Goal: Information Seeking & Learning: Learn about a topic

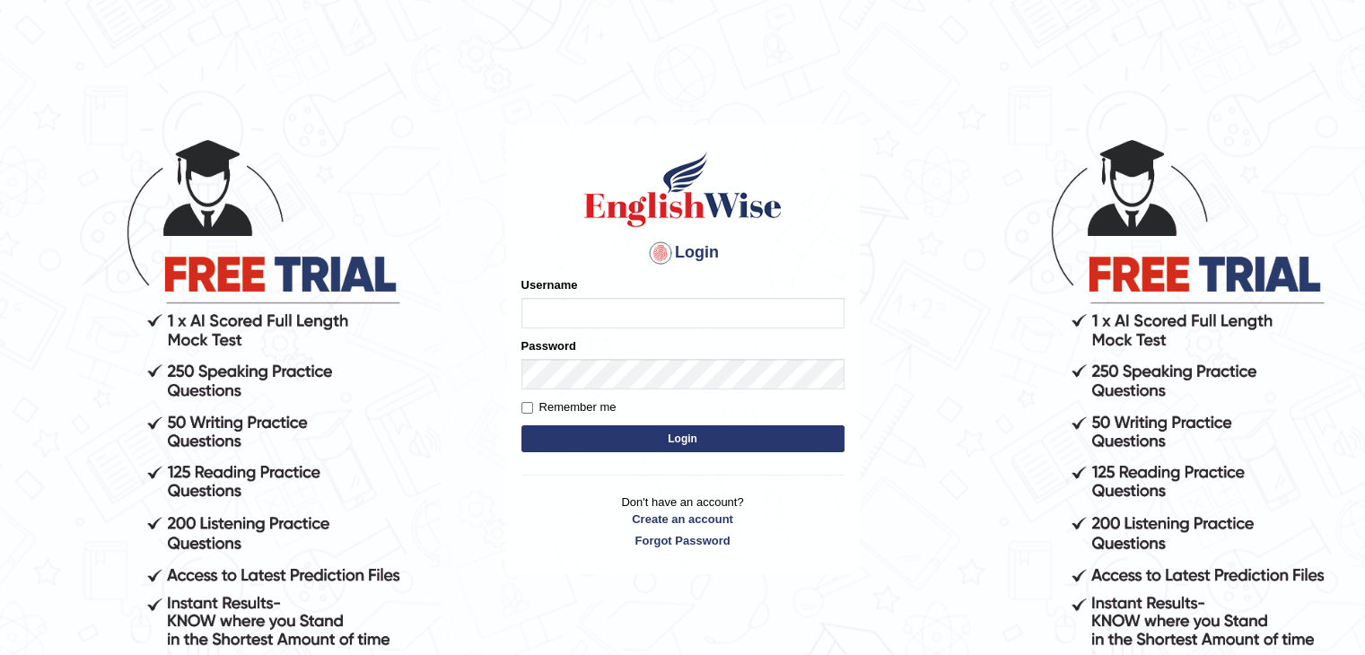
drag, startPoint x: 0, startPoint y: 0, endPoint x: 670, endPoint y: 355, distance: 758.1
click at [670, 355] on form "Please fix the following errors: Username Password Remember me Login" at bounding box center [683, 366] width 323 height 180
click at [637, 303] on input "iman_parramatta" at bounding box center [683, 313] width 323 height 31
type input "i"
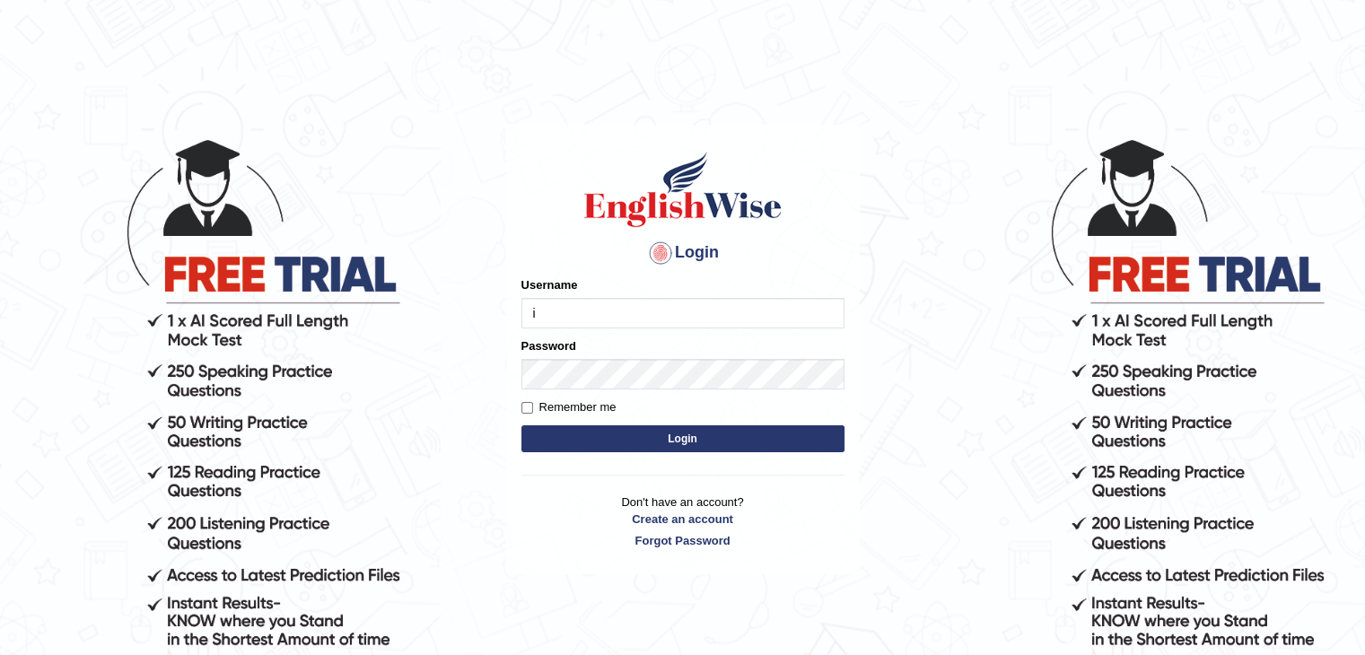
type input "iman_parramatta"
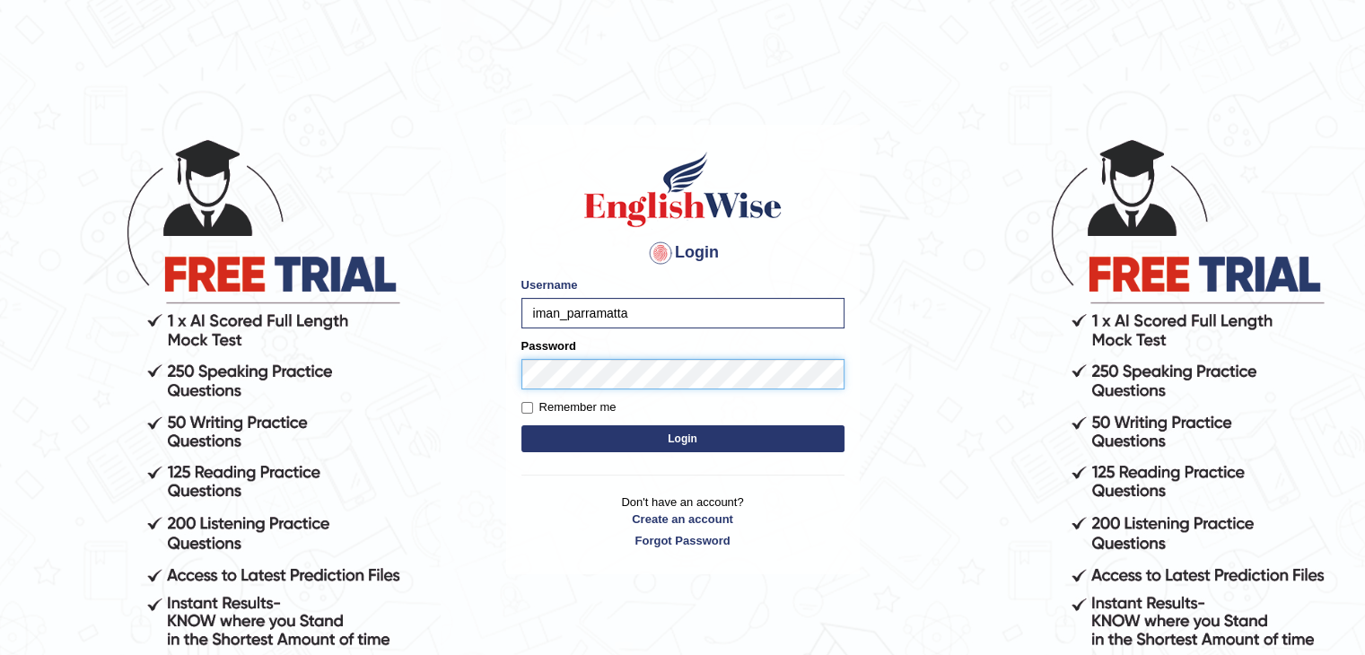
click at [522, 425] on button "Login" at bounding box center [683, 438] width 323 height 27
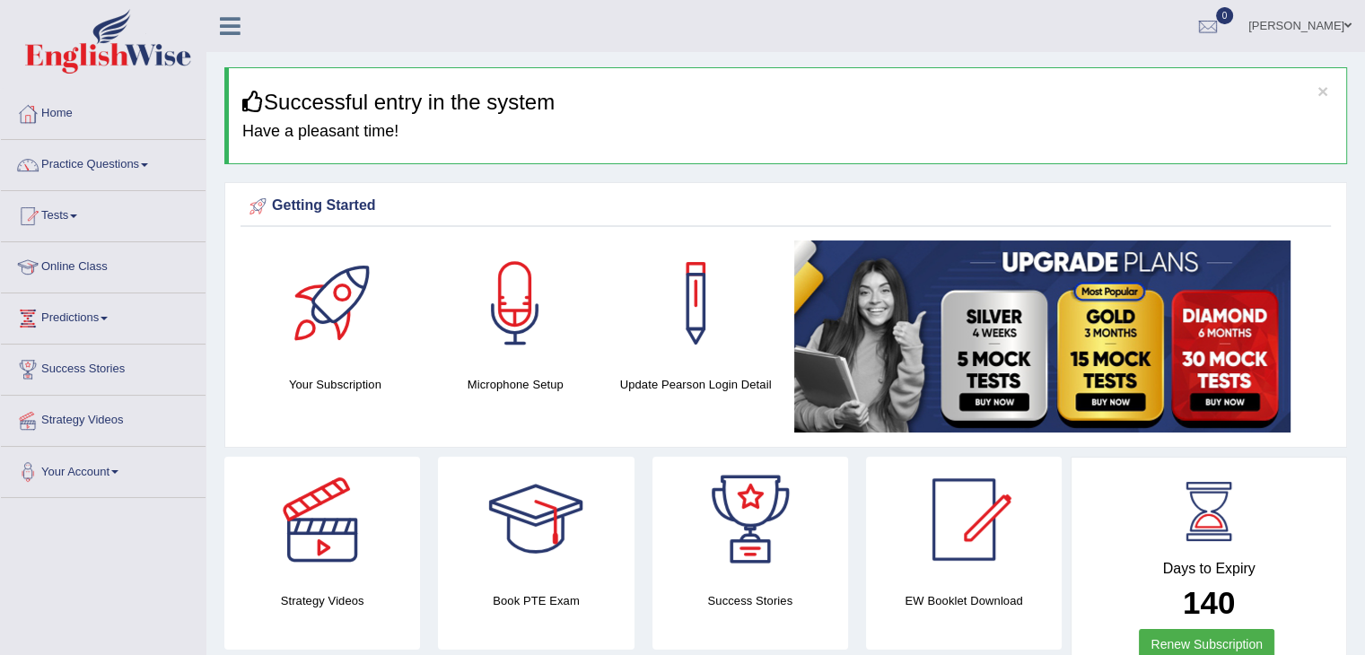
click at [118, 164] on link "Practice Questions" at bounding box center [103, 162] width 205 height 45
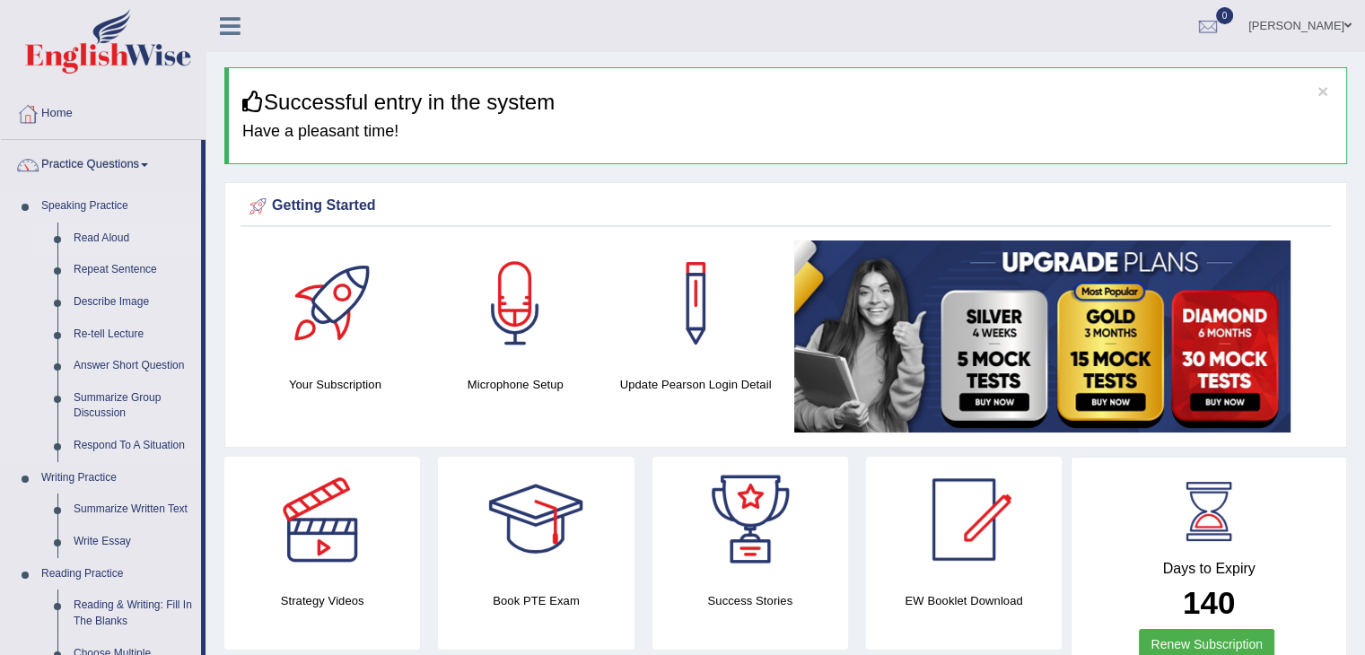
click at [118, 239] on link "Read Aloud" at bounding box center [134, 239] width 136 height 32
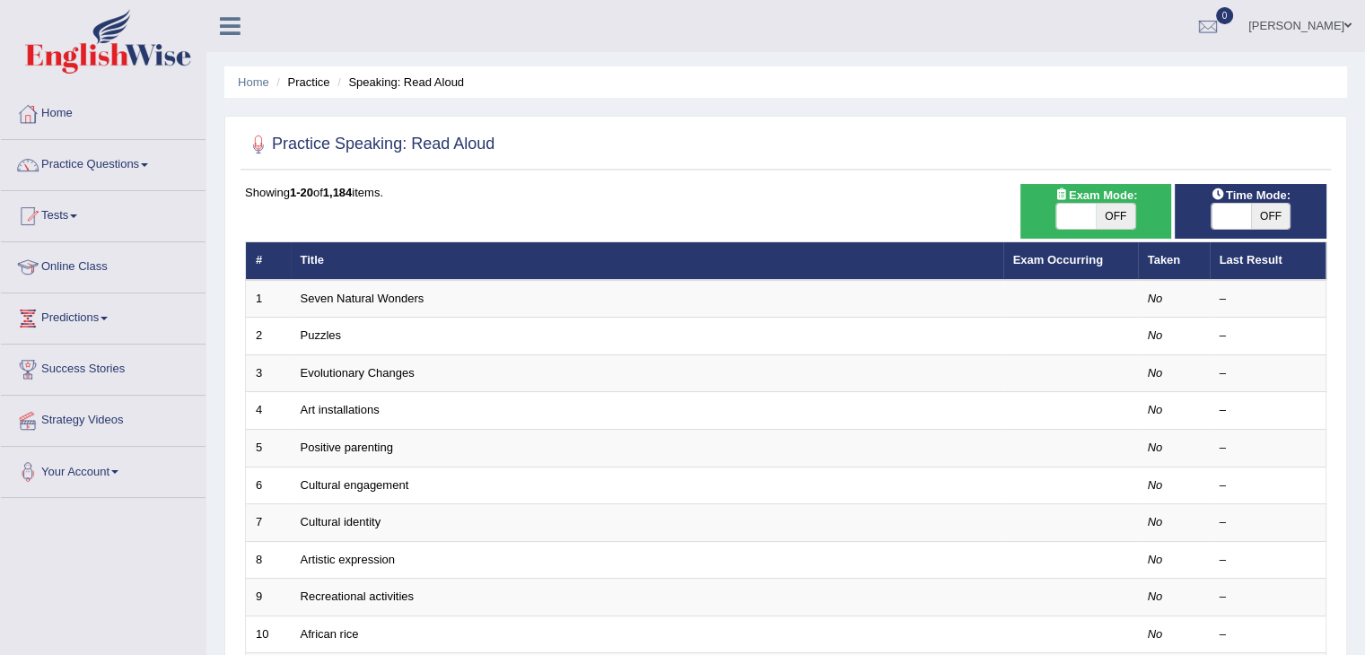
click at [1112, 211] on span "OFF" at bounding box center [1115, 216] width 39 height 25
checkbox input "true"
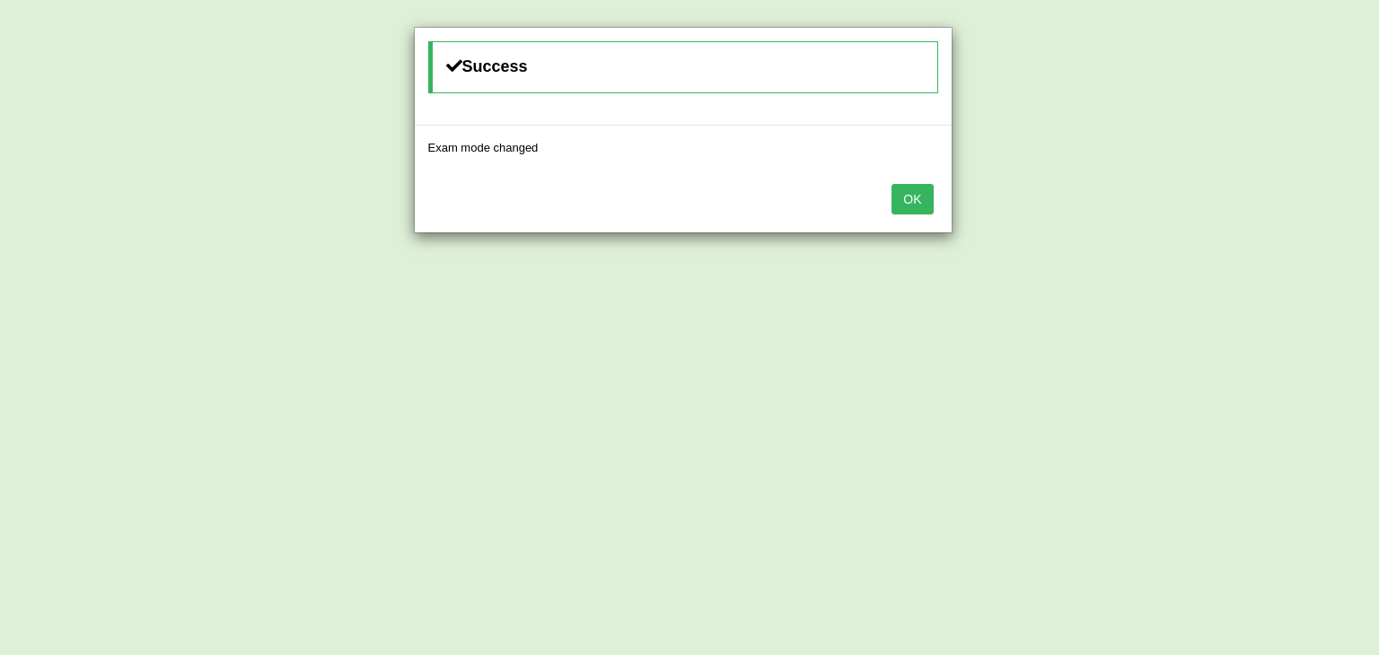
click at [903, 208] on button "OK" at bounding box center [911, 199] width 41 height 31
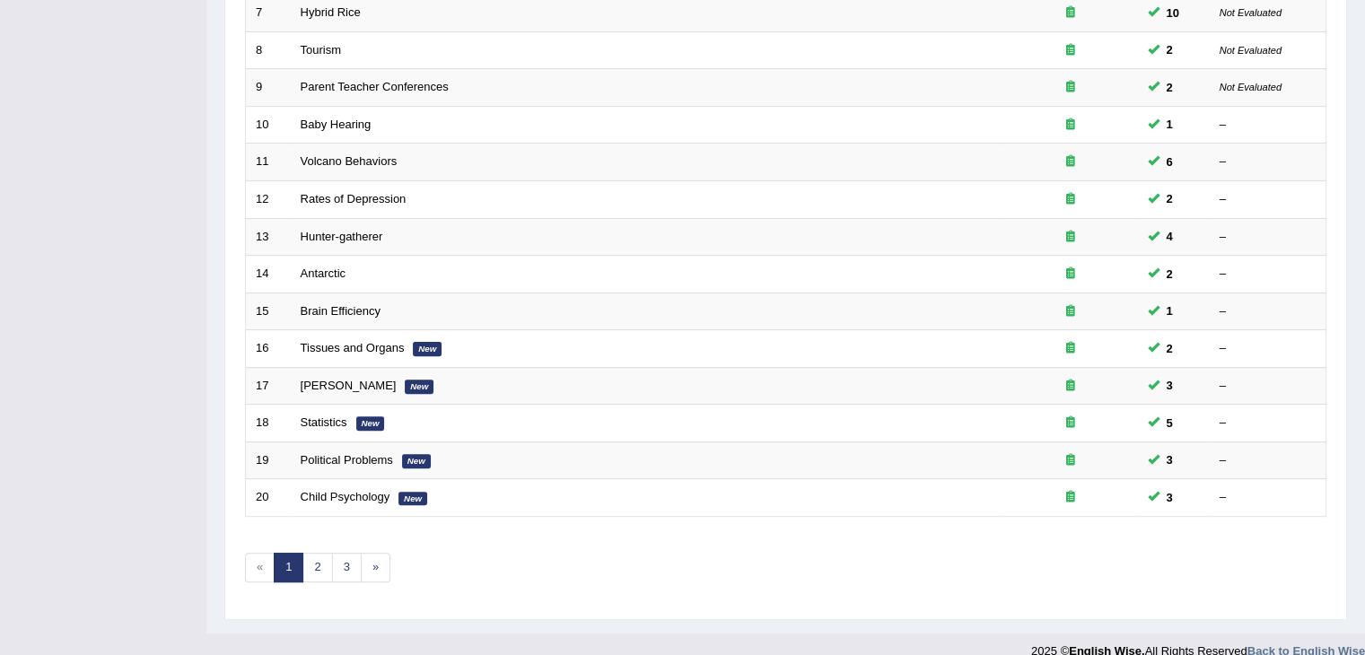
scroll to position [528, 0]
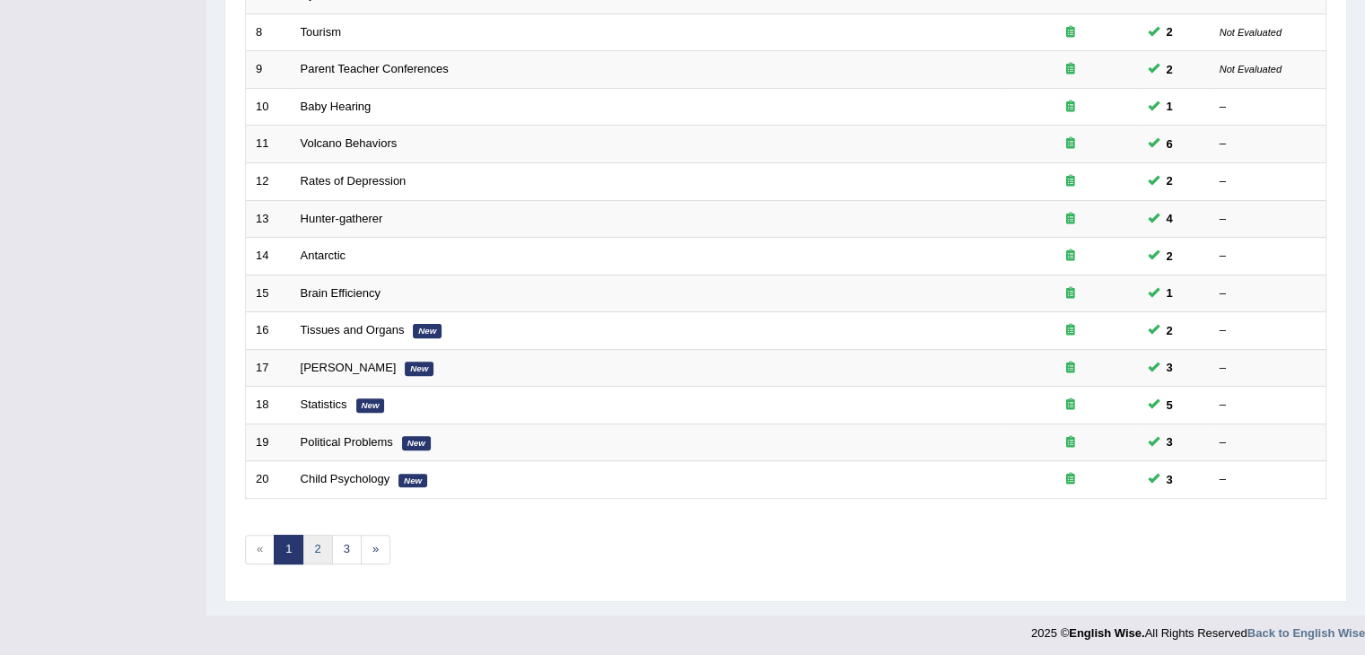
click at [318, 541] on link "2" at bounding box center [318, 550] width 30 height 30
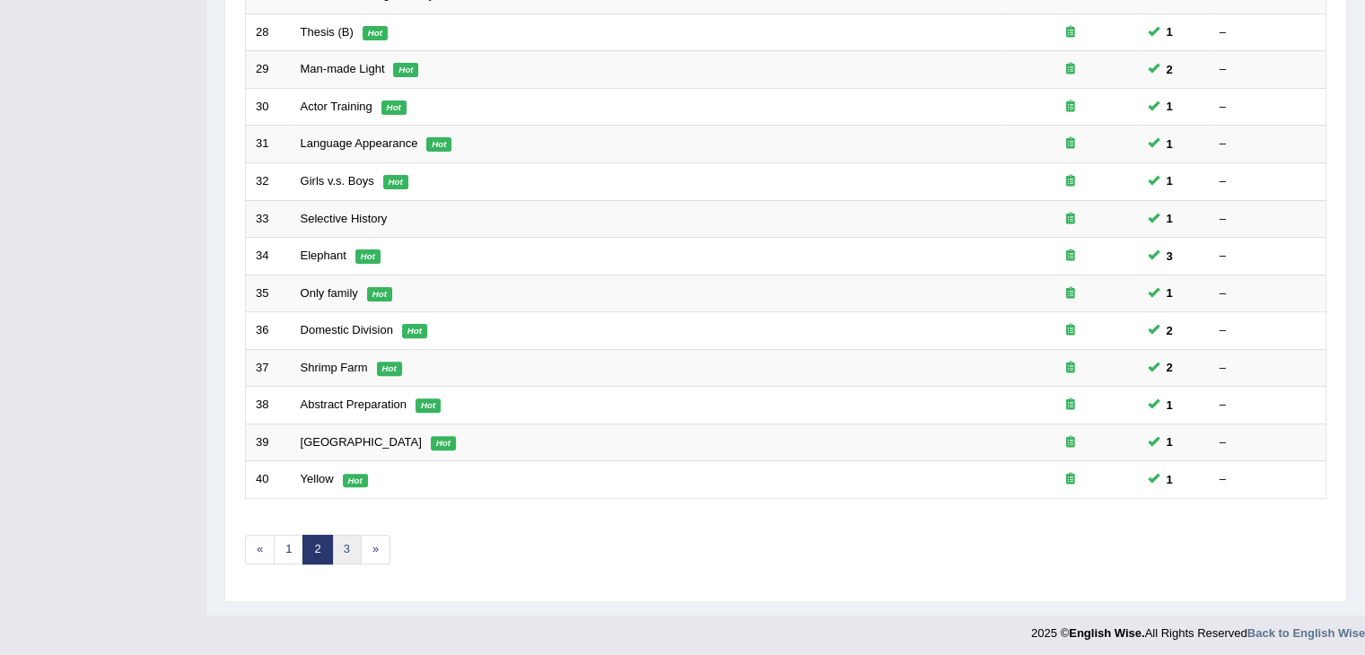
click at [349, 548] on link "3" at bounding box center [347, 550] width 30 height 30
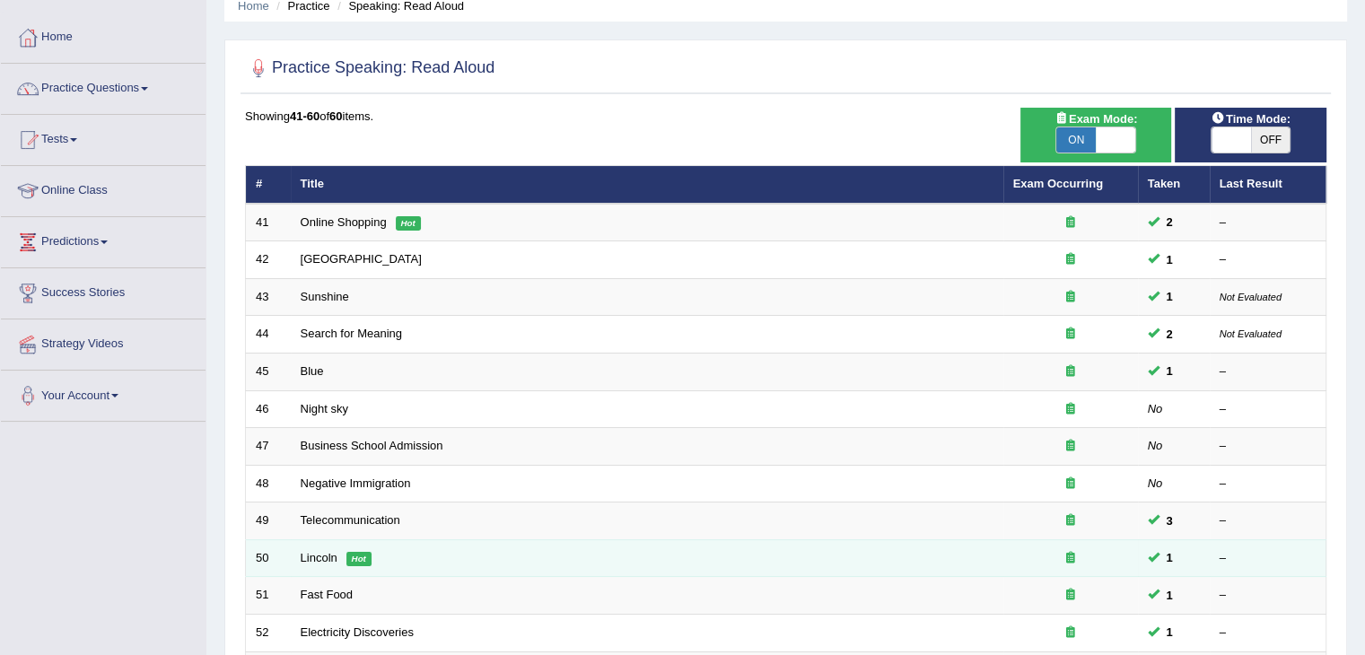
scroll to position [83, 0]
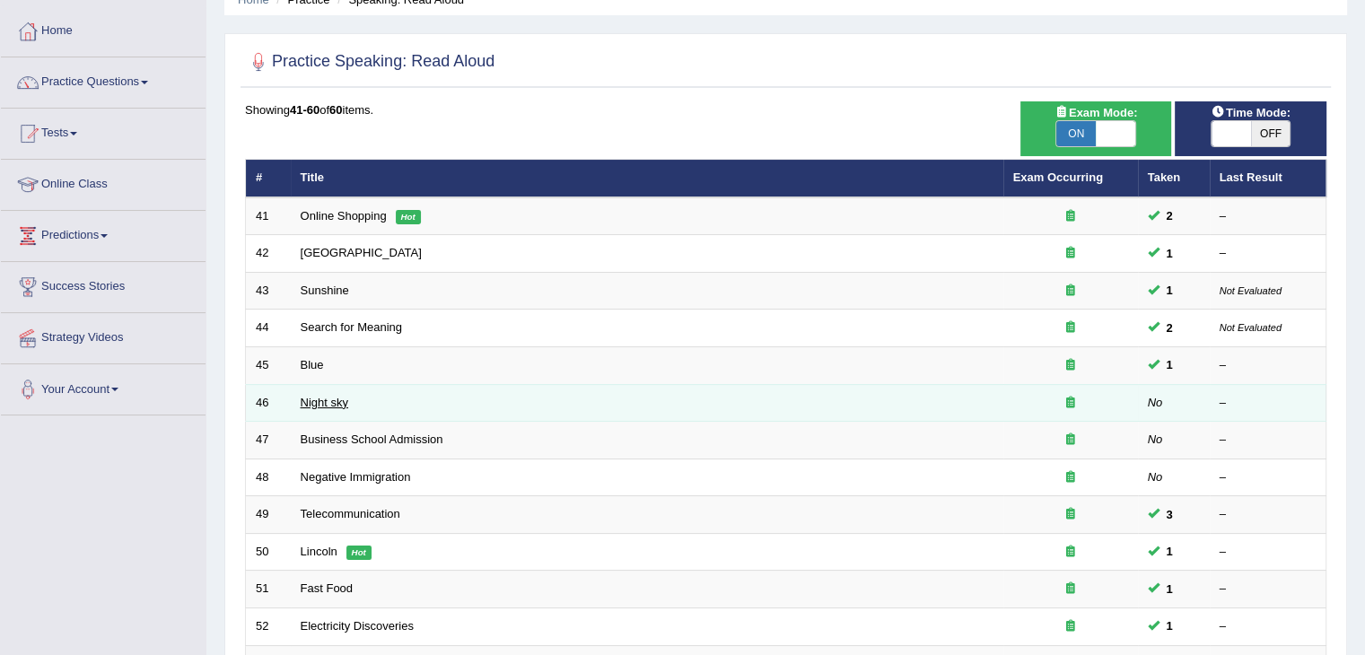
click at [315, 405] on link "Night sky" at bounding box center [325, 402] width 48 height 13
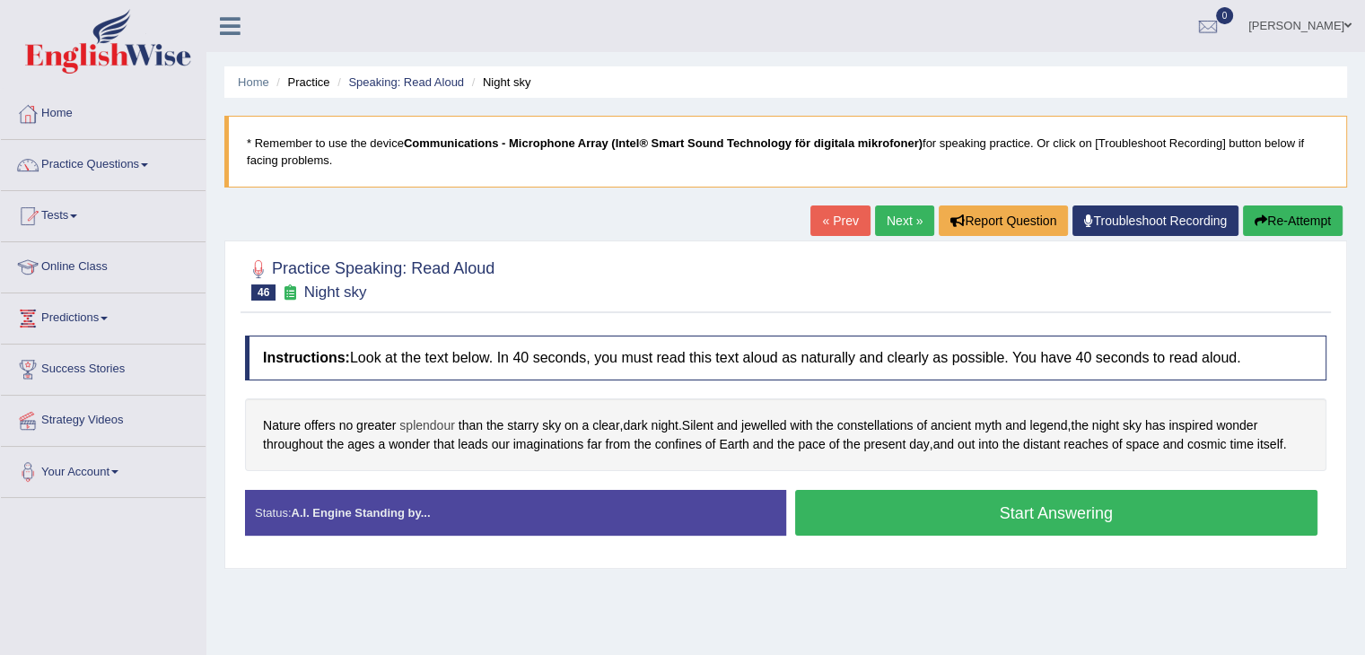
click at [416, 429] on span "splendour" at bounding box center [427, 425] width 56 height 19
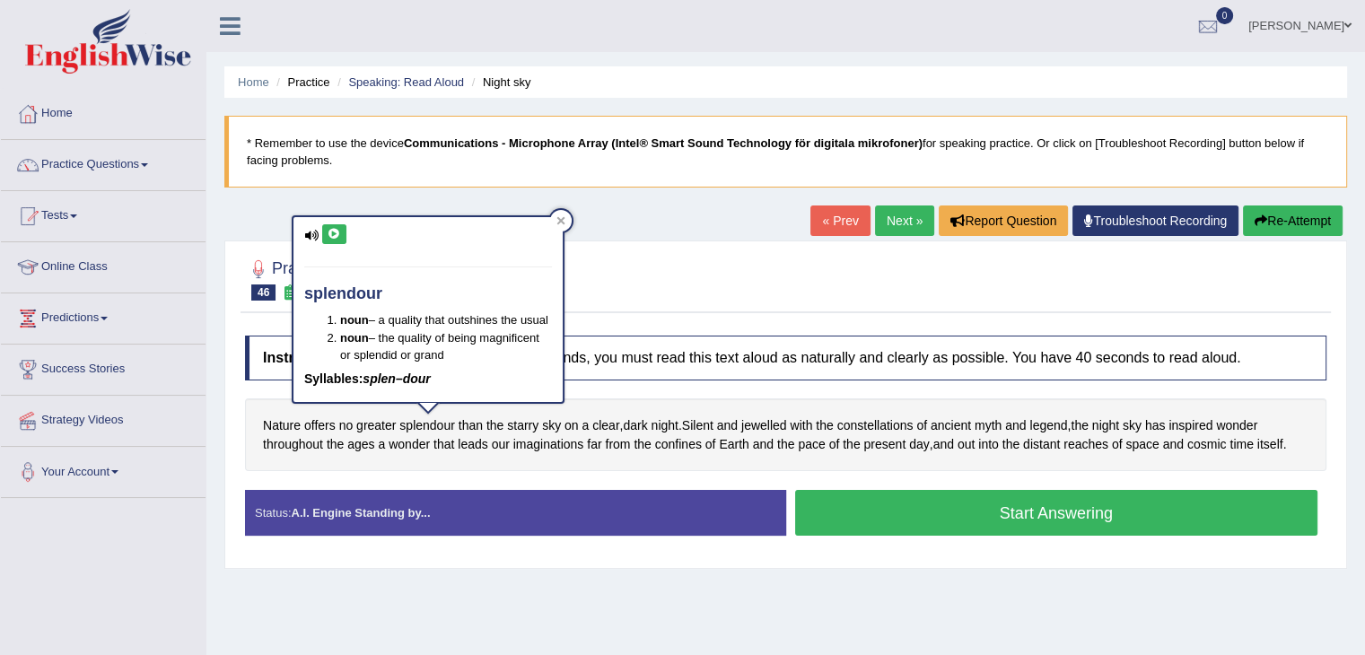
click at [338, 234] on icon at bounding box center [334, 234] width 13 height 11
click at [323, 231] on button at bounding box center [334, 234] width 24 height 20
click at [679, 586] on div "Home Practice Speaking: Read Aloud Night sky * Remember to use the device Commu…" at bounding box center [785, 449] width 1159 height 898
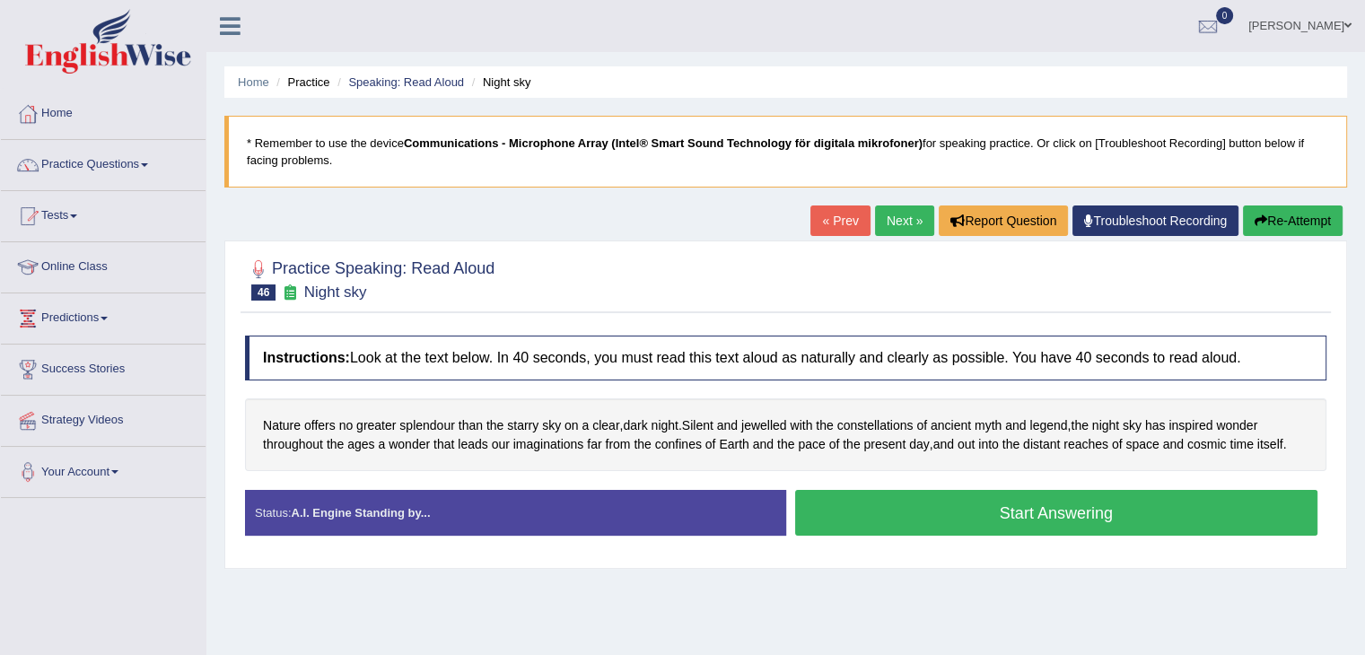
click at [791, 565] on div "Practice Speaking: Read Aloud 46 Night sky Instructions: Look at the text below…" at bounding box center [785, 405] width 1123 height 329
click at [768, 421] on span "jewelled" at bounding box center [764, 425] width 46 height 19
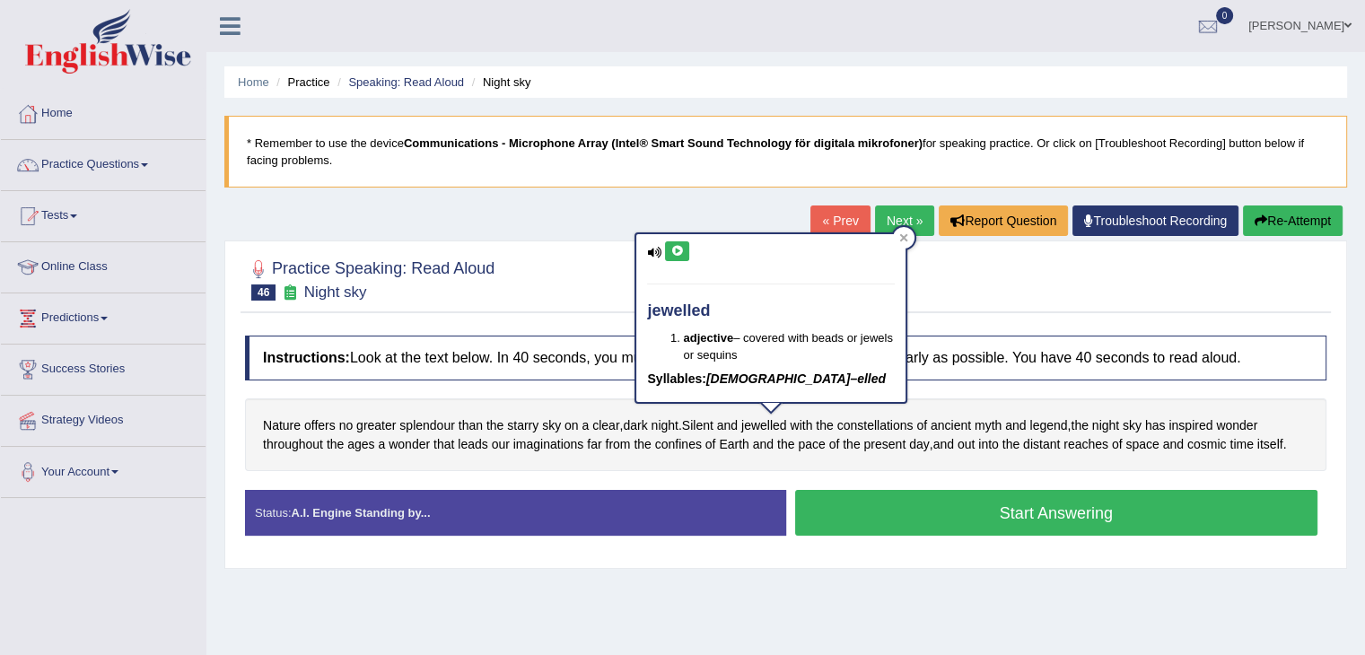
click at [674, 246] on icon at bounding box center [677, 251] width 13 height 11
click at [901, 238] on icon at bounding box center [904, 237] width 8 height 8
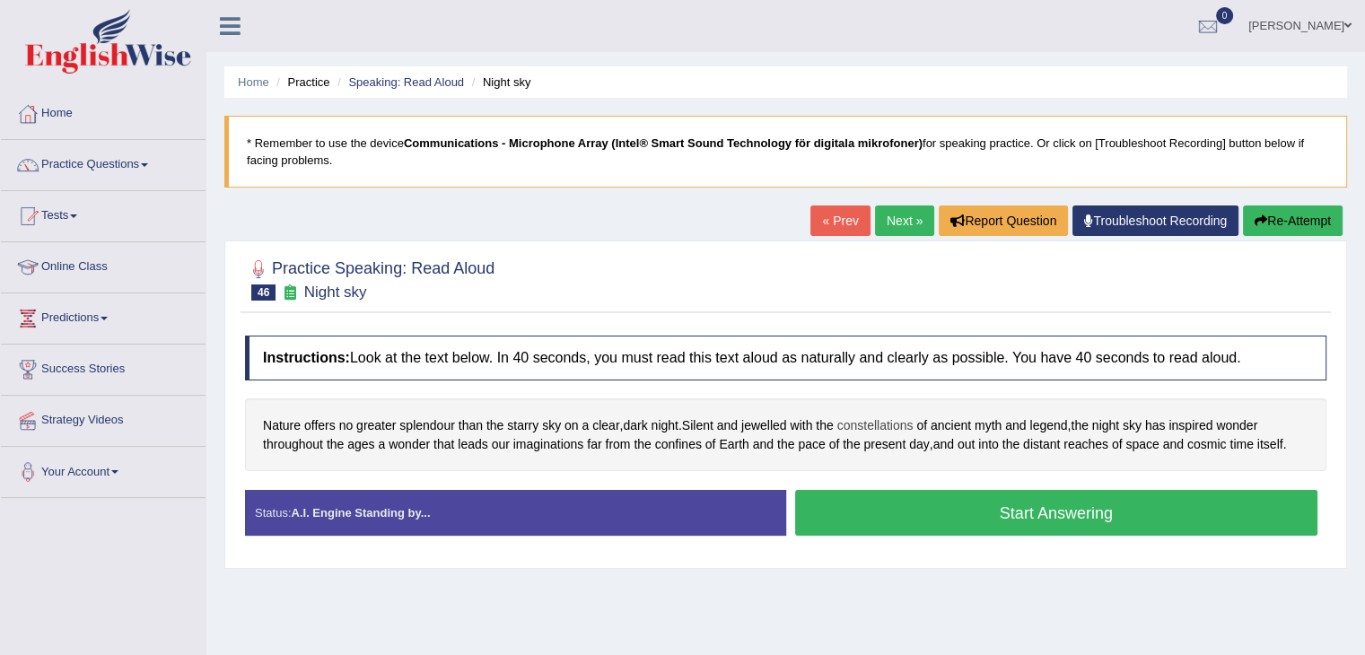
click at [890, 425] on span "constellations" at bounding box center [875, 425] width 76 height 19
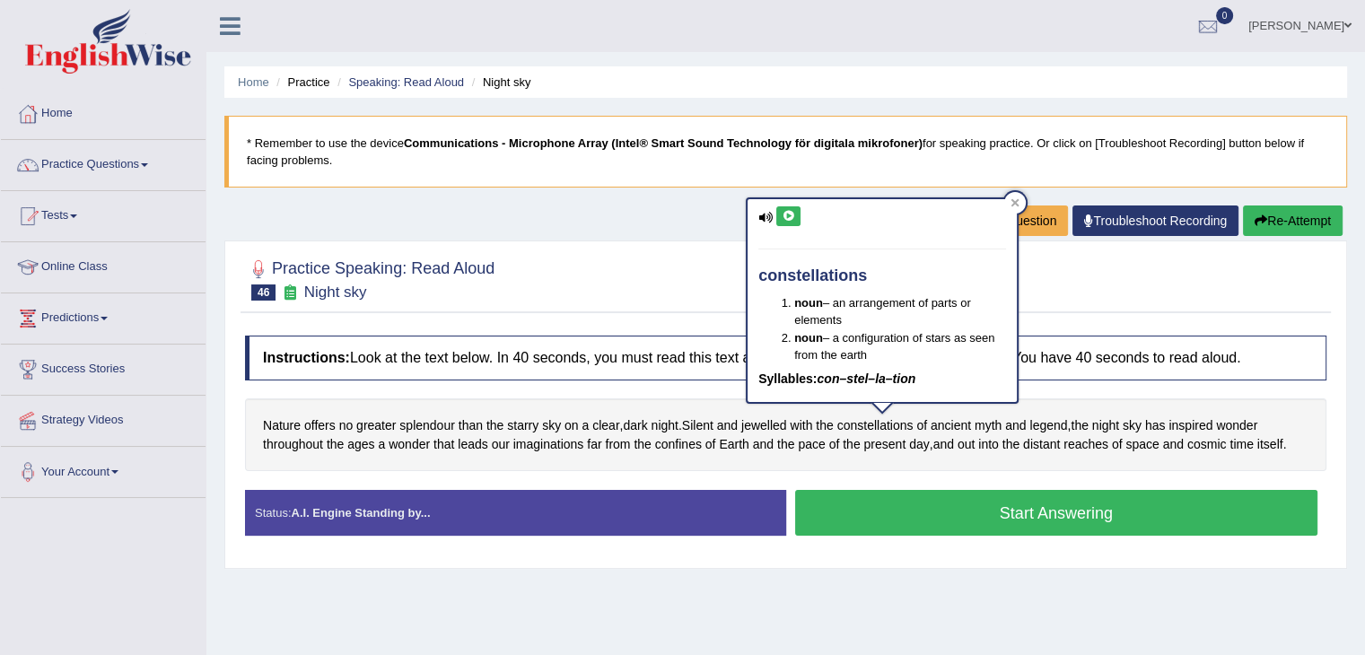
click at [790, 219] on icon at bounding box center [788, 216] width 13 height 11
click at [871, 588] on div "Home Practice Speaking: Read Aloud Night sky * Remember to use the device Commu…" at bounding box center [785, 449] width 1159 height 898
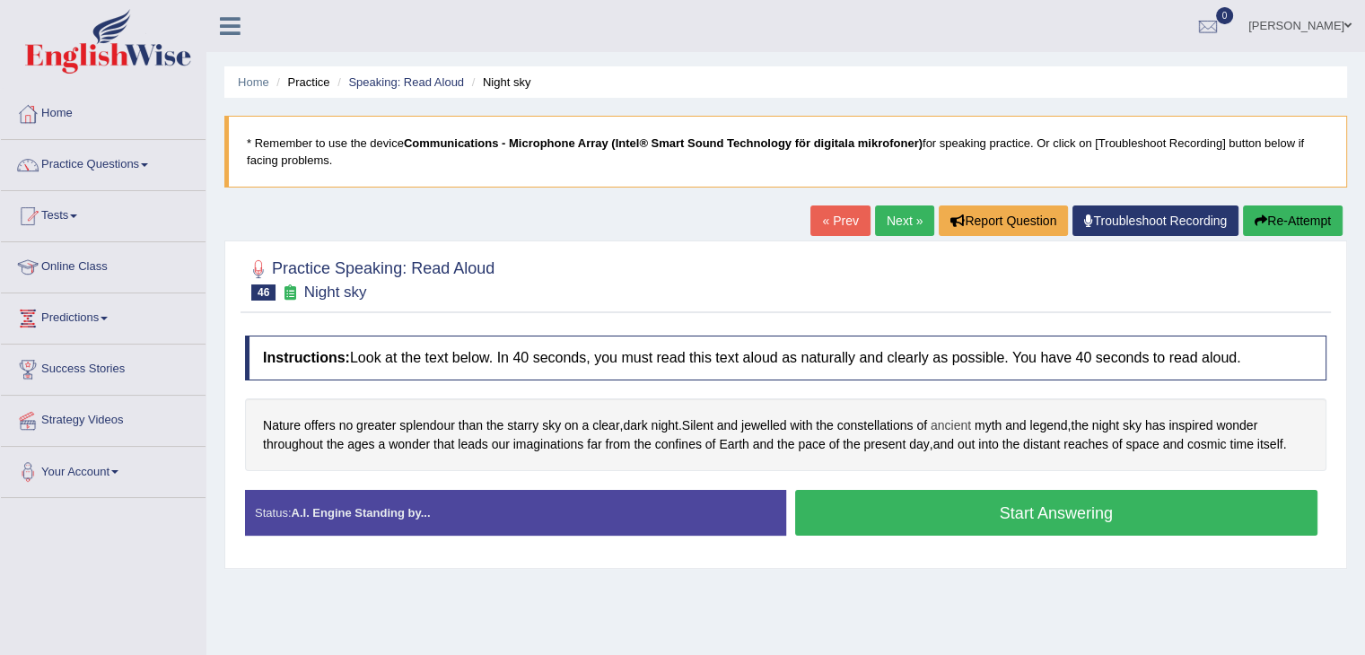
click at [960, 429] on span "ancient" at bounding box center [951, 425] width 40 height 19
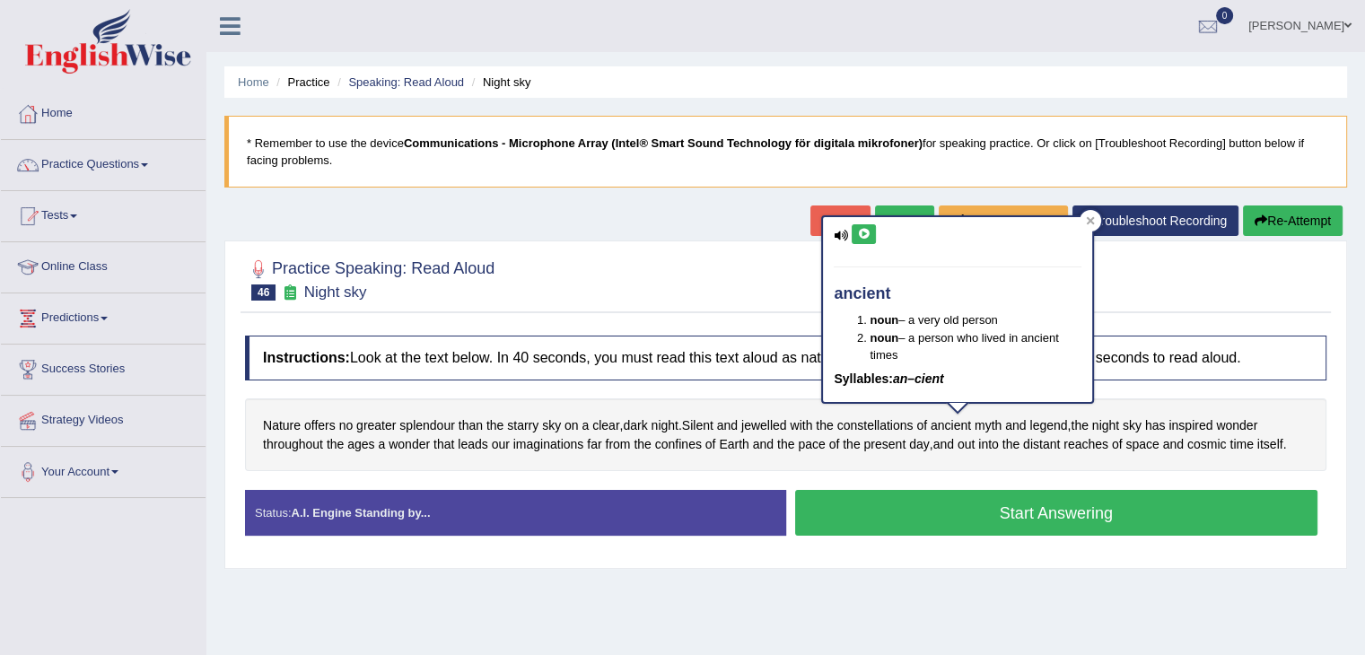
click at [860, 224] on button at bounding box center [864, 234] width 24 height 20
click at [1089, 220] on icon at bounding box center [1091, 220] width 8 height 8
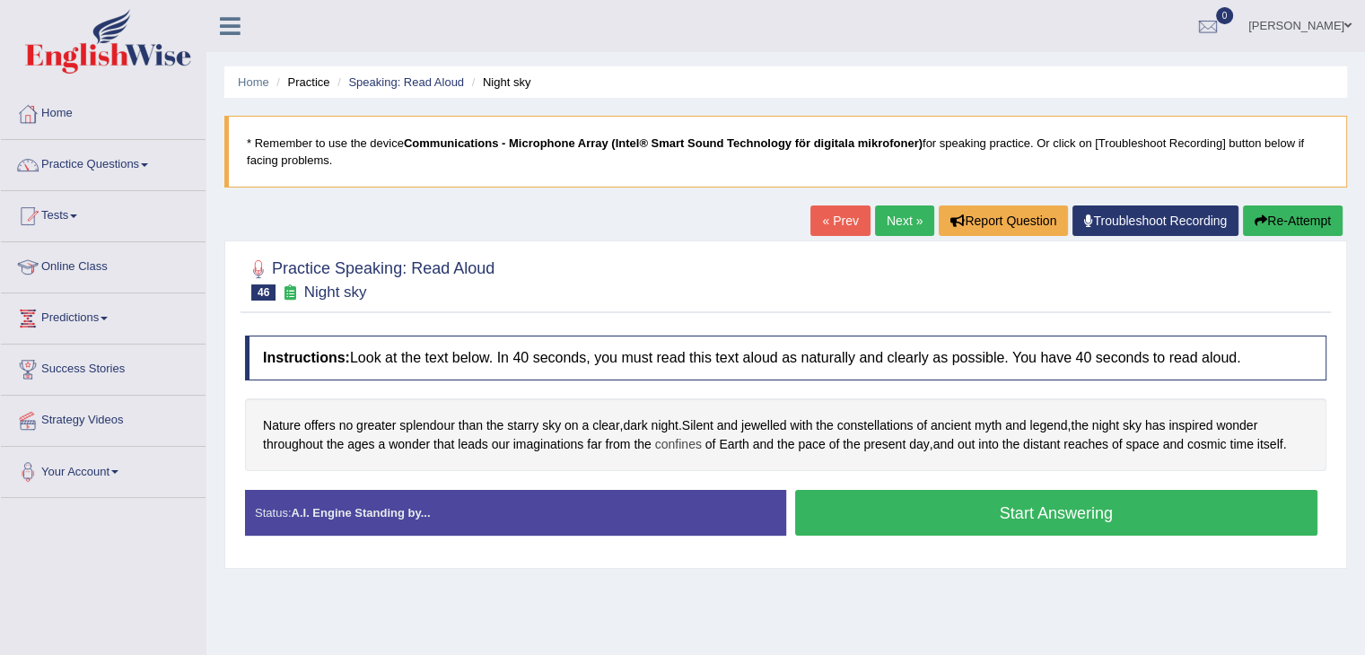
click at [683, 439] on span "confines" at bounding box center [678, 444] width 47 height 19
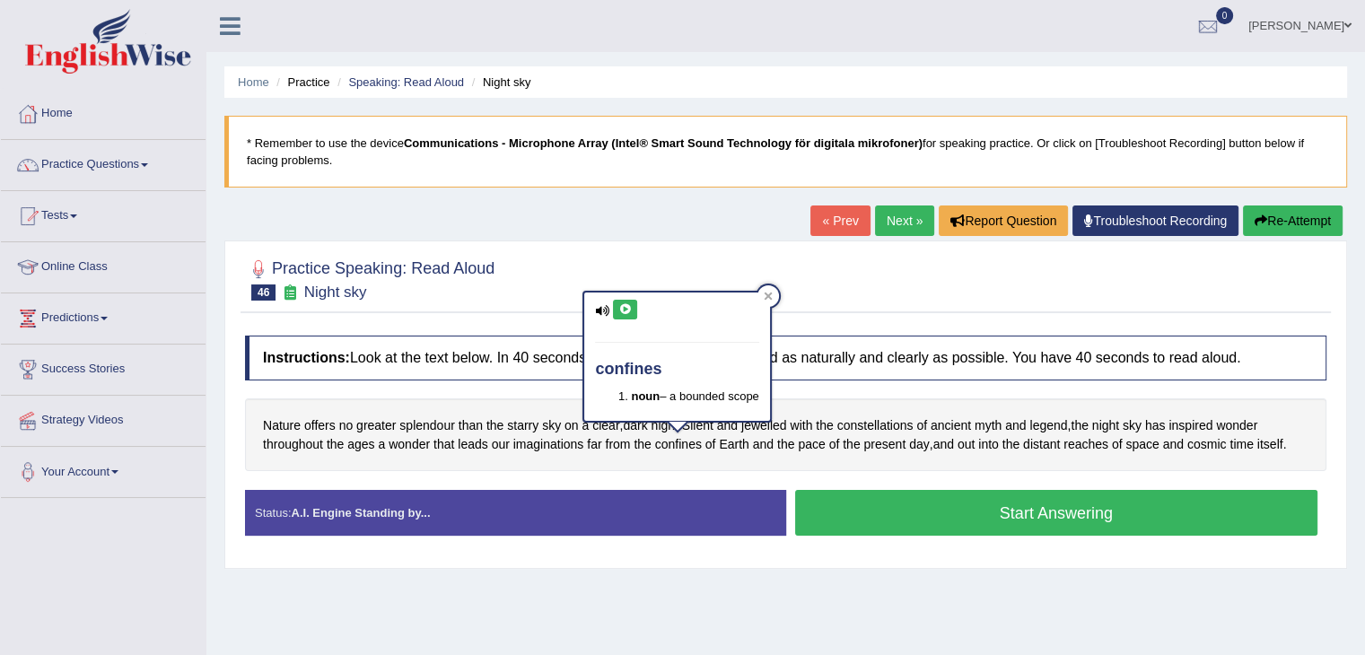
click at [627, 309] on icon at bounding box center [624, 309] width 13 height 11
click at [772, 294] on icon at bounding box center [768, 296] width 8 height 8
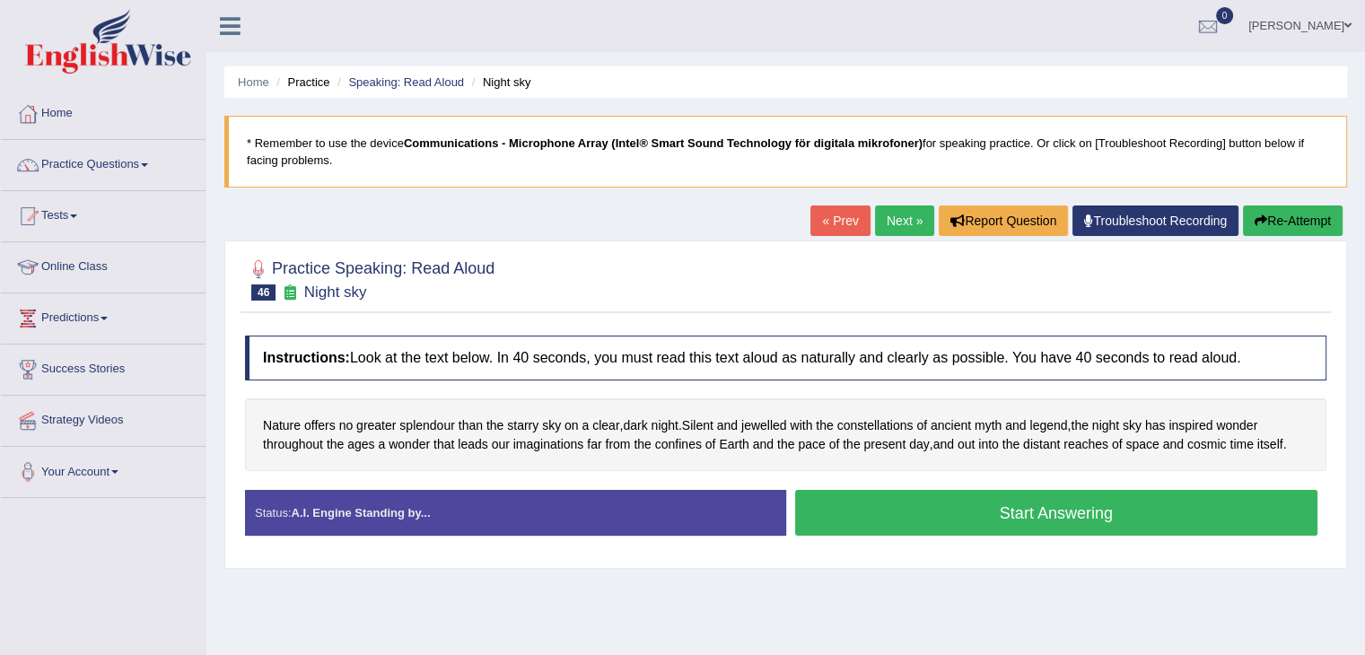
click at [858, 505] on button "Start Answering" at bounding box center [1056, 513] width 523 height 46
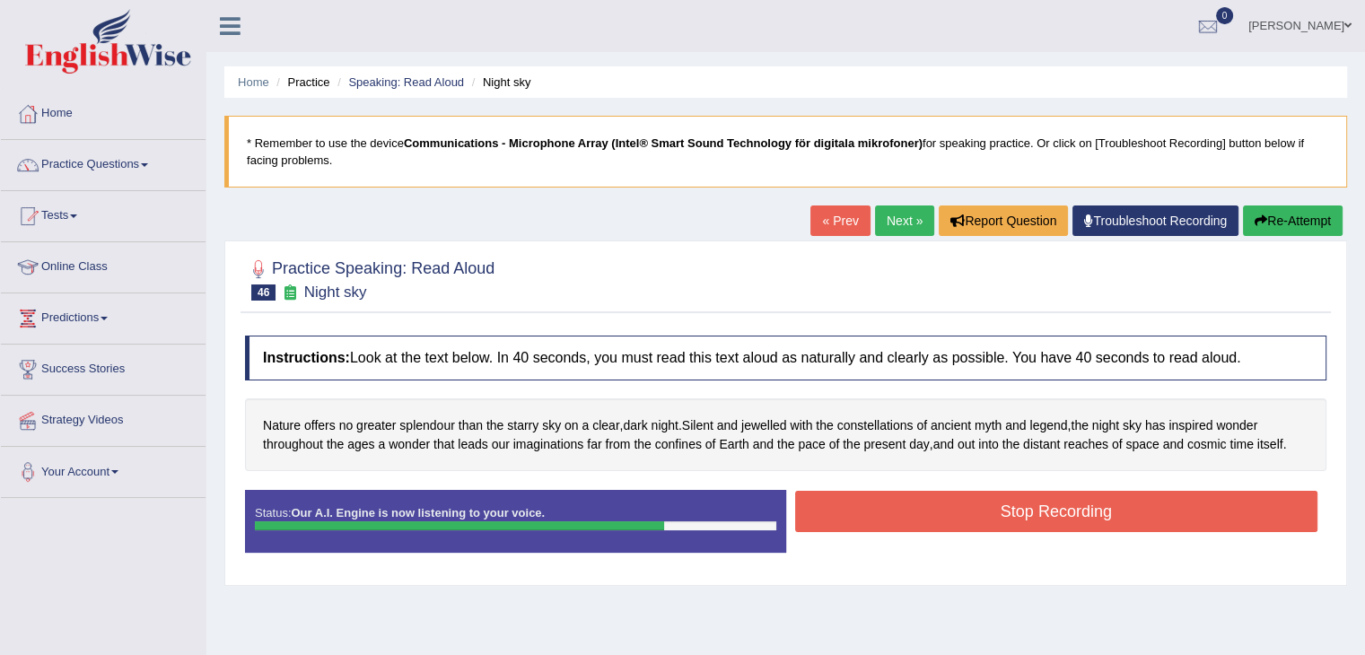
click at [858, 505] on button "Stop Recording" at bounding box center [1056, 511] width 523 height 41
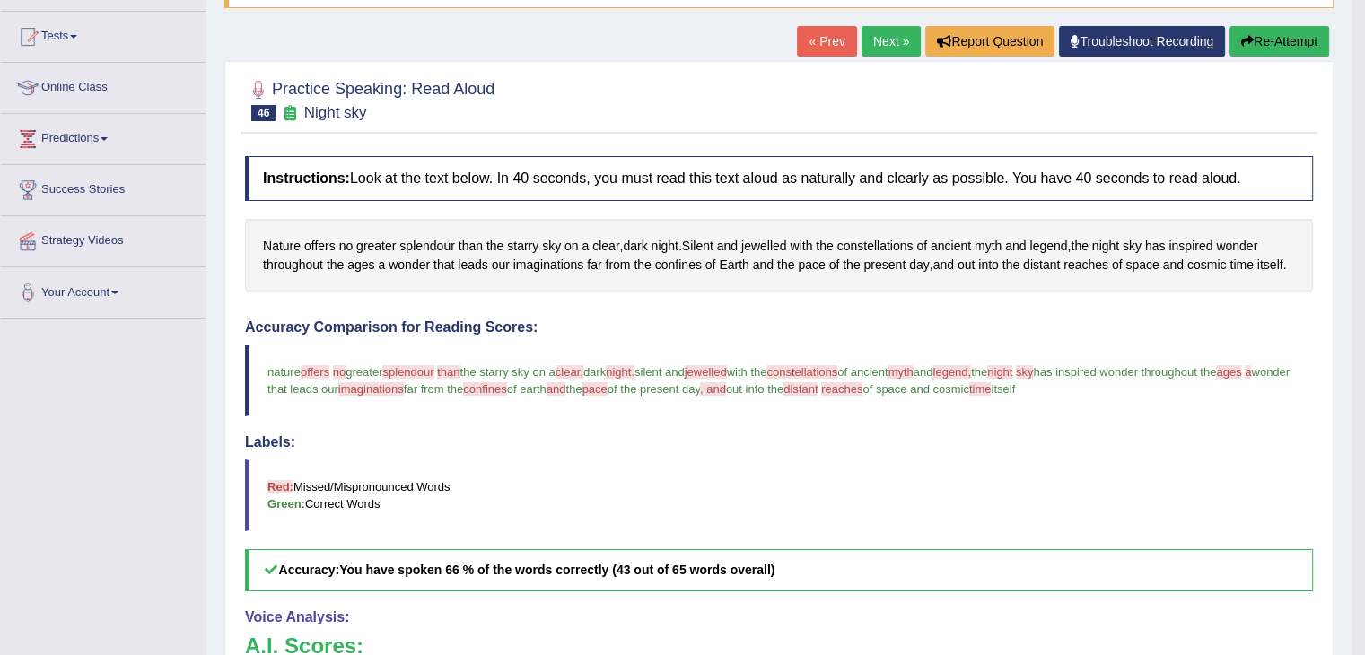
scroll to position [180, 0]
click at [419, 245] on span "splendour" at bounding box center [427, 246] width 56 height 19
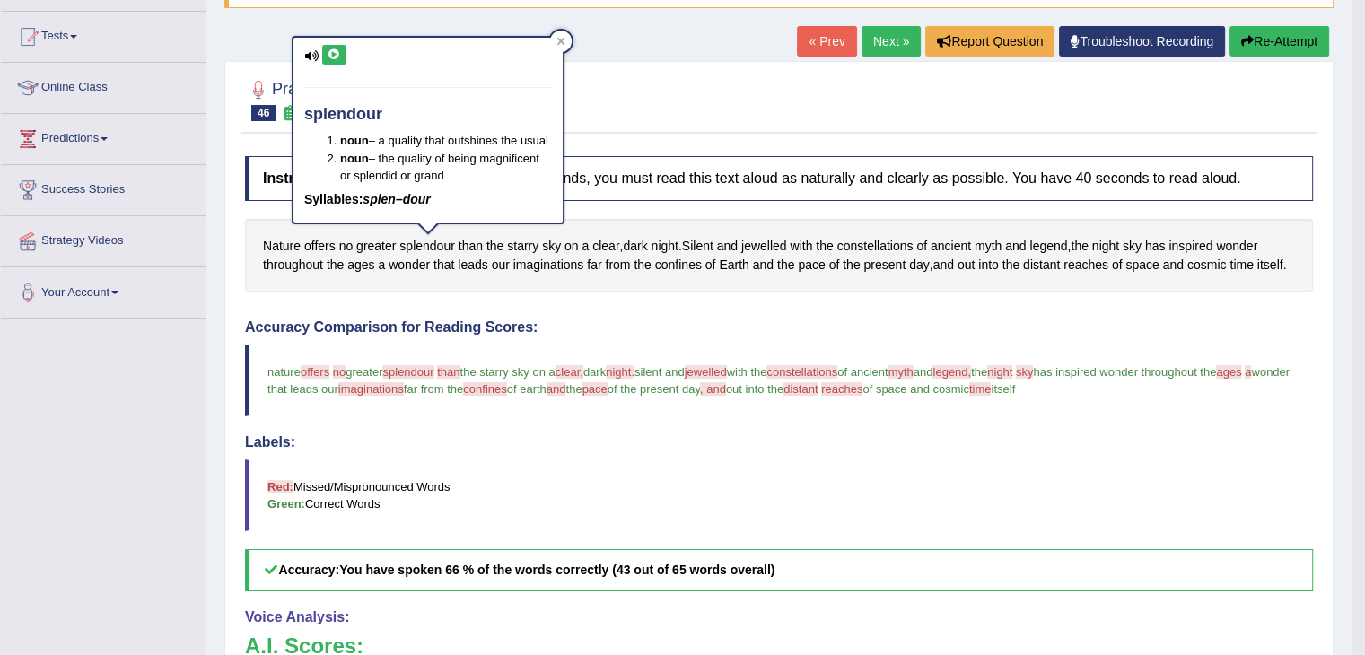
click at [339, 60] on button at bounding box center [334, 55] width 24 height 20
click at [558, 37] on icon at bounding box center [561, 41] width 9 height 9
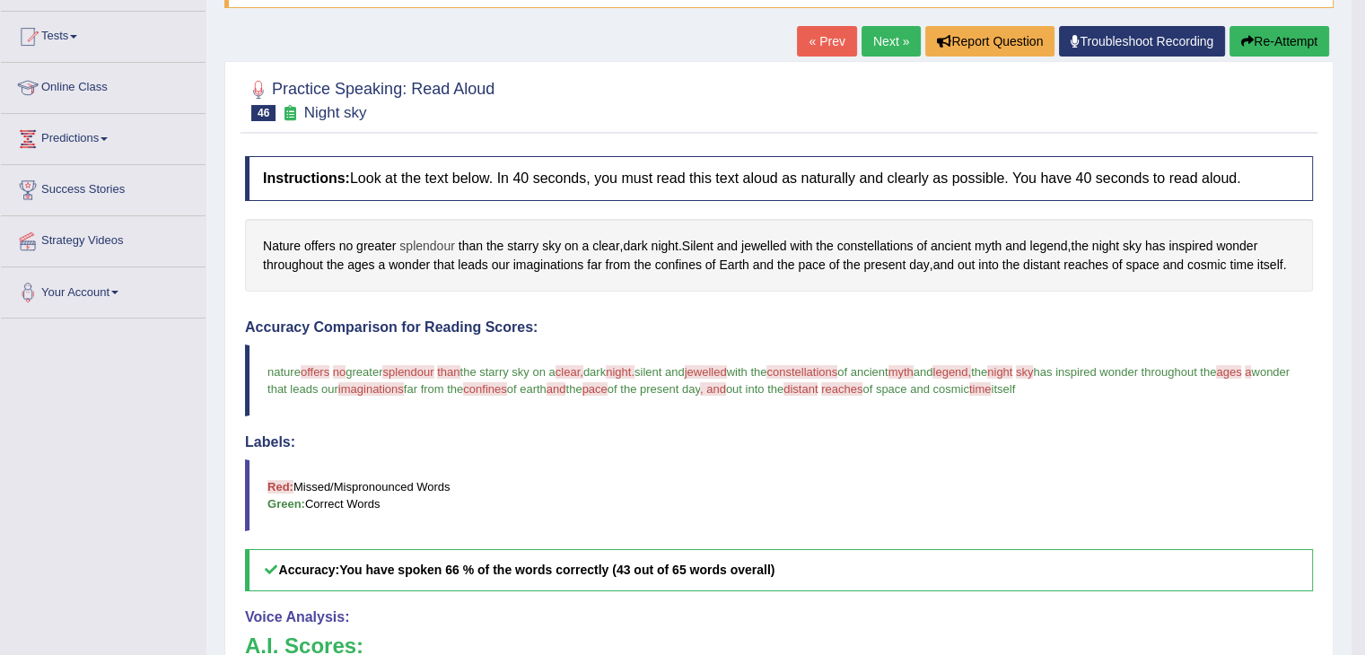
click at [427, 240] on span "splendour" at bounding box center [427, 246] width 56 height 19
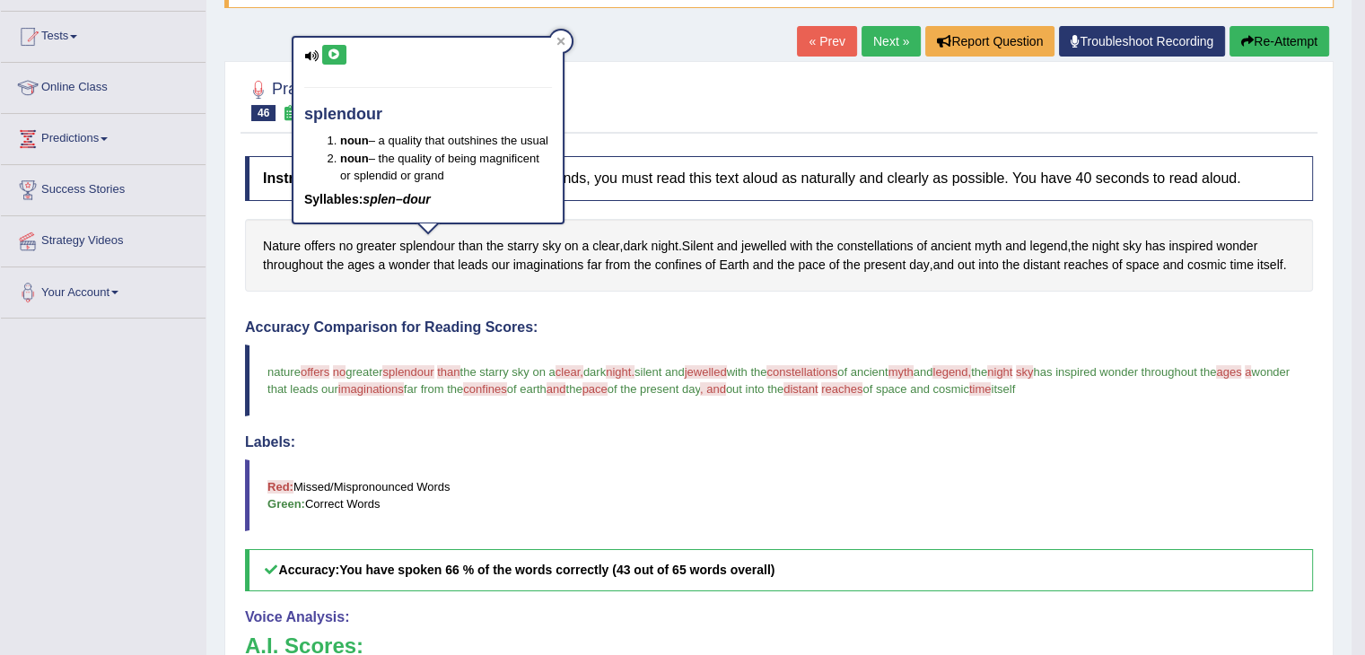
click at [333, 49] on icon at bounding box center [334, 54] width 13 height 11
click at [567, 41] on div at bounding box center [561, 42] width 22 height 22
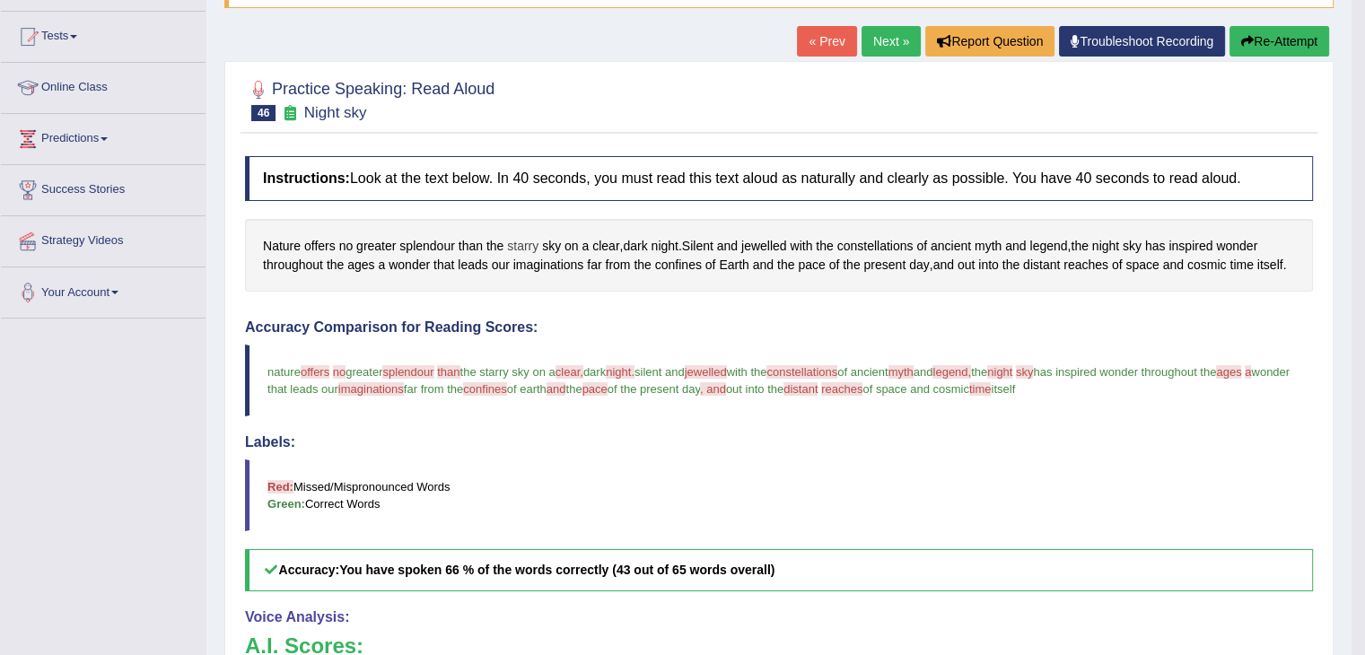
click at [513, 245] on span "starry" at bounding box center [522, 246] width 31 height 19
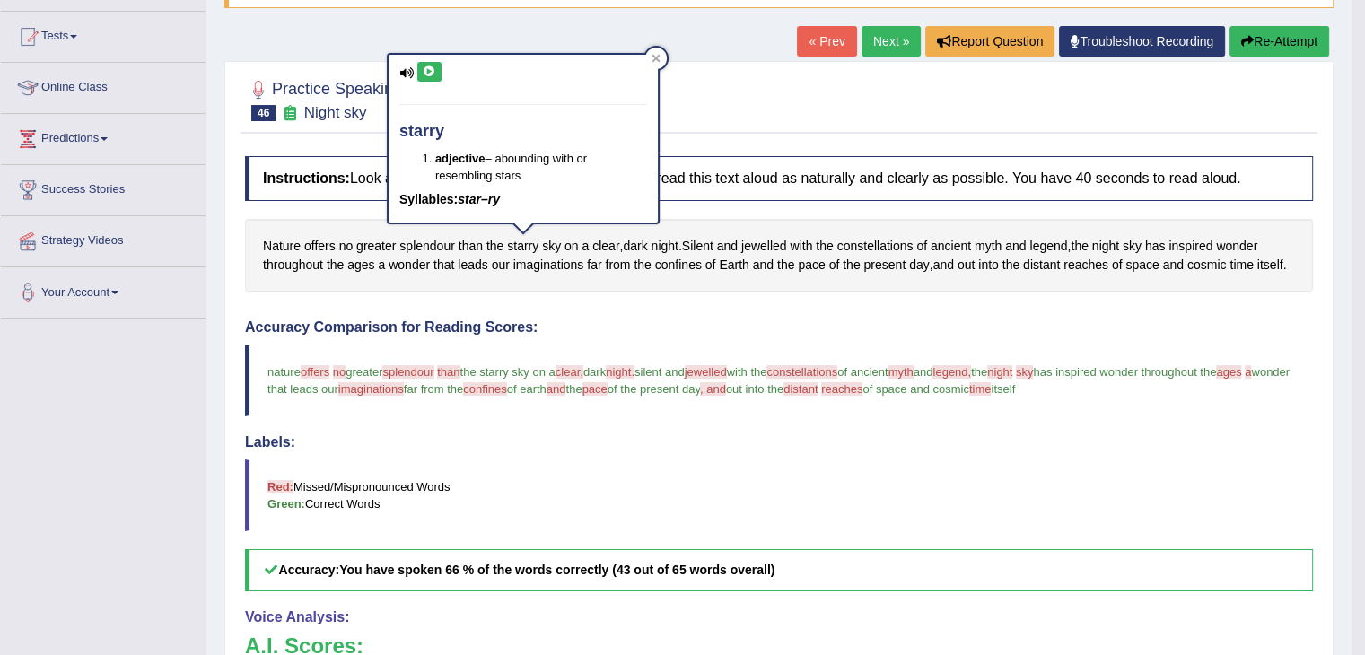
click at [432, 75] on icon at bounding box center [429, 71] width 13 height 11
click at [653, 57] on icon at bounding box center [656, 58] width 8 height 8
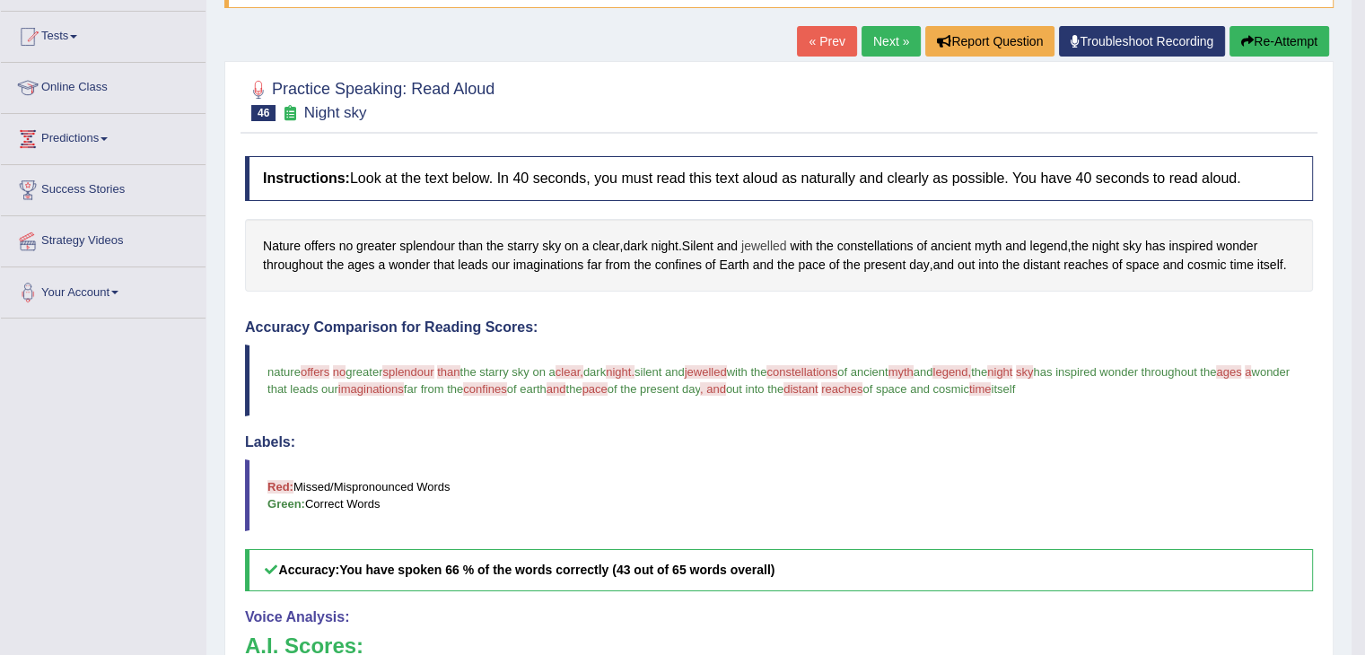
click at [775, 249] on span "jewelled" at bounding box center [764, 246] width 46 height 19
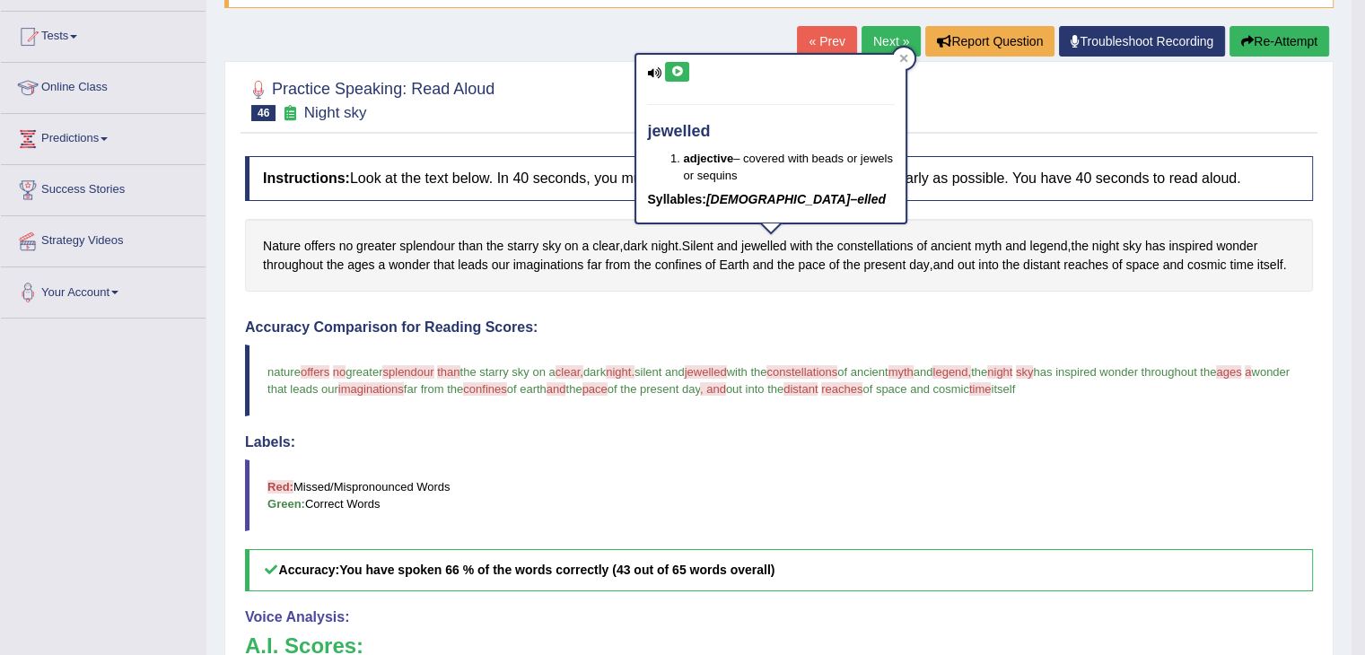
click at [674, 68] on icon at bounding box center [677, 71] width 13 height 11
click at [907, 58] on icon at bounding box center [903, 58] width 9 height 9
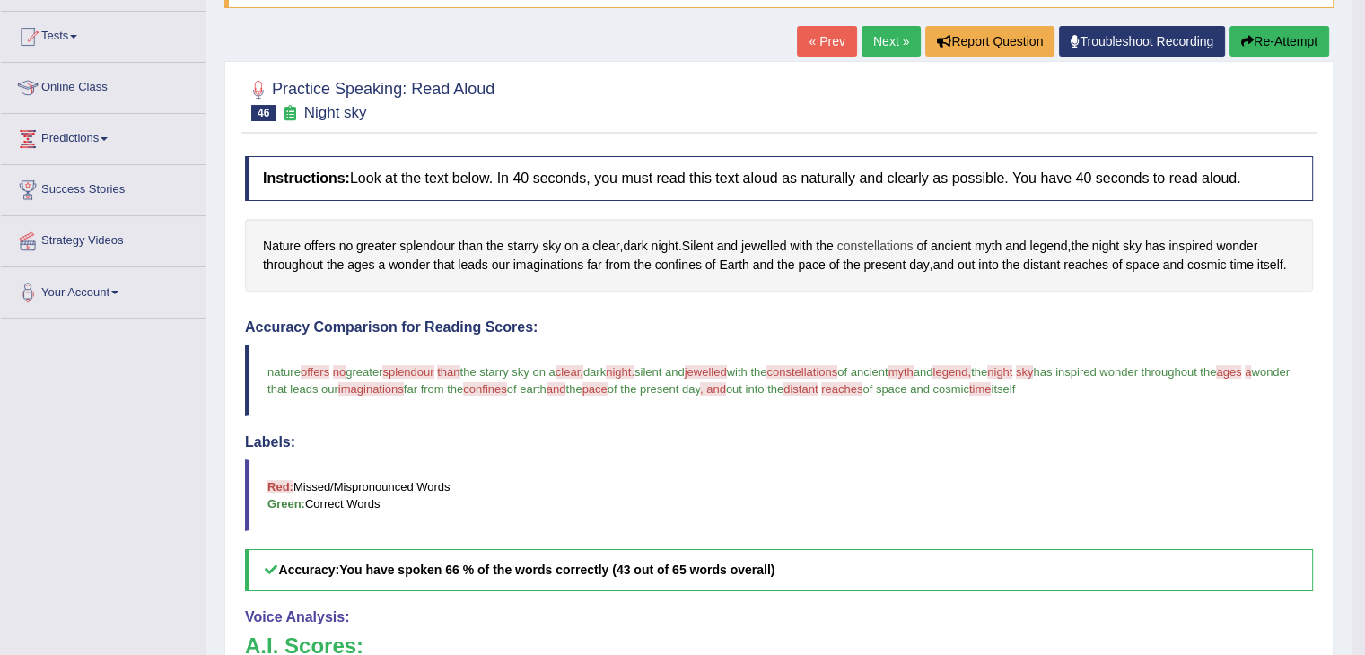
click at [902, 243] on span "constellations" at bounding box center [875, 246] width 76 height 19
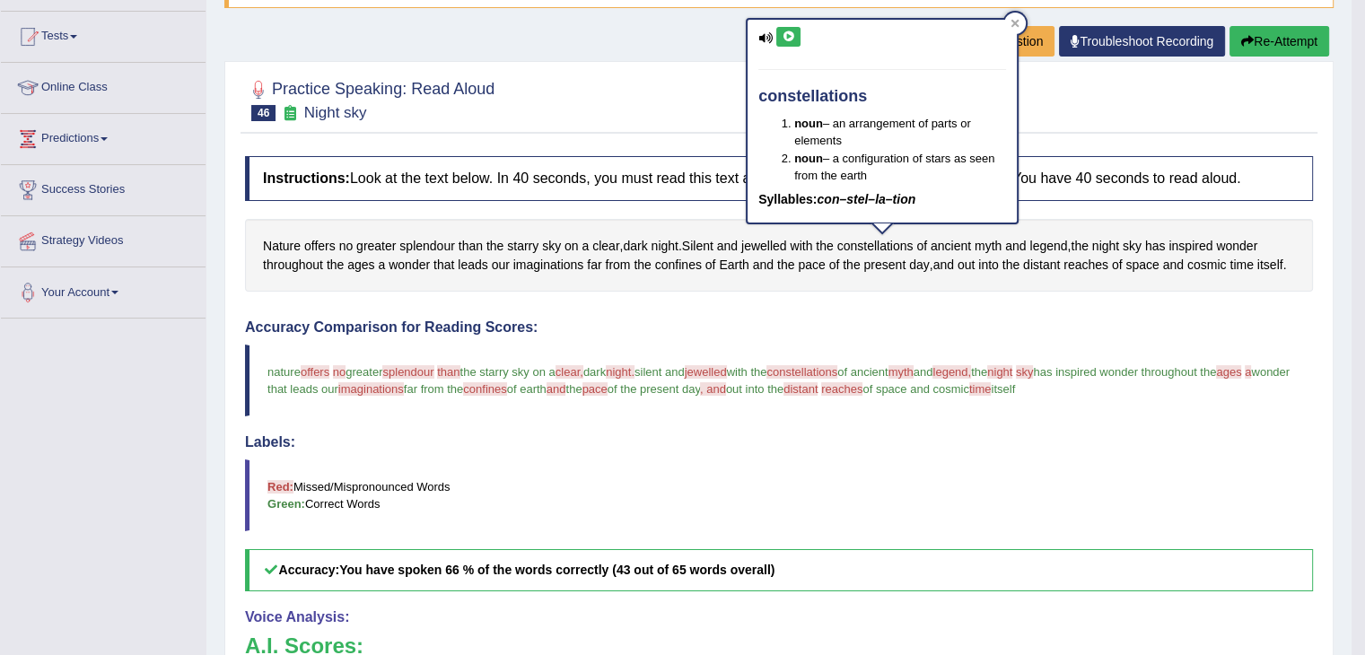
click at [793, 39] on icon at bounding box center [788, 36] width 13 height 11
click at [1013, 26] on icon at bounding box center [1015, 23] width 9 height 9
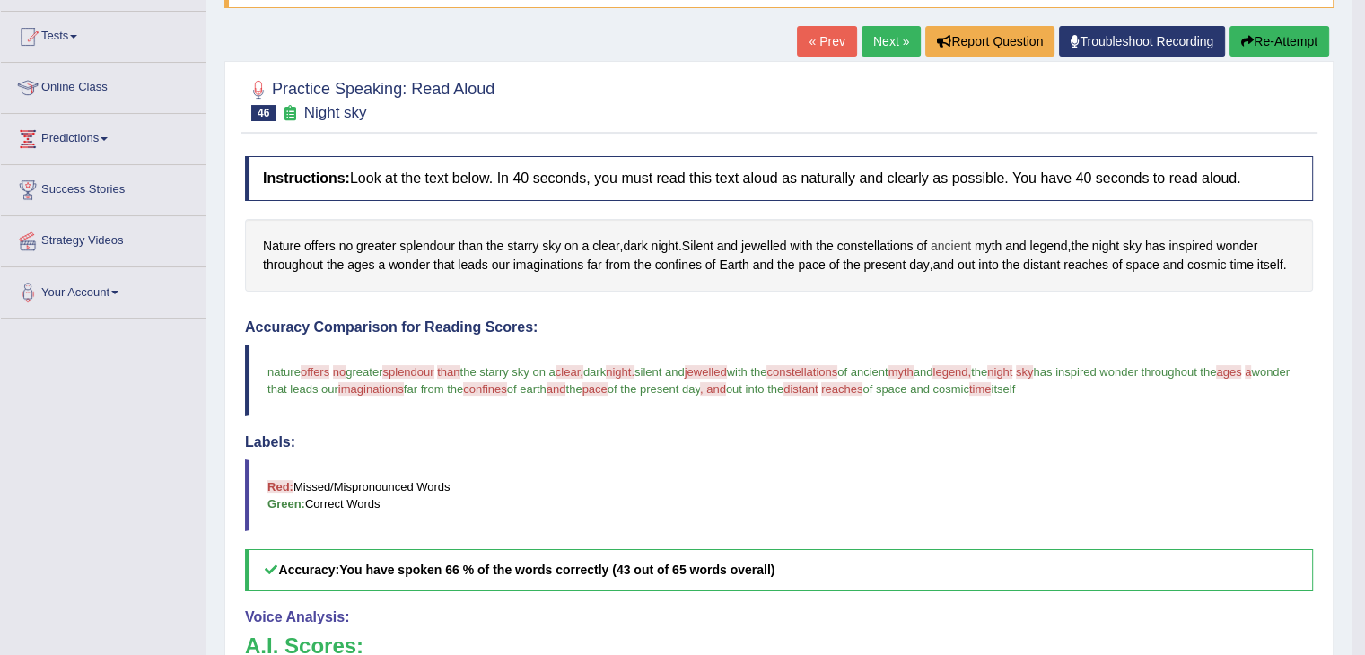
click at [951, 245] on span "ancient" at bounding box center [951, 246] width 40 height 19
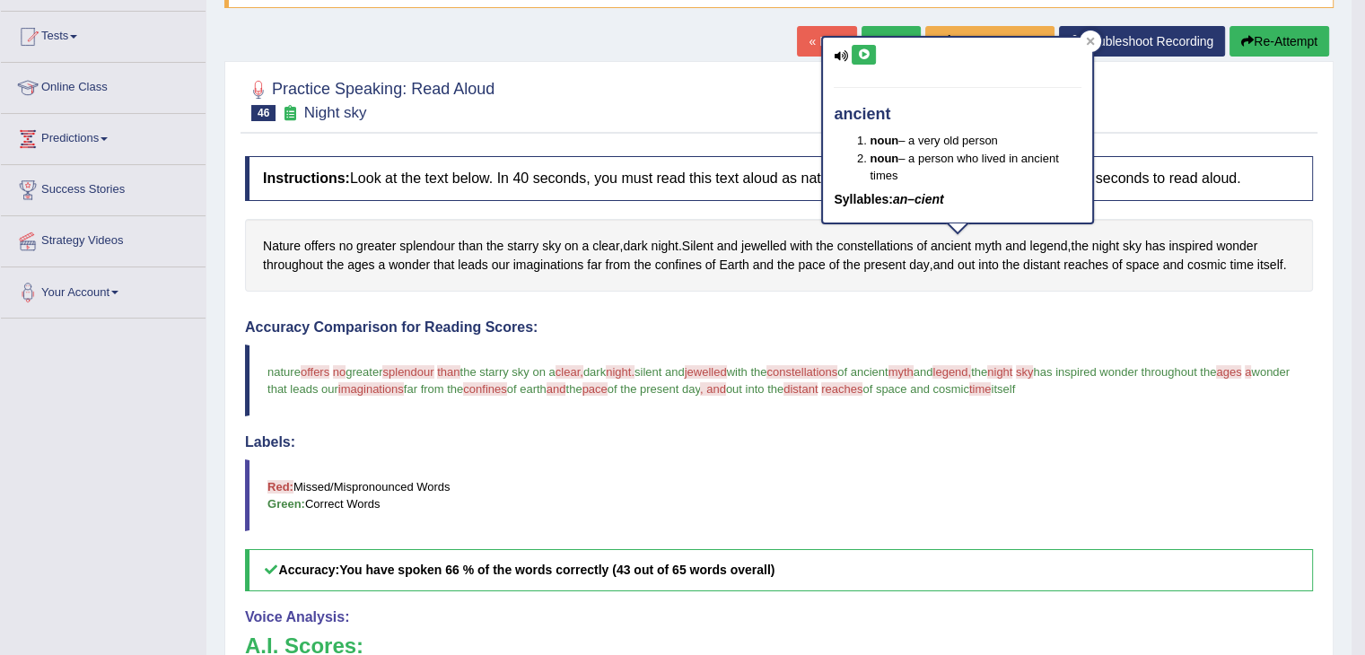
click at [864, 57] on icon at bounding box center [863, 54] width 13 height 11
click at [1092, 43] on icon at bounding box center [1091, 41] width 8 height 8
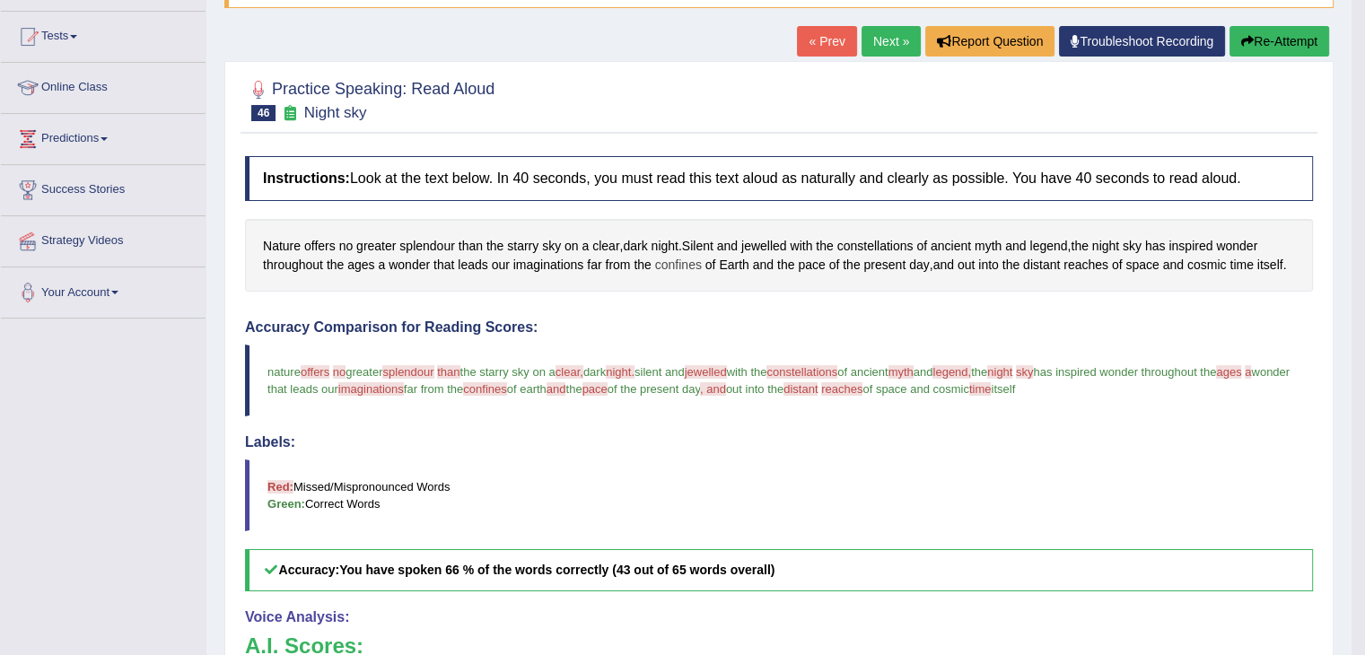
click at [684, 263] on span "confines" at bounding box center [678, 265] width 47 height 19
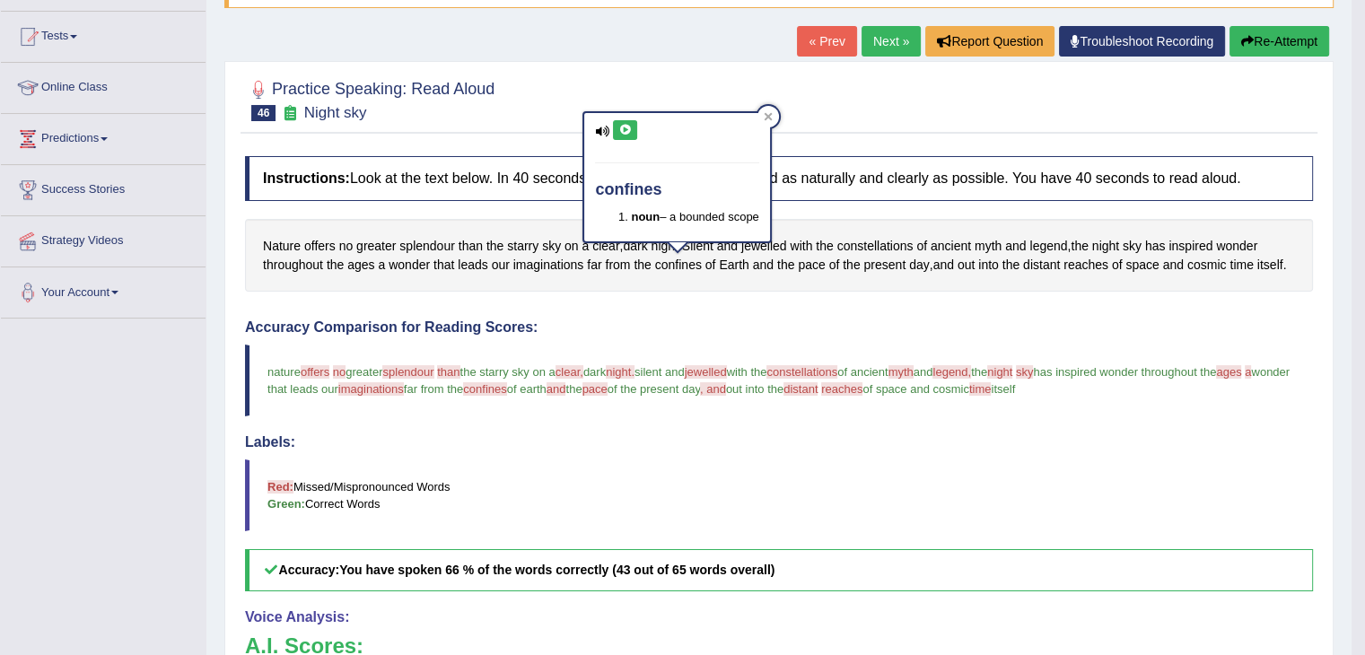
click at [623, 129] on icon at bounding box center [624, 130] width 13 height 11
click at [771, 121] on div at bounding box center [769, 117] width 22 height 22
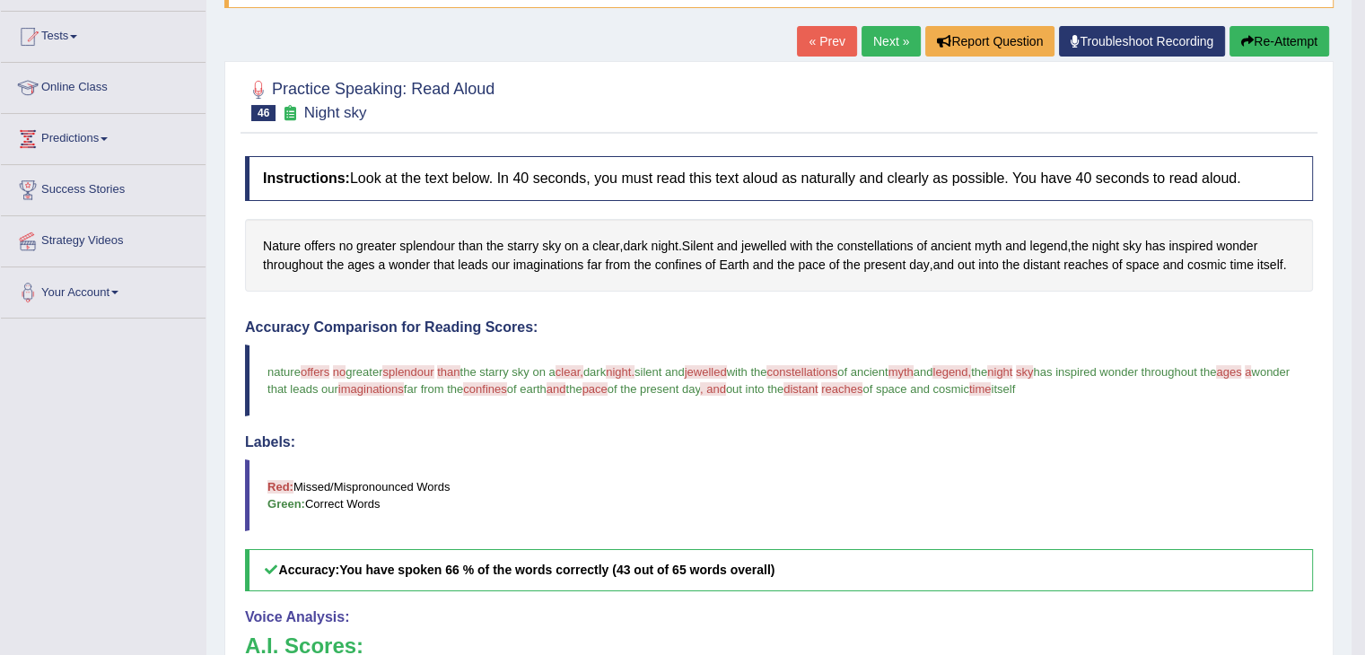
click at [1273, 42] on button "Re-Attempt" at bounding box center [1280, 41] width 100 height 31
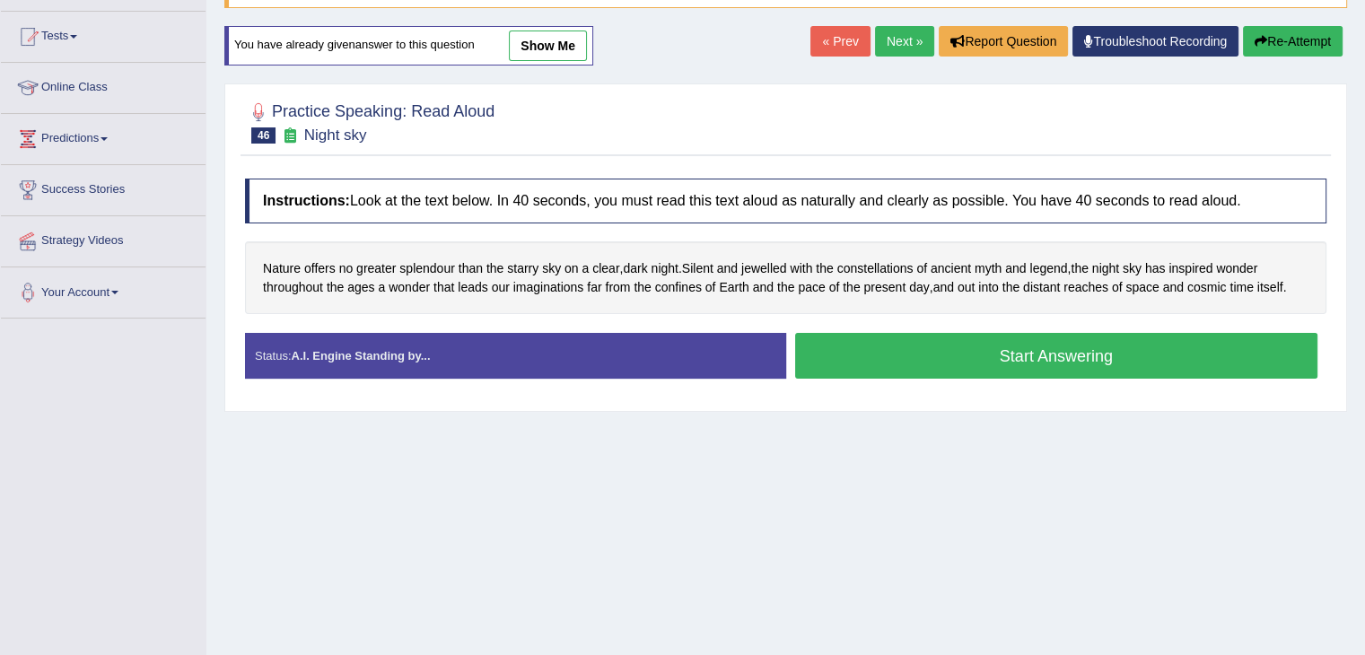
click at [914, 362] on button "Start Answering" at bounding box center [1056, 356] width 523 height 46
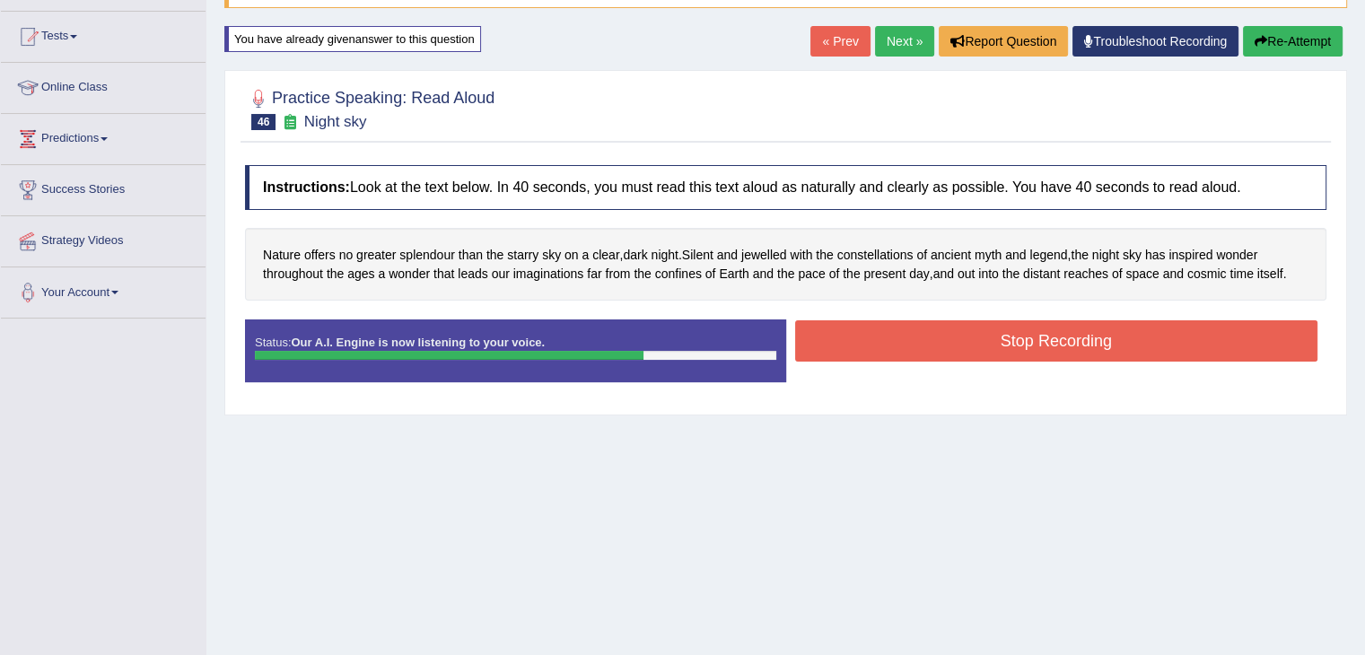
click at [885, 345] on button "Stop Recording" at bounding box center [1056, 340] width 523 height 41
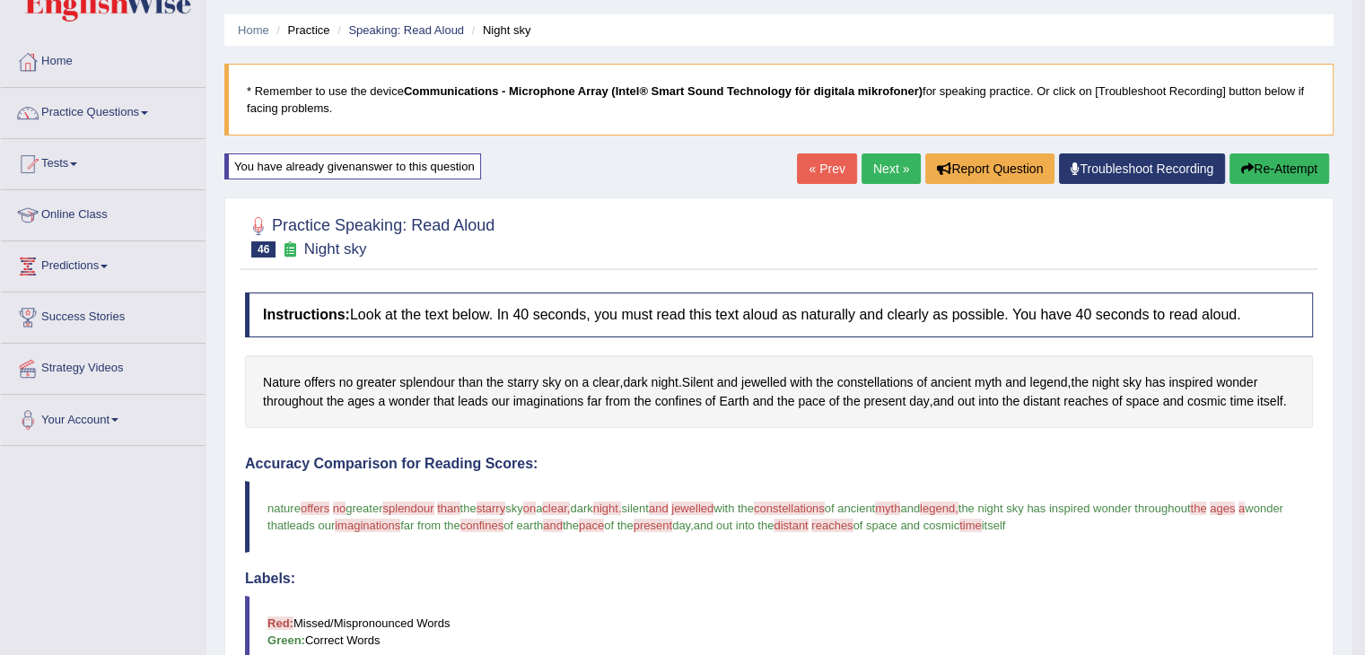
scroll to position [50, 0]
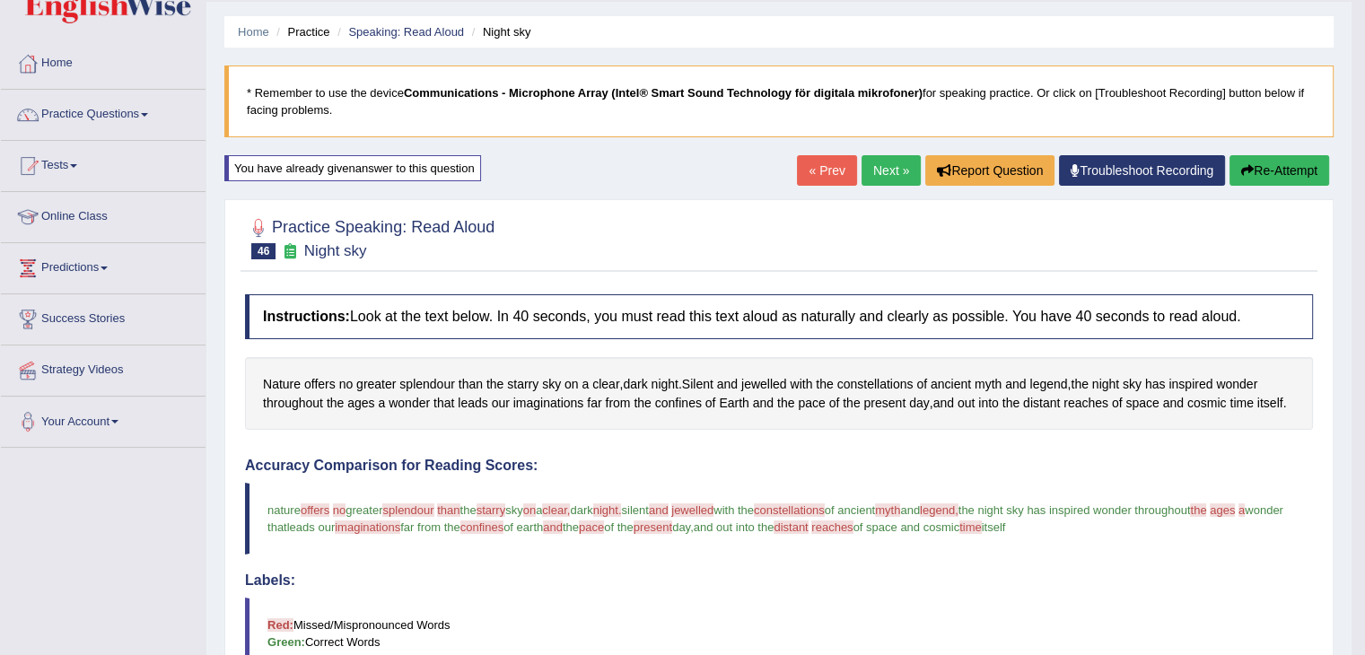
click at [1293, 167] on button "Re-Attempt" at bounding box center [1280, 170] width 100 height 31
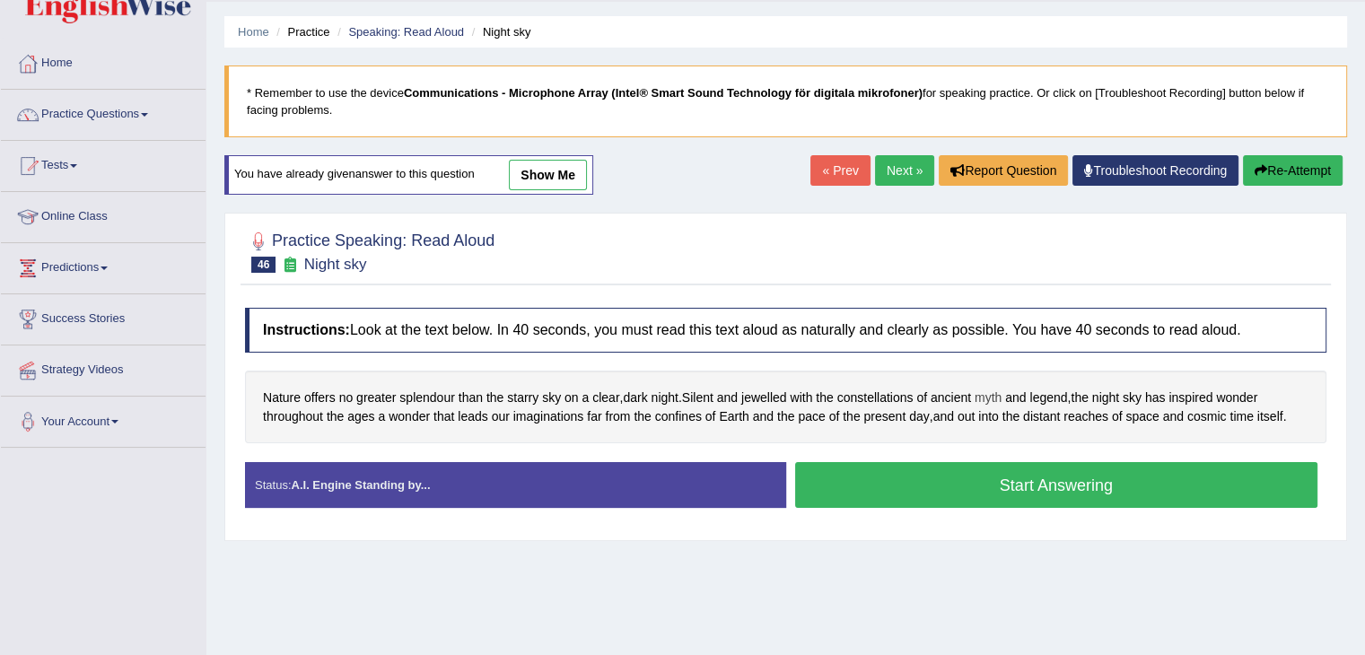
click at [1002, 392] on span "myth" at bounding box center [988, 398] width 27 height 19
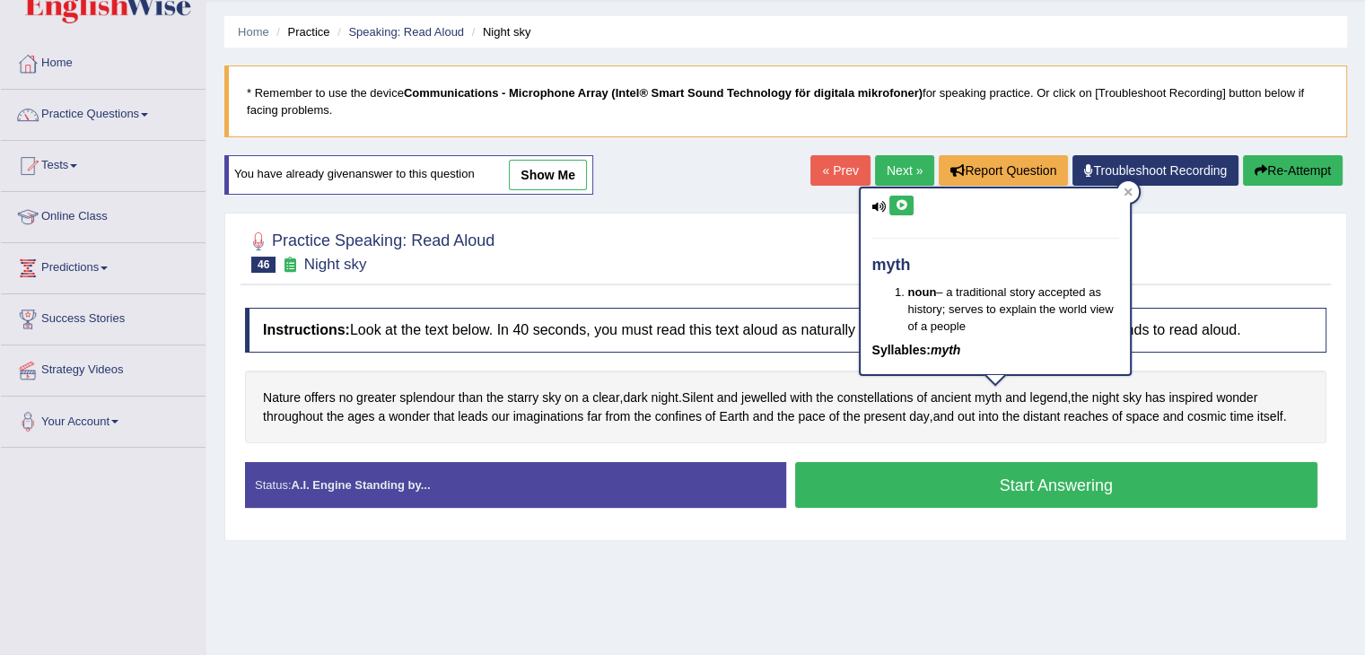
click at [900, 201] on icon at bounding box center [901, 205] width 13 height 11
click at [1131, 192] on icon at bounding box center [1129, 193] width 8 height 8
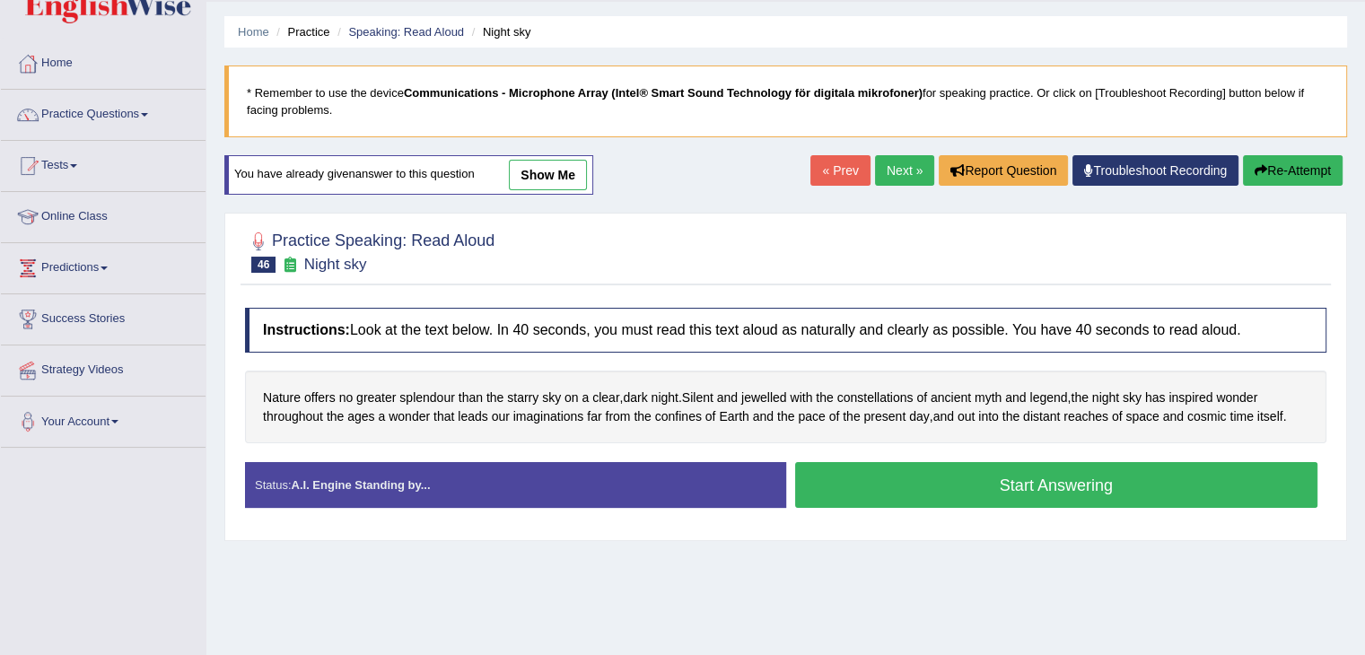
click at [941, 482] on button "Start Answering" at bounding box center [1056, 485] width 523 height 46
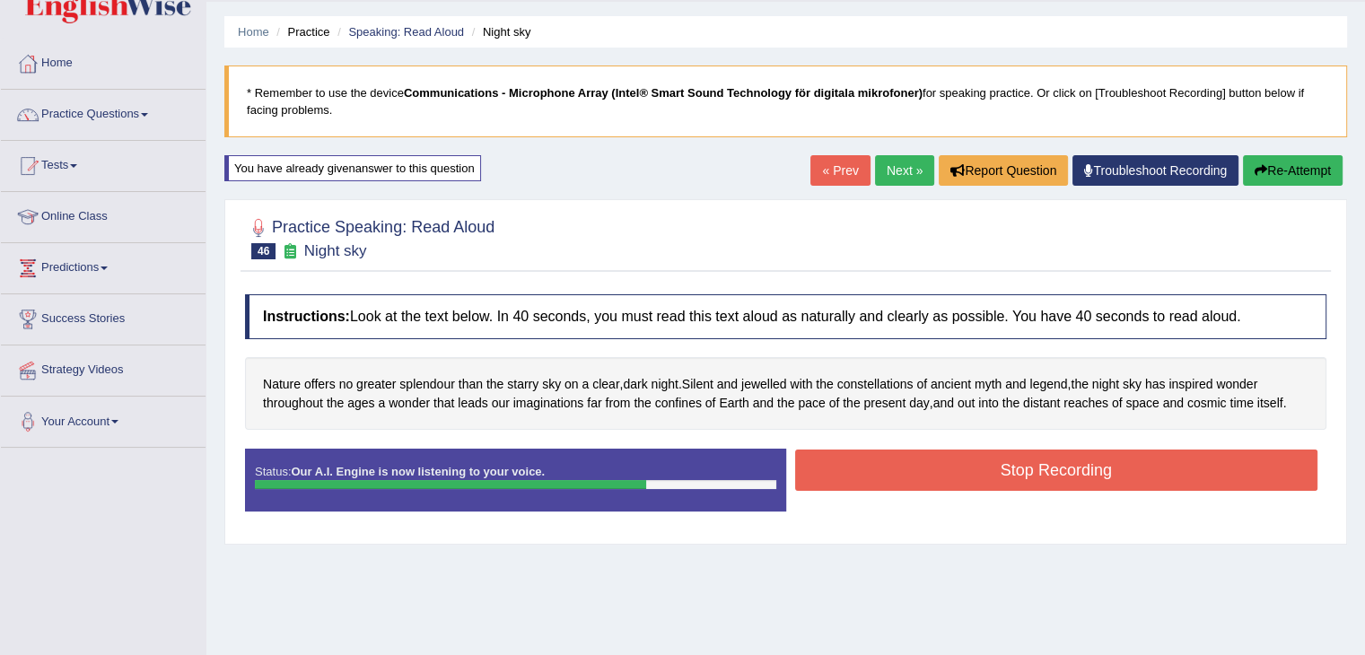
click at [962, 478] on button "Stop Recording" at bounding box center [1056, 470] width 523 height 41
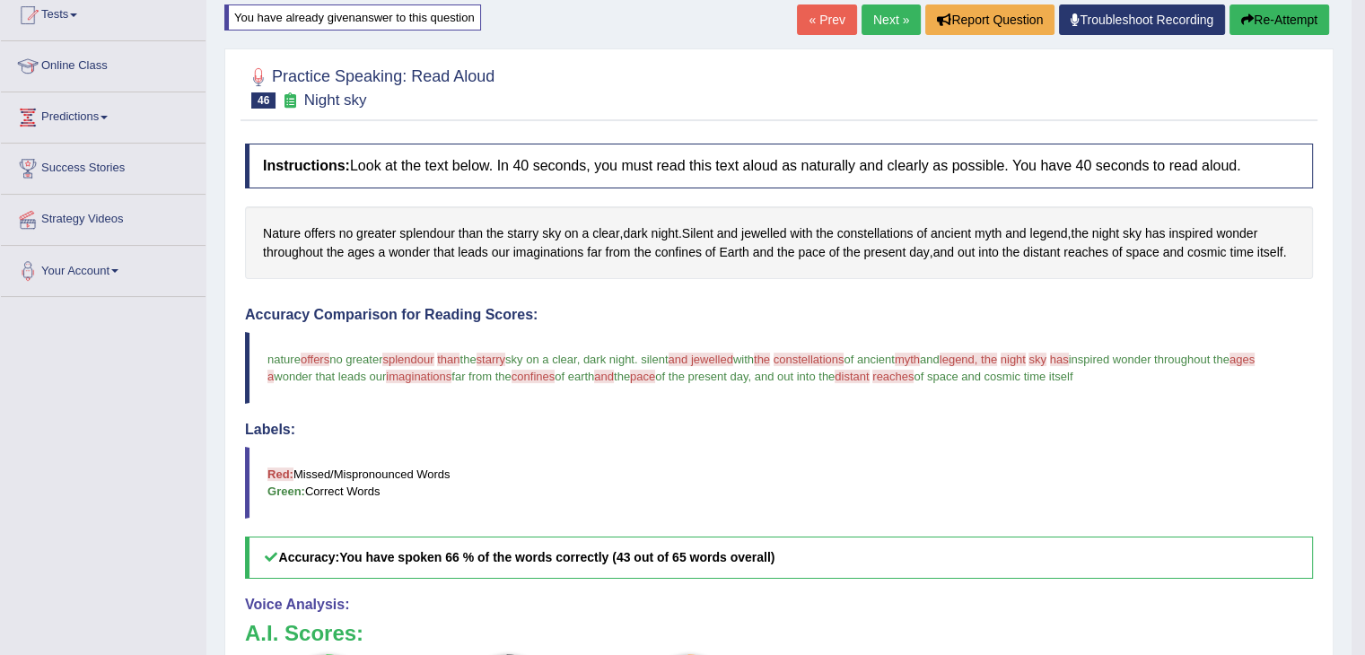
scroll to position [198, 0]
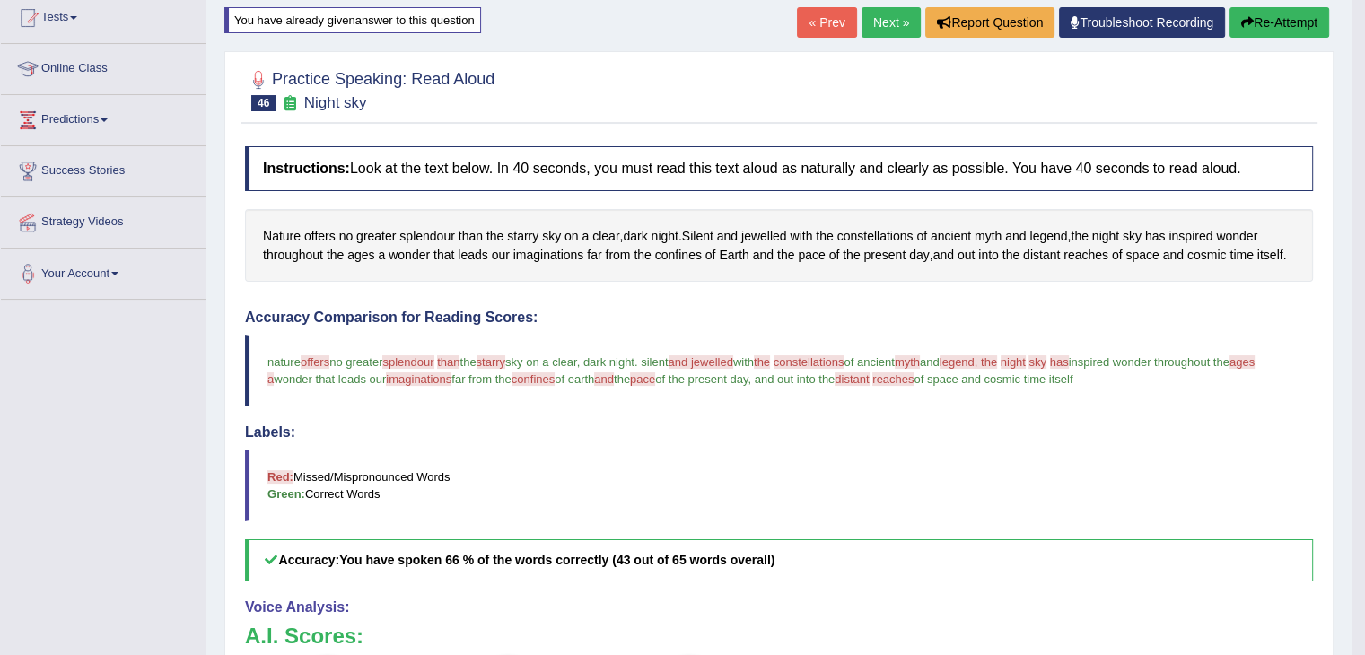
click at [1281, 9] on button "Re-Attempt" at bounding box center [1280, 22] width 100 height 31
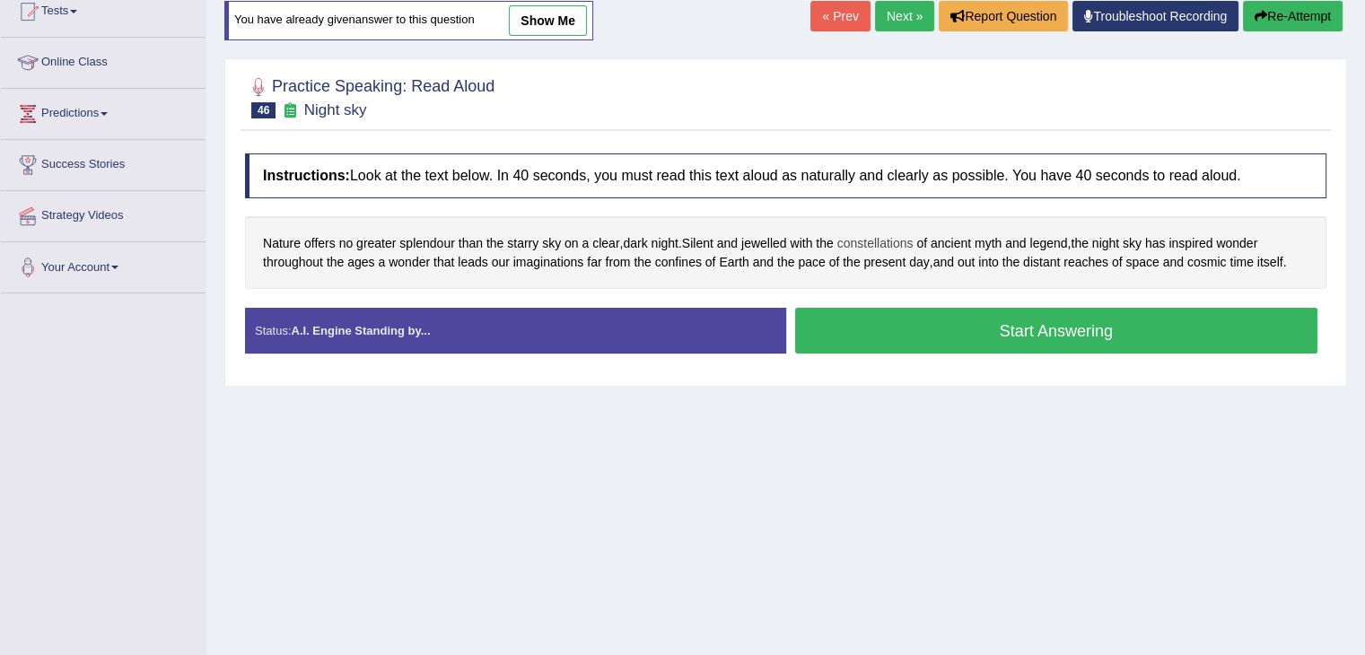
click at [869, 237] on span "constellations" at bounding box center [875, 243] width 76 height 19
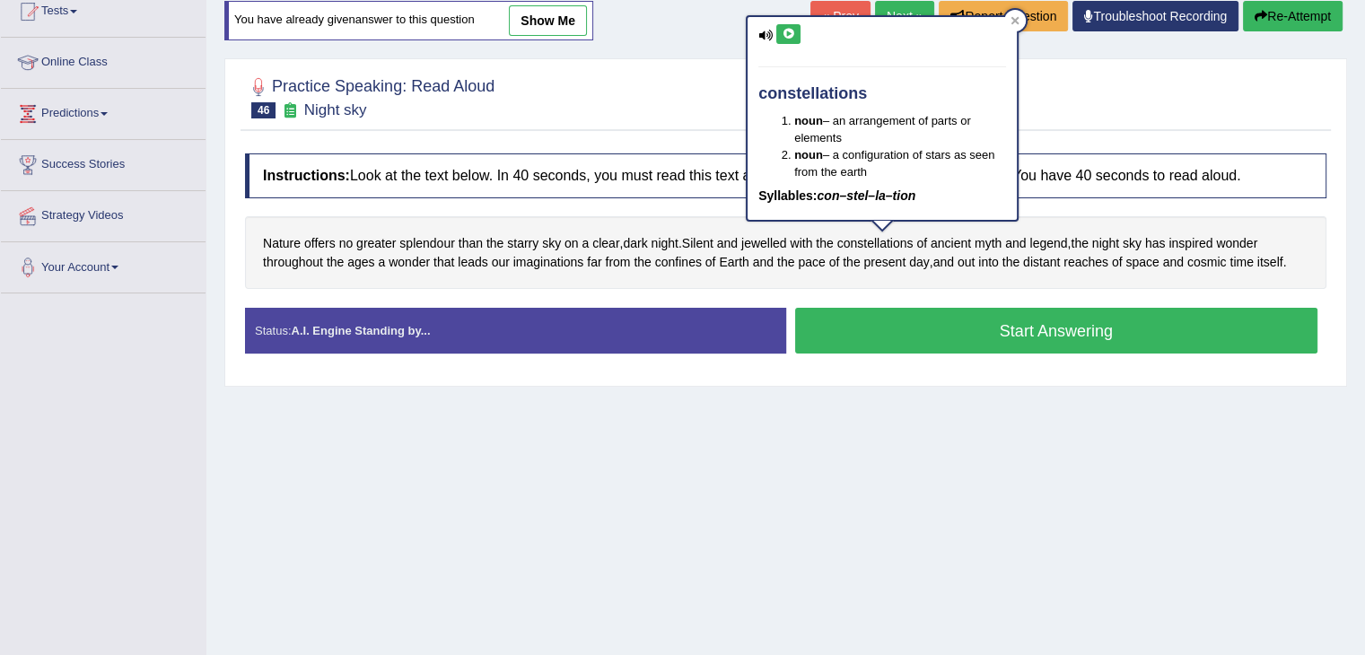
click at [792, 34] on icon at bounding box center [788, 34] width 13 height 11
click at [1014, 18] on icon at bounding box center [1015, 20] width 9 height 9
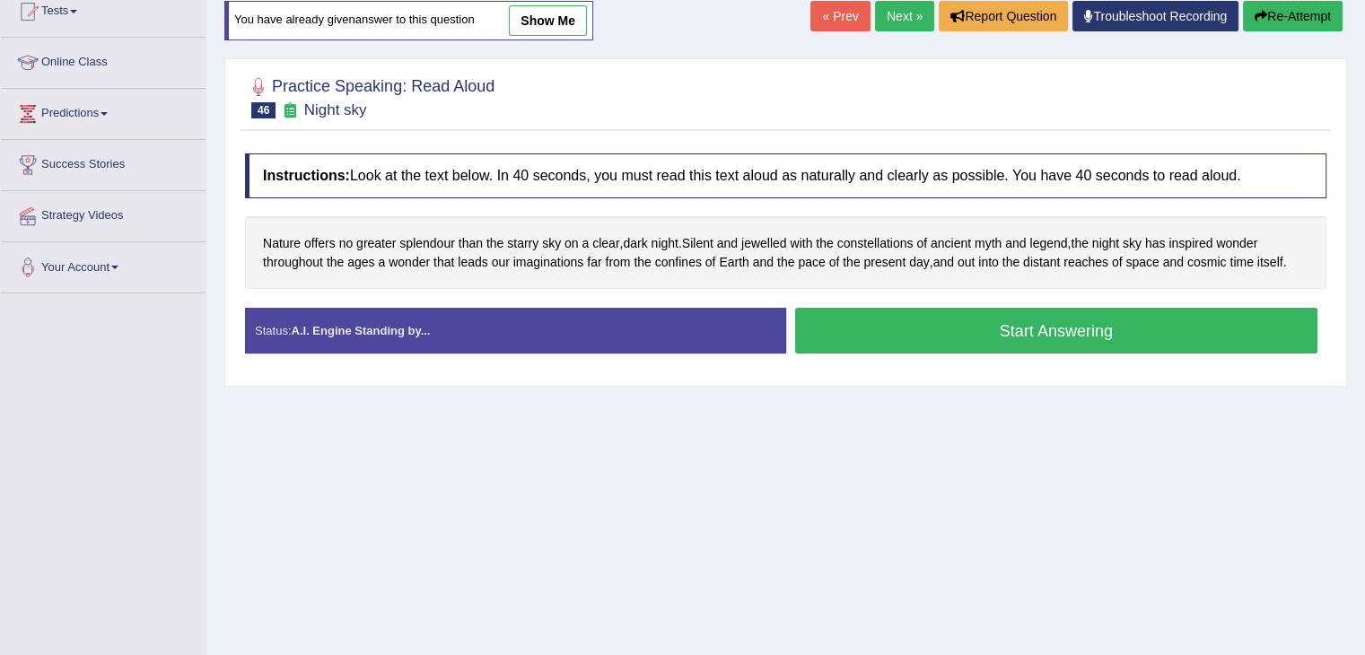
click at [928, 327] on button "Start Answering" at bounding box center [1056, 331] width 523 height 46
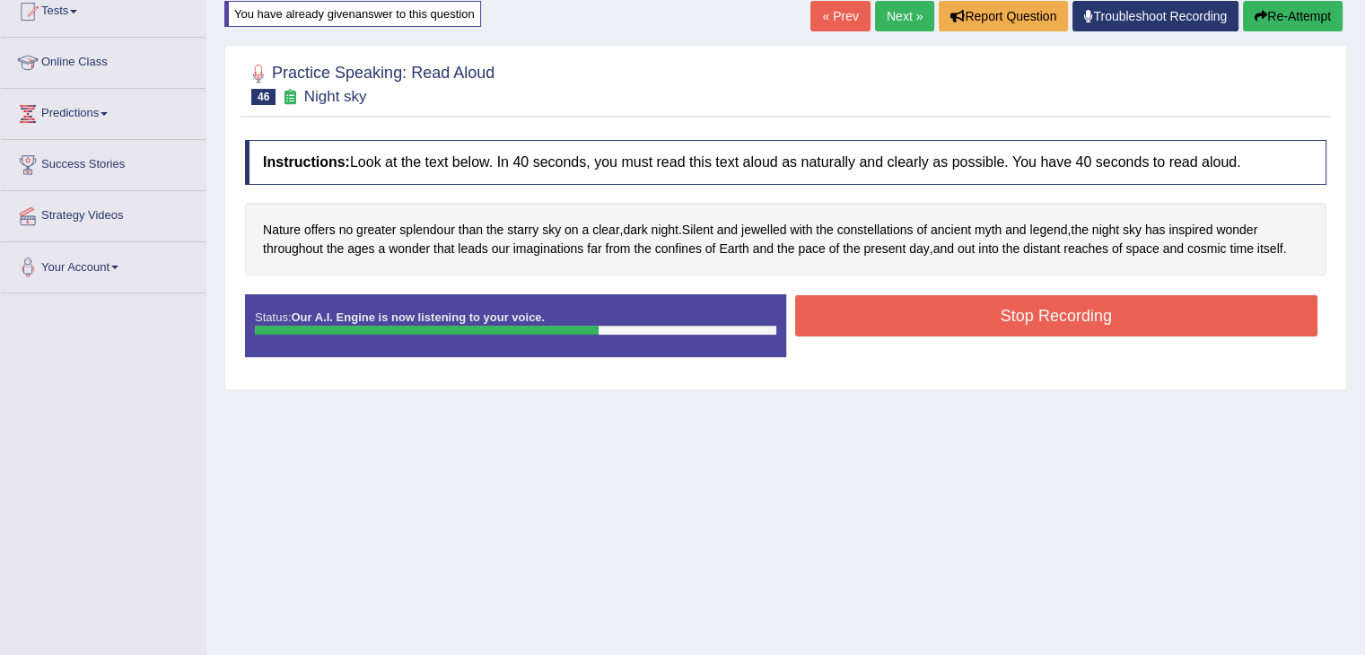
click at [928, 327] on button "Stop Recording" at bounding box center [1056, 315] width 523 height 41
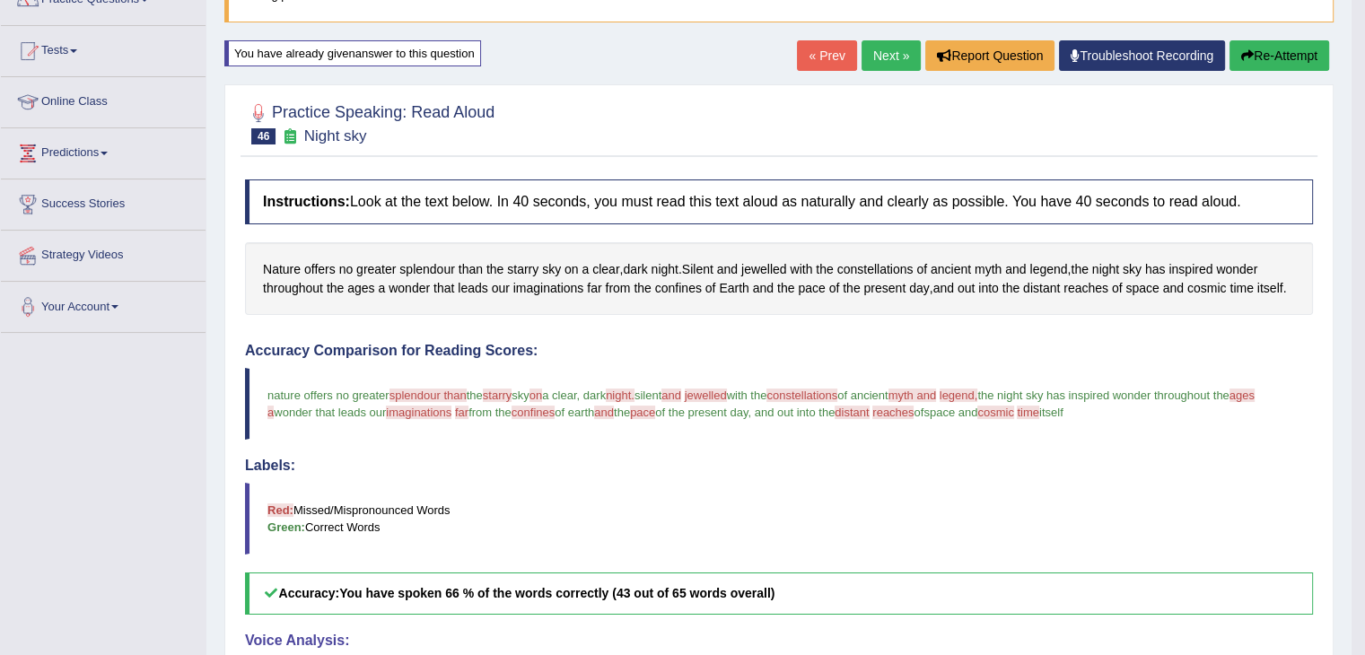
scroll to position [164, 0]
click at [1257, 60] on button "Re-Attempt" at bounding box center [1280, 56] width 100 height 31
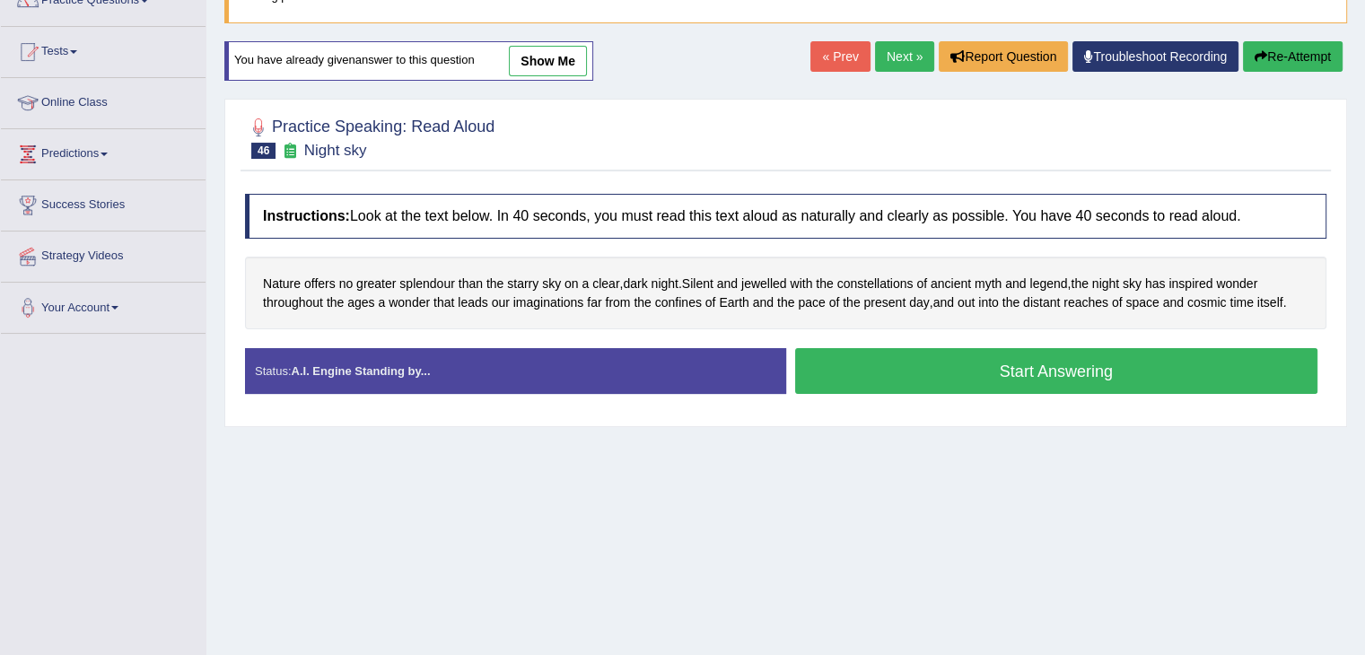
click at [914, 373] on button "Start Answering" at bounding box center [1056, 371] width 523 height 46
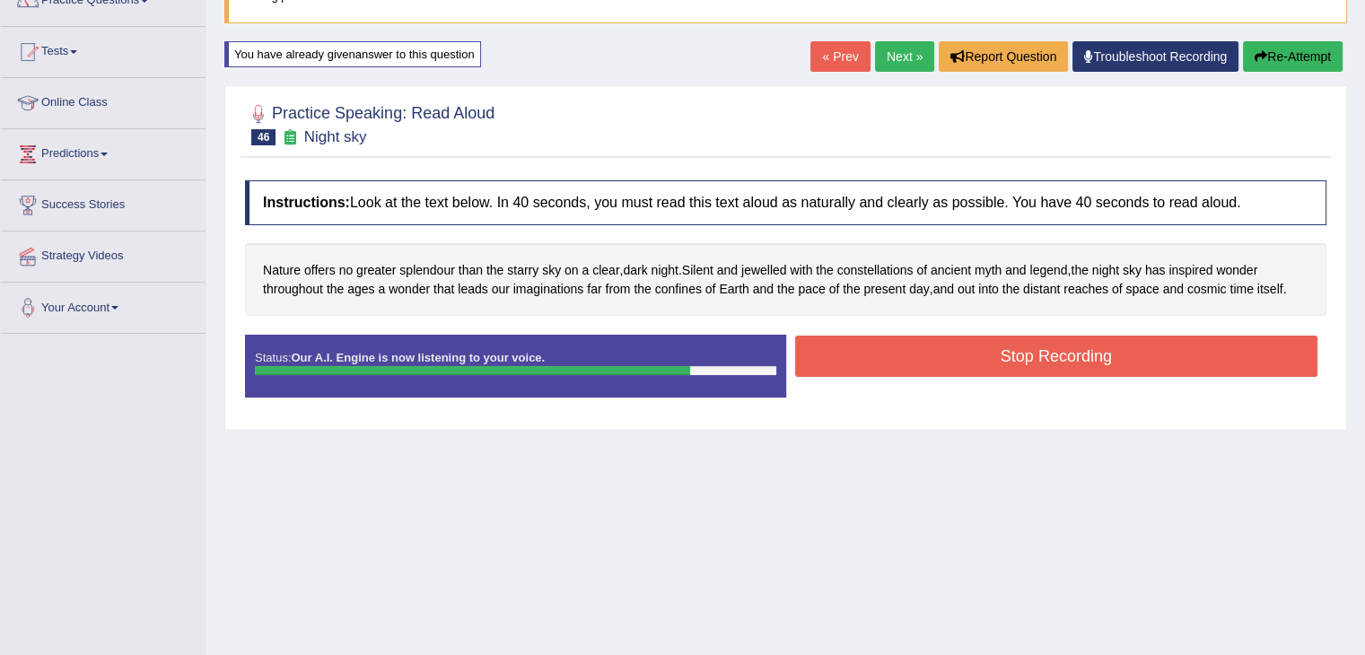
click at [876, 364] on button "Stop Recording" at bounding box center [1056, 356] width 523 height 41
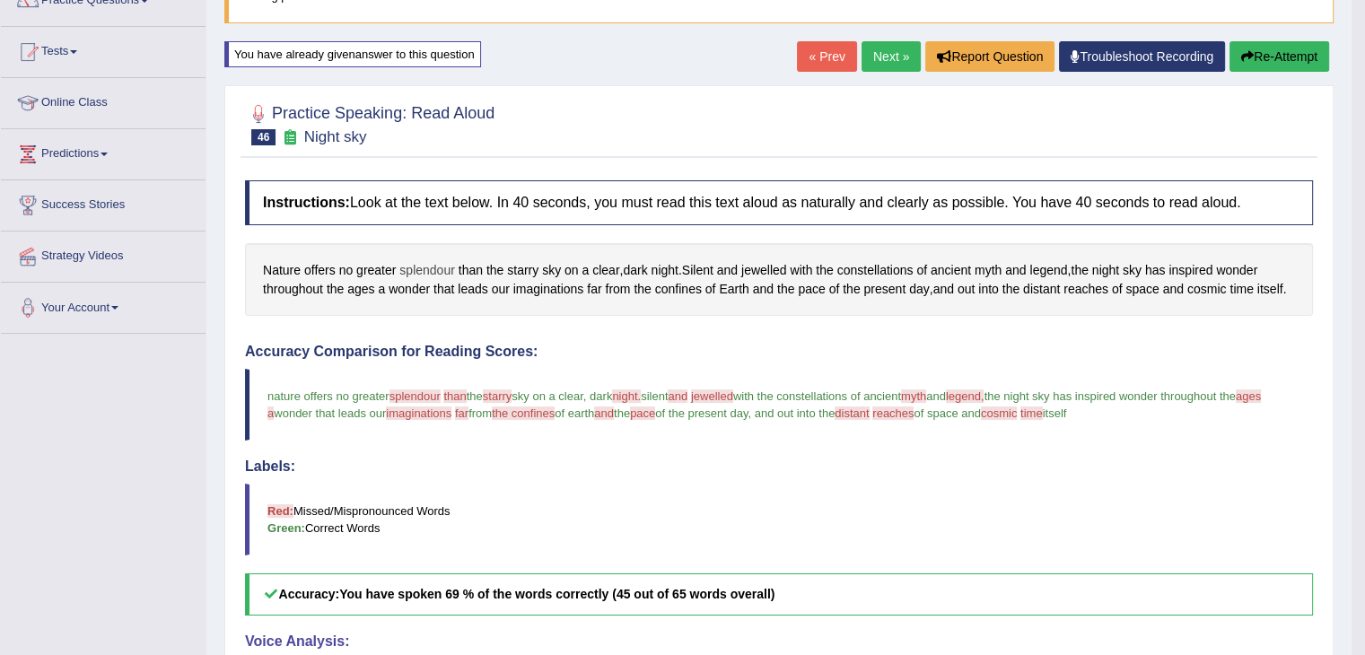
click at [424, 268] on span "splendour" at bounding box center [427, 270] width 56 height 19
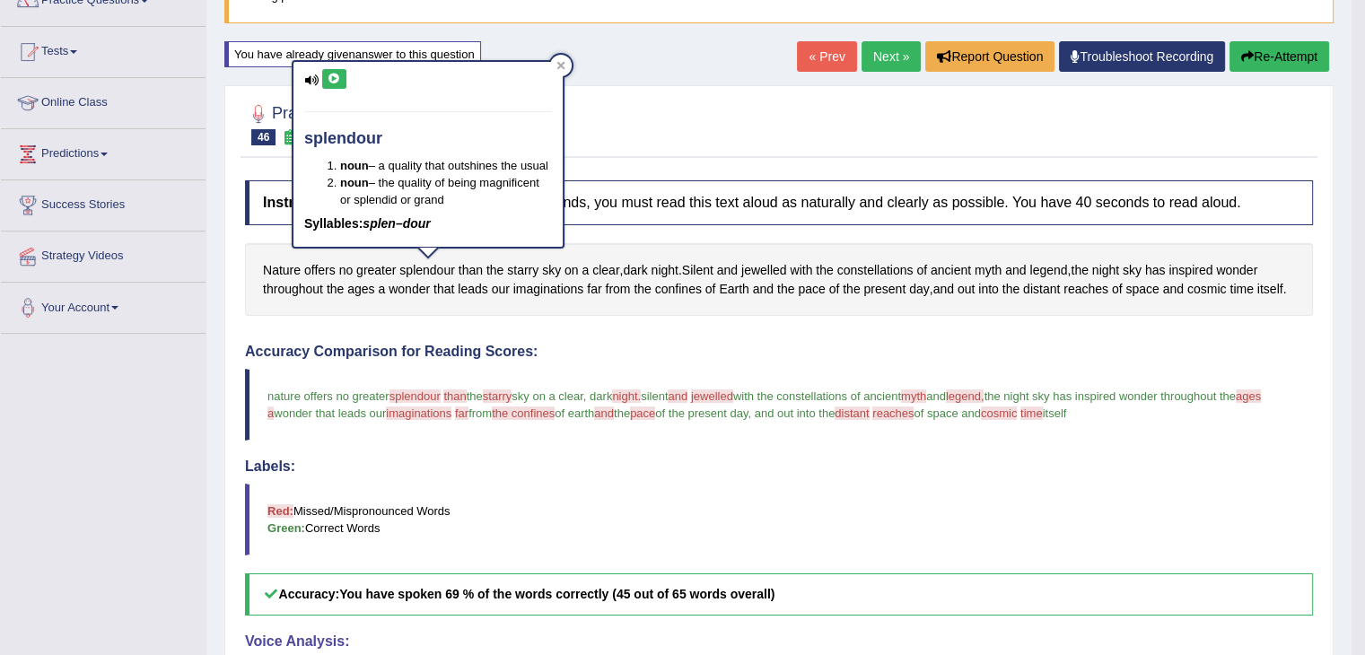
click at [336, 74] on icon at bounding box center [334, 79] width 13 height 11
click at [563, 63] on icon at bounding box center [561, 65] width 8 height 8
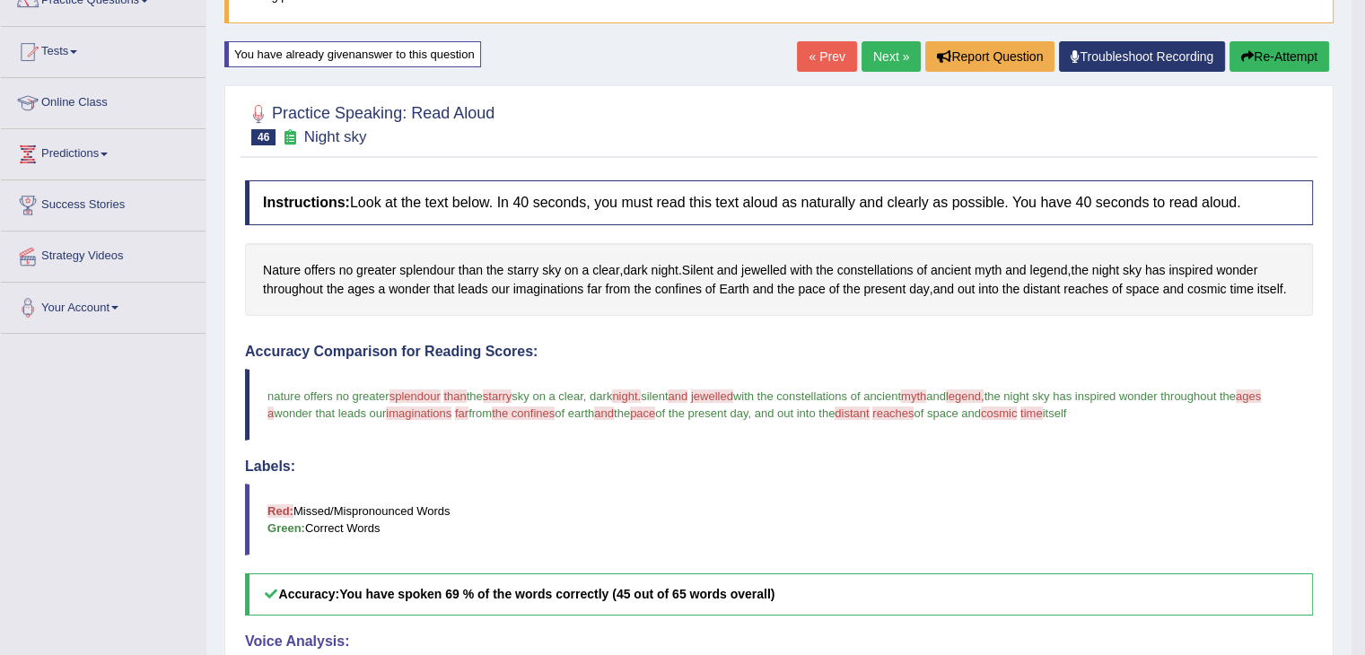
click at [1271, 55] on button "Re-Attempt" at bounding box center [1280, 56] width 100 height 31
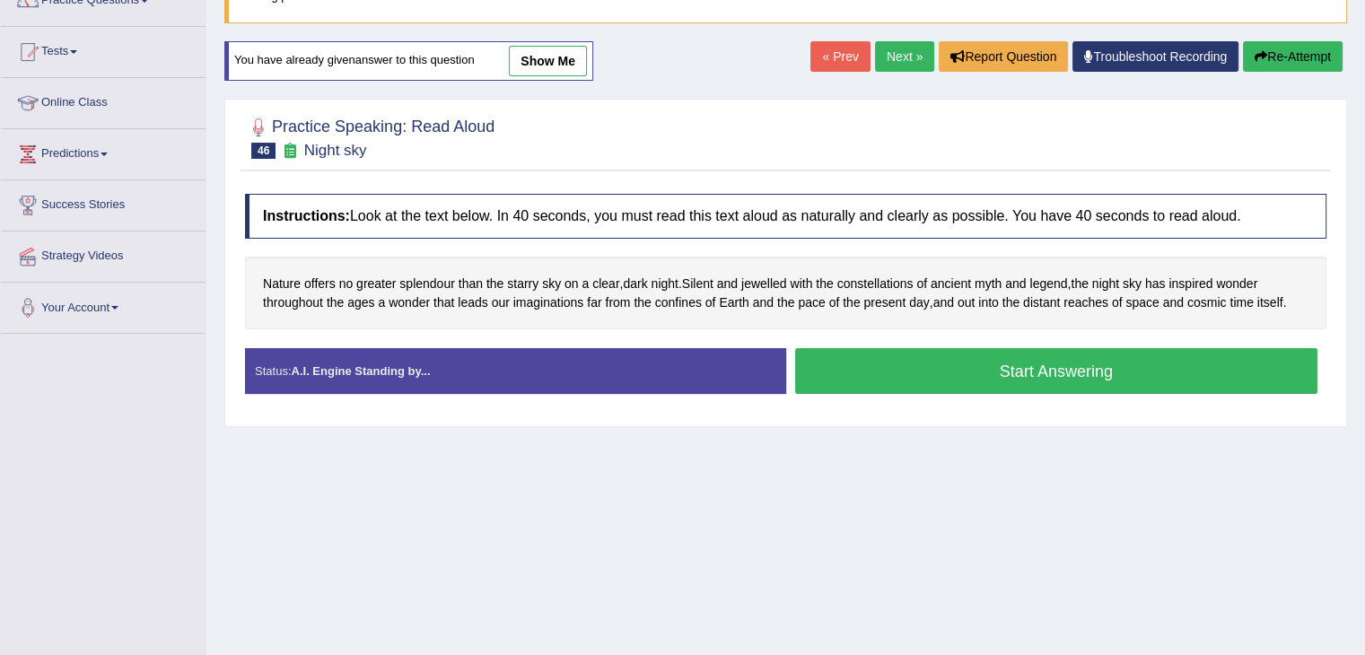
click at [966, 364] on button "Start Answering" at bounding box center [1056, 371] width 523 height 46
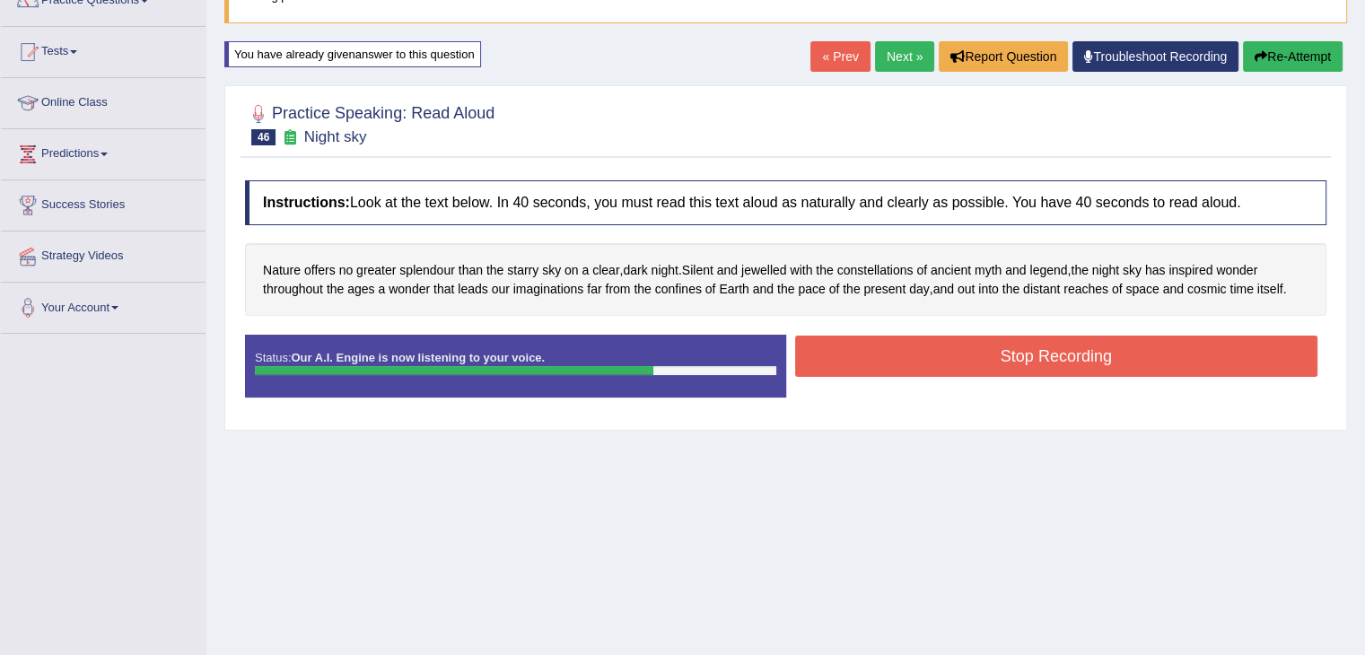
click at [966, 364] on button "Stop Recording" at bounding box center [1056, 356] width 523 height 41
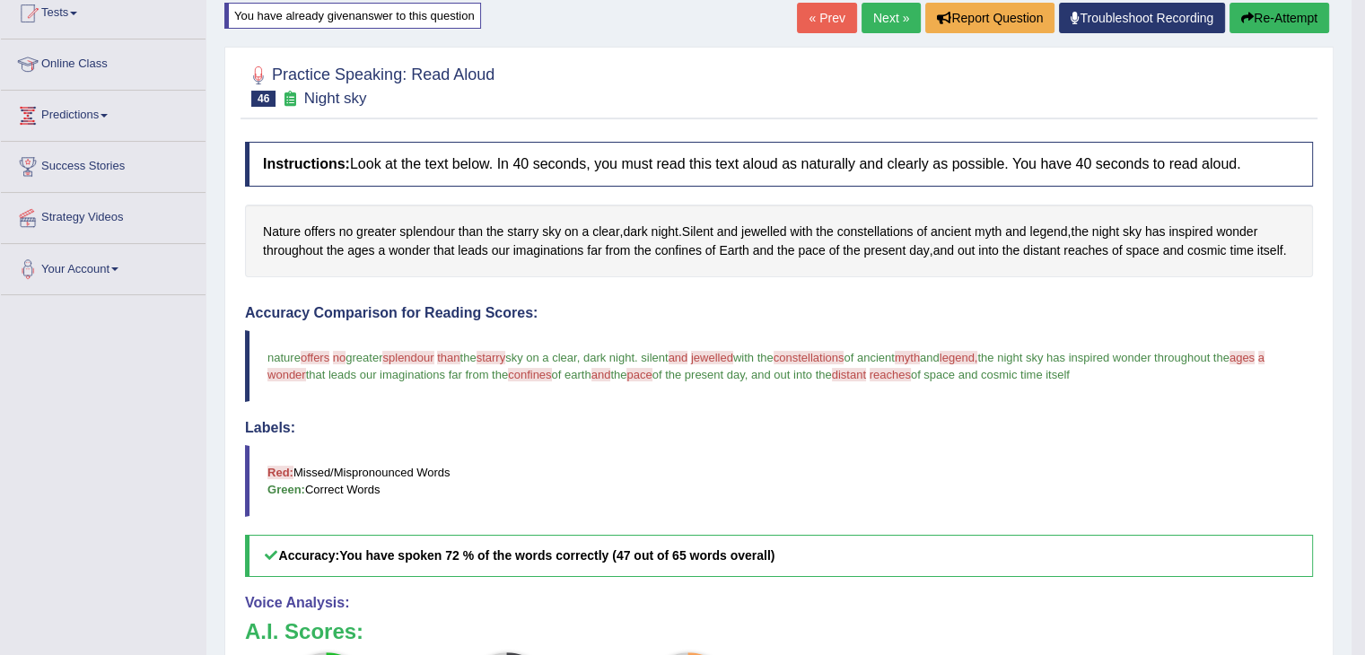
scroll to position [204, 0]
click at [306, 227] on span "offers" at bounding box center [319, 231] width 31 height 19
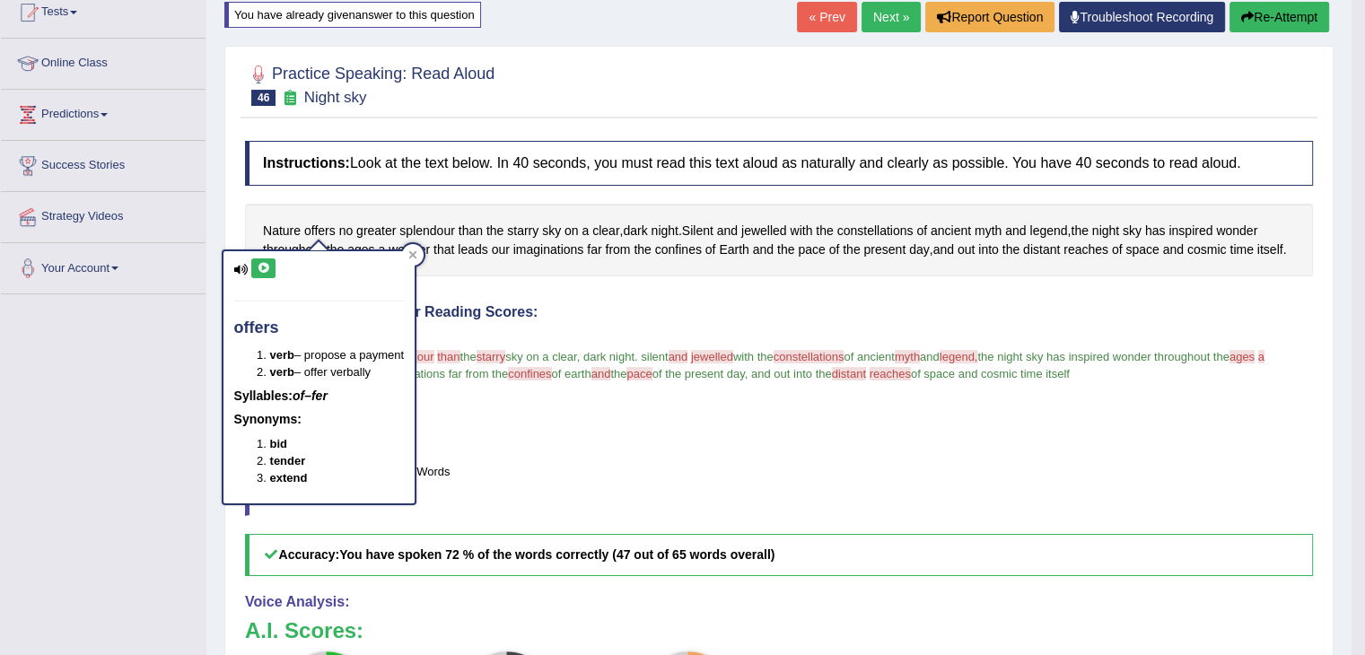
click at [267, 267] on icon at bounding box center [263, 268] width 13 height 11
click at [424, 249] on div at bounding box center [413, 255] width 22 height 22
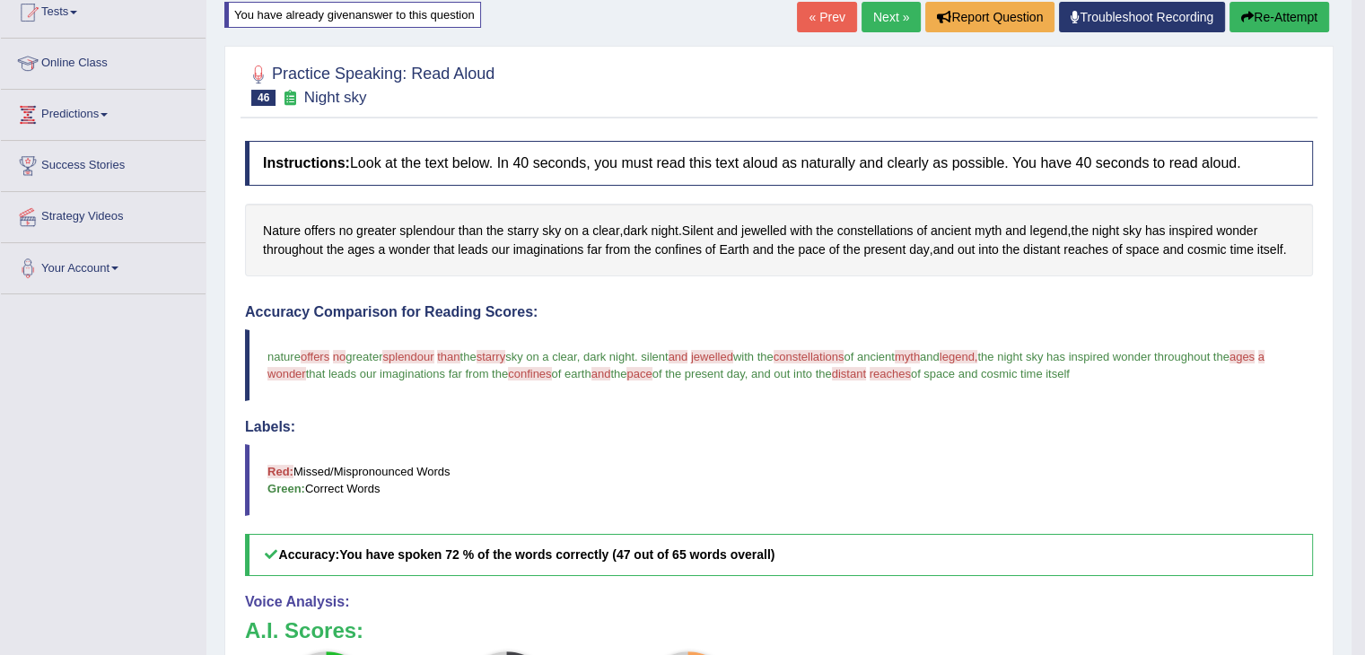
click at [1303, 19] on button "Re-Attempt" at bounding box center [1280, 17] width 100 height 31
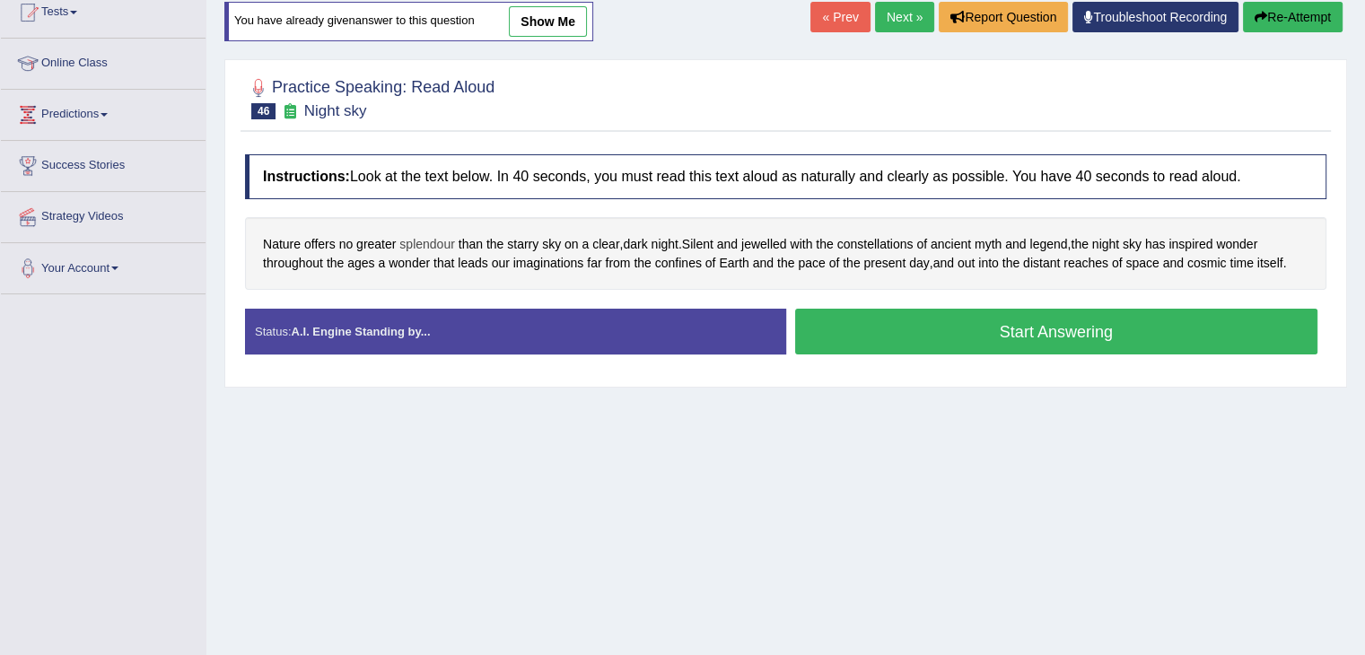
click at [424, 235] on span "splendour" at bounding box center [427, 244] width 56 height 19
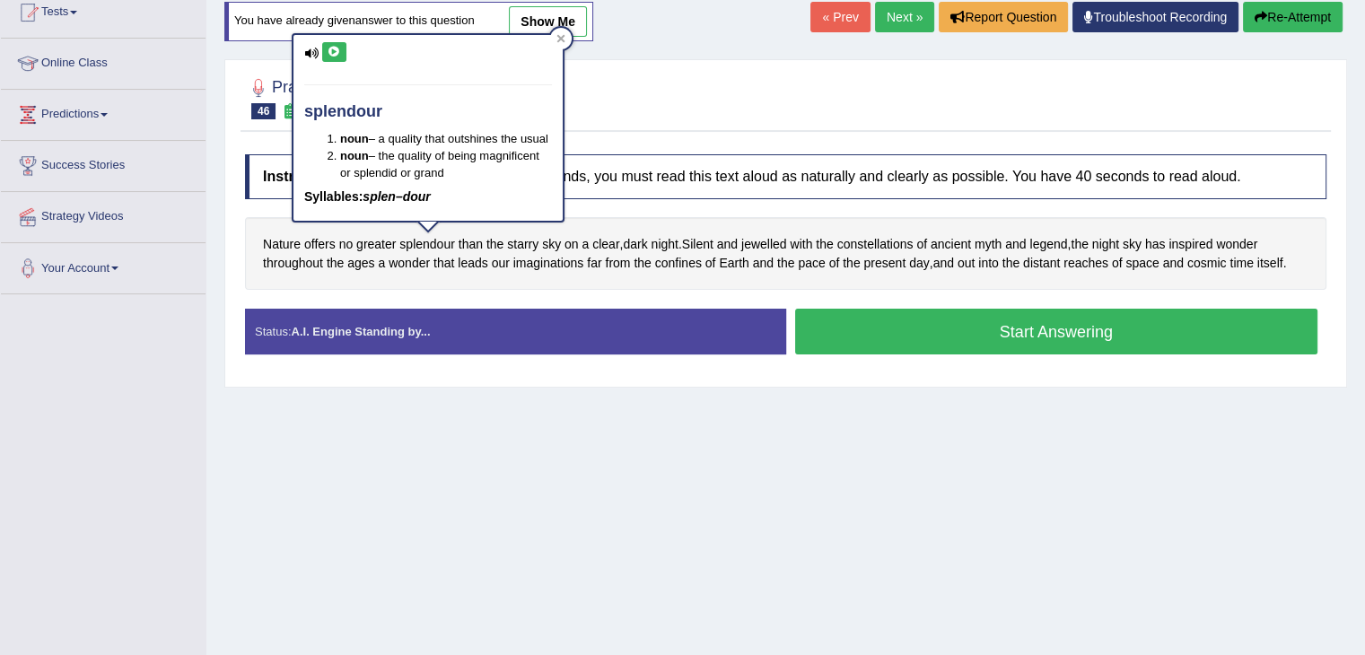
click at [338, 53] on icon at bounding box center [334, 52] width 13 height 11
click at [568, 37] on div at bounding box center [561, 39] width 22 height 22
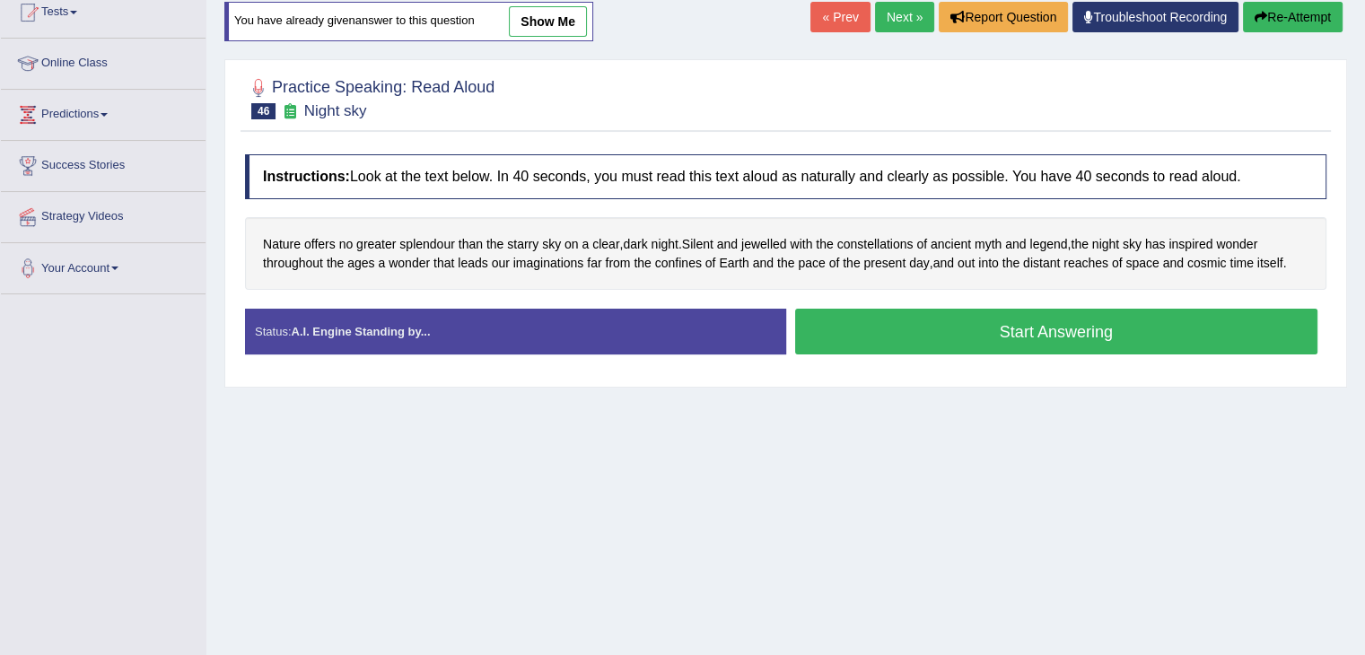
click at [852, 329] on button "Start Answering" at bounding box center [1056, 332] width 523 height 46
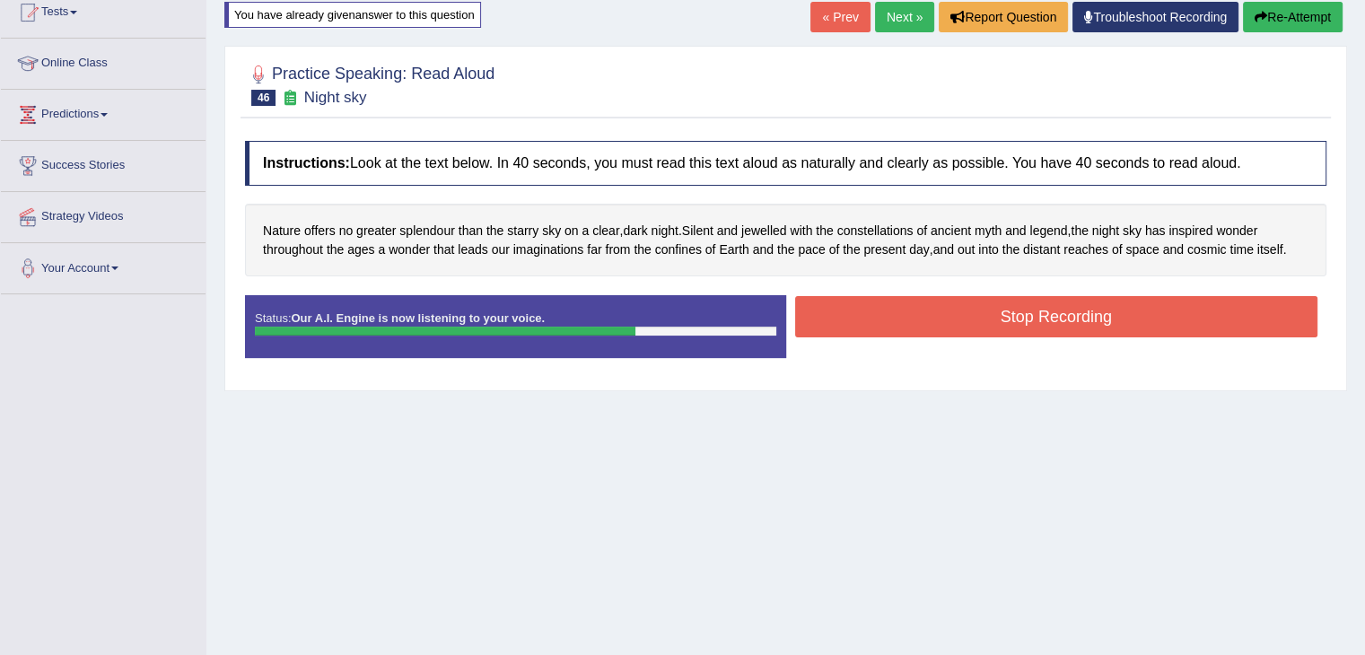
click at [844, 301] on button "Stop Recording" at bounding box center [1056, 316] width 523 height 41
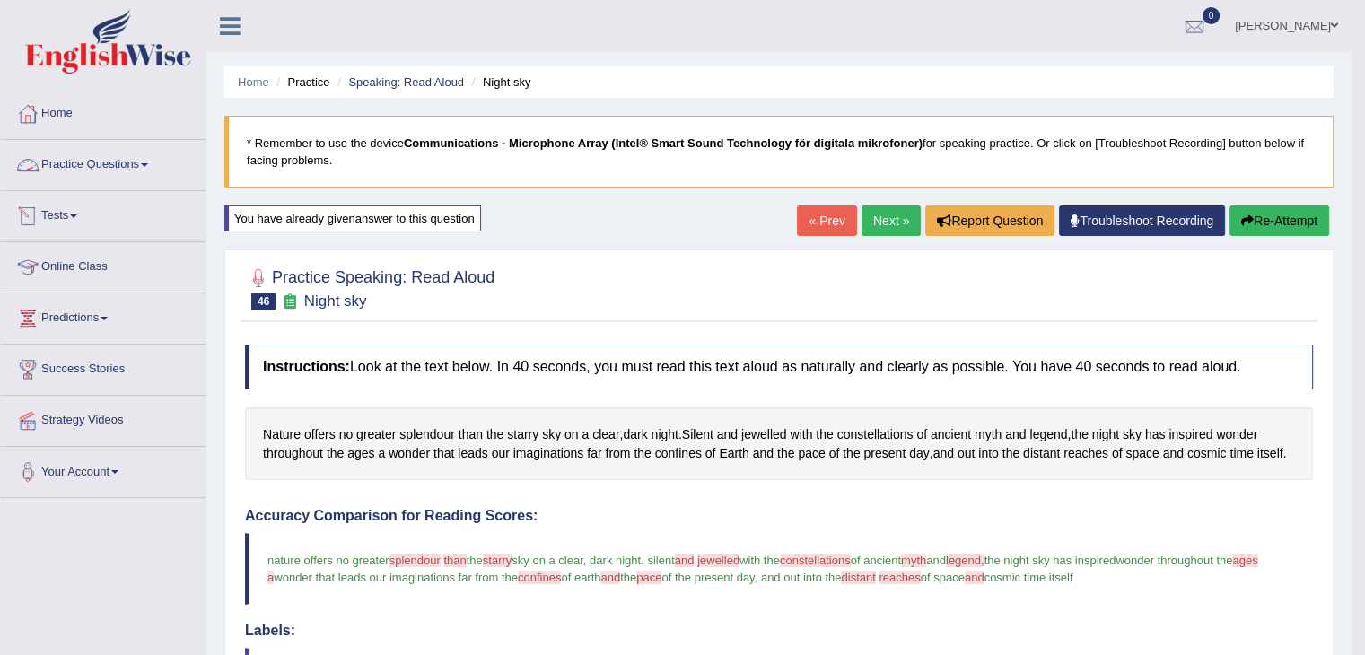
click at [65, 171] on link "Practice Questions" at bounding box center [103, 162] width 205 height 45
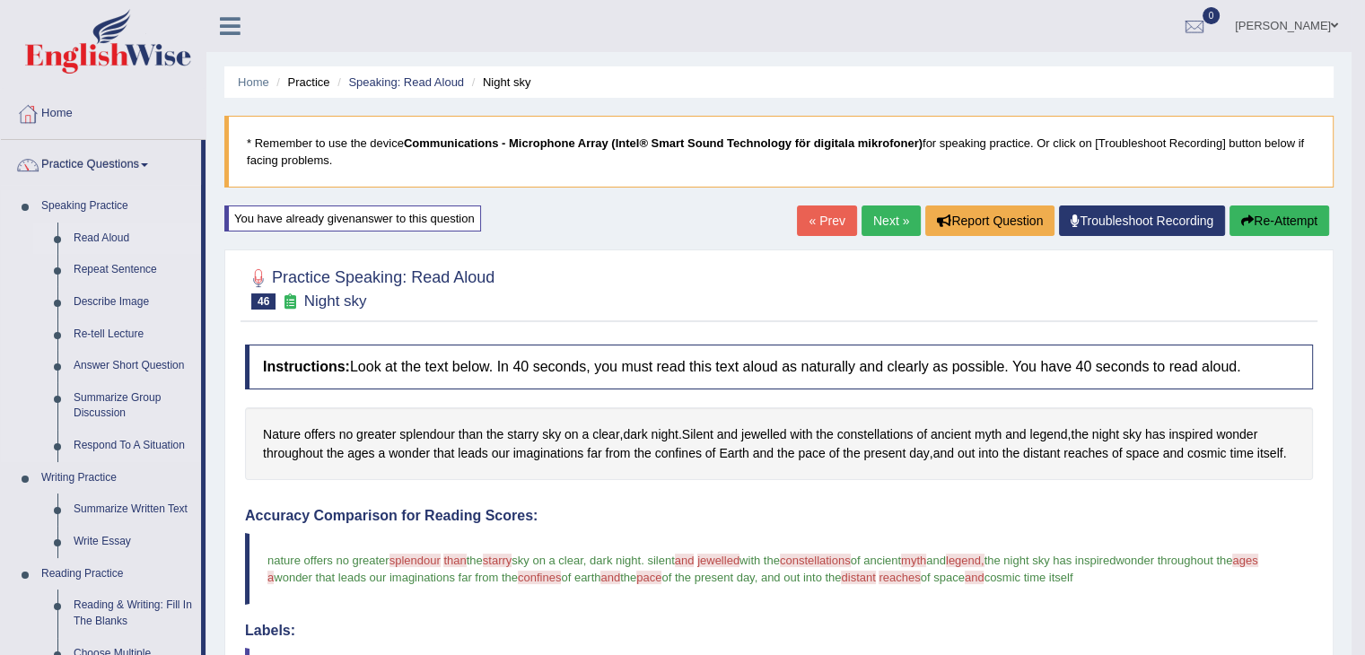
click at [116, 234] on link "Read Aloud" at bounding box center [134, 239] width 136 height 32
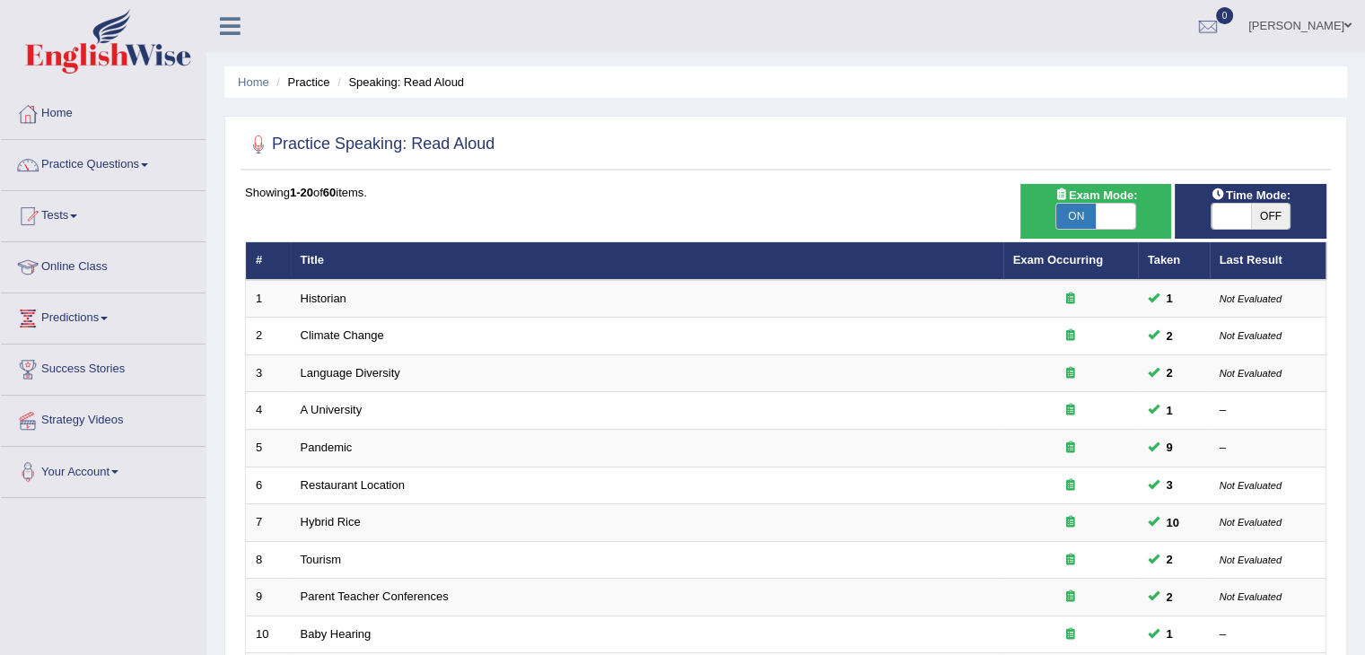
scroll to position [528, 0]
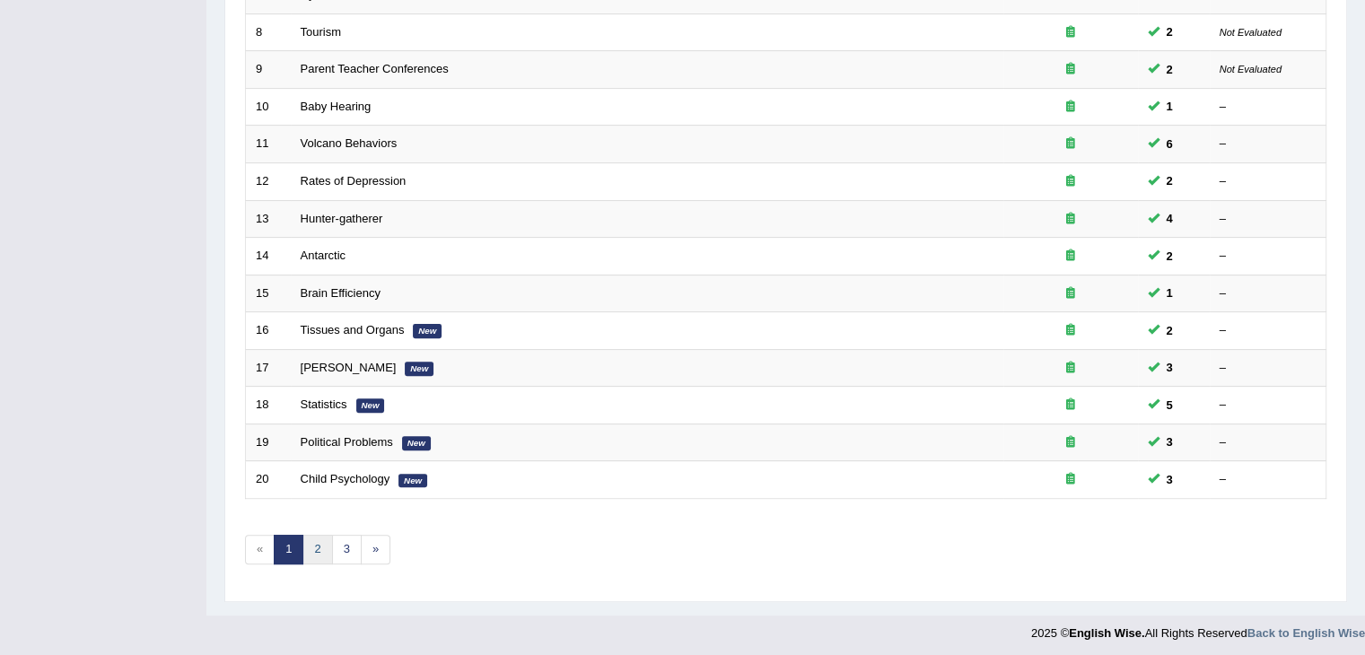
click at [320, 545] on link "2" at bounding box center [318, 550] width 30 height 30
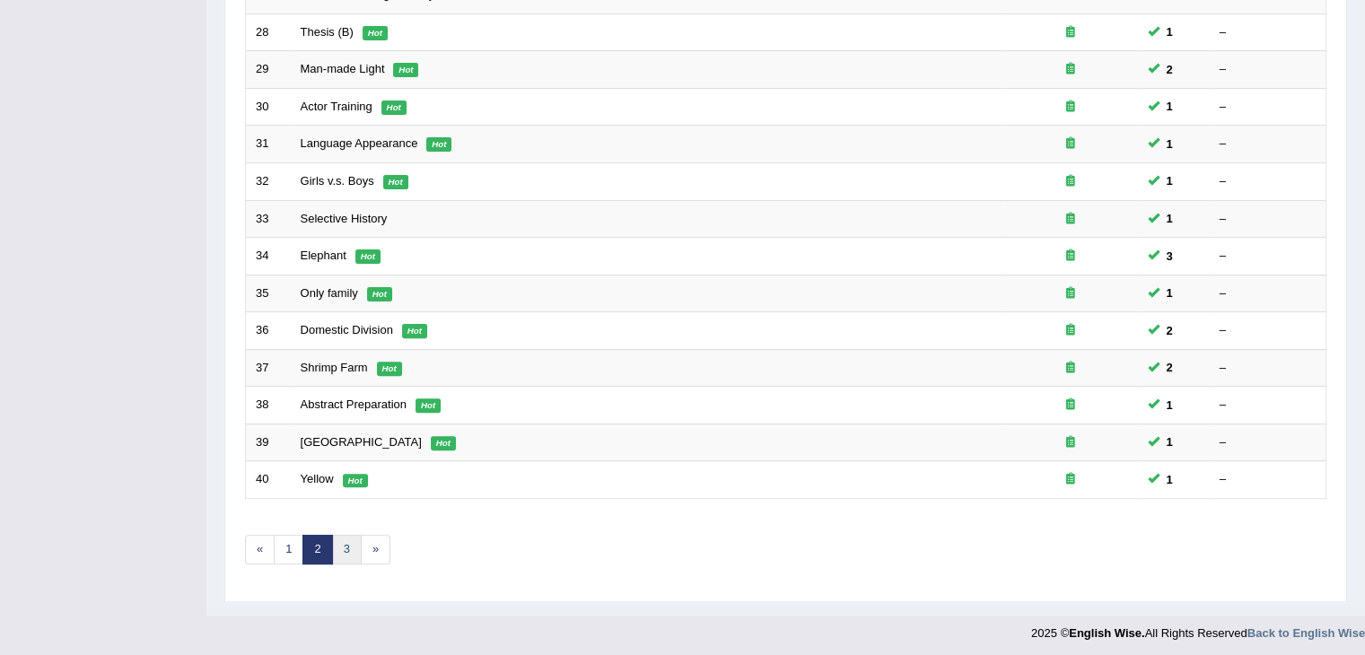
click at [348, 539] on link "3" at bounding box center [347, 550] width 30 height 30
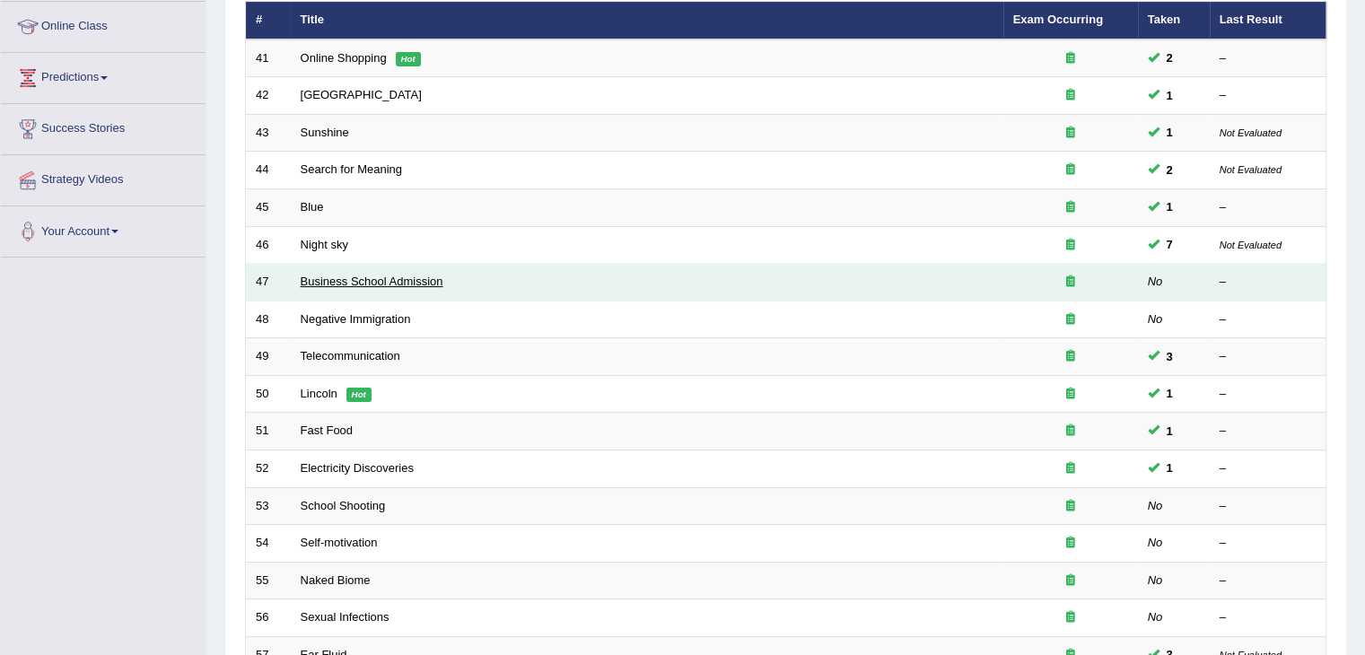
click at [358, 275] on link "Business School Admission" at bounding box center [372, 281] width 143 height 13
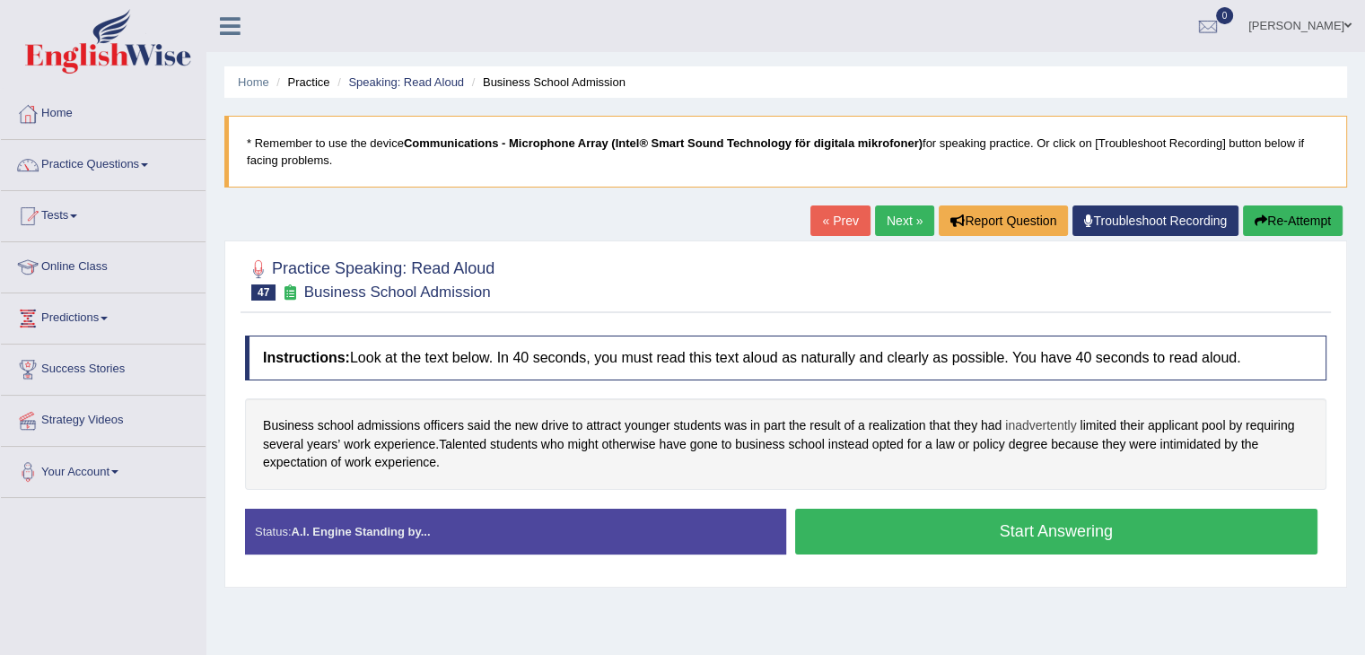
click at [1048, 419] on span "inadvertently" at bounding box center [1040, 425] width 71 height 19
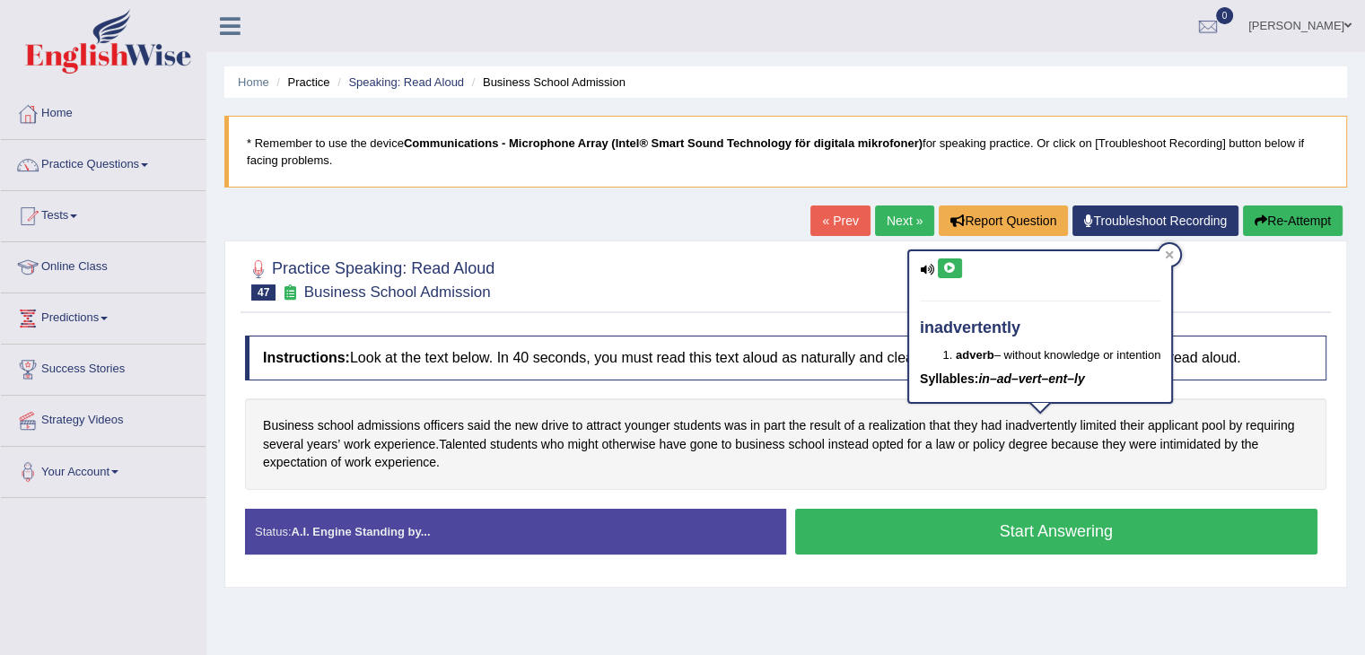
click at [958, 265] on button at bounding box center [950, 269] width 24 height 20
click at [1173, 252] on icon at bounding box center [1170, 254] width 8 height 8
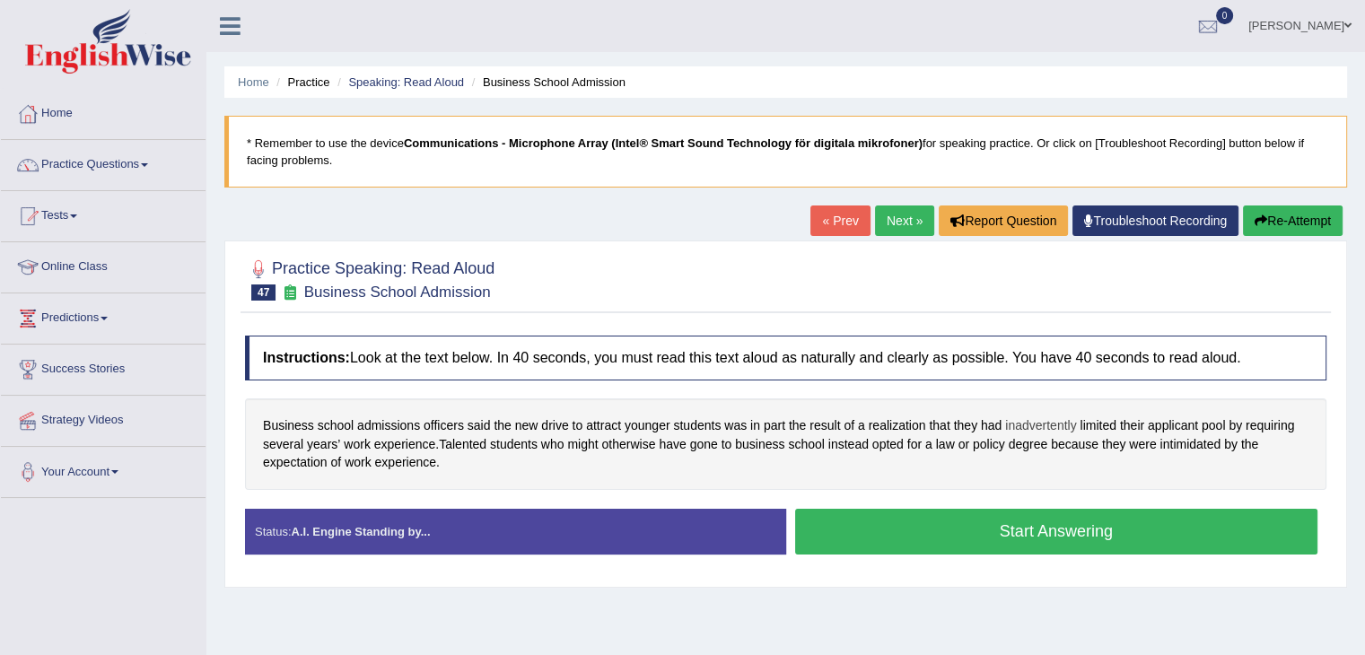
click at [1052, 423] on span "inadvertently" at bounding box center [1040, 425] width 71 height 19
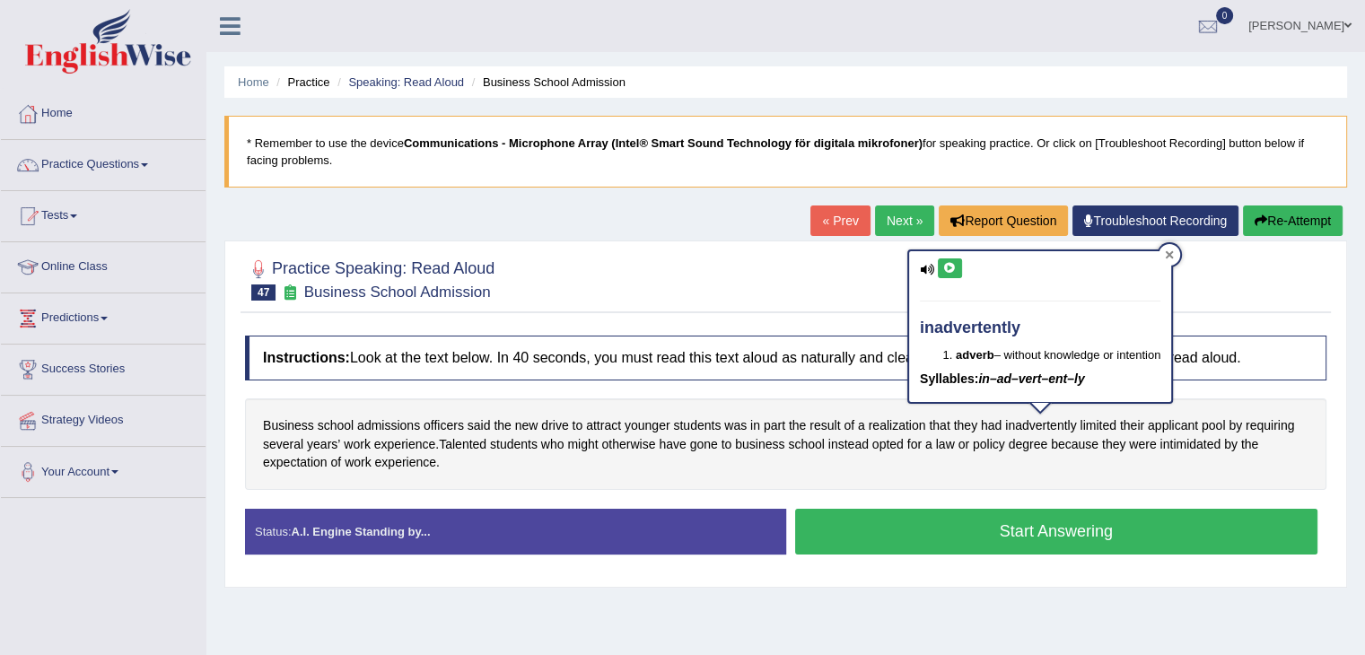
click at [1171, 257] on icon at bounding box center [1169, 254] width 9 height 9
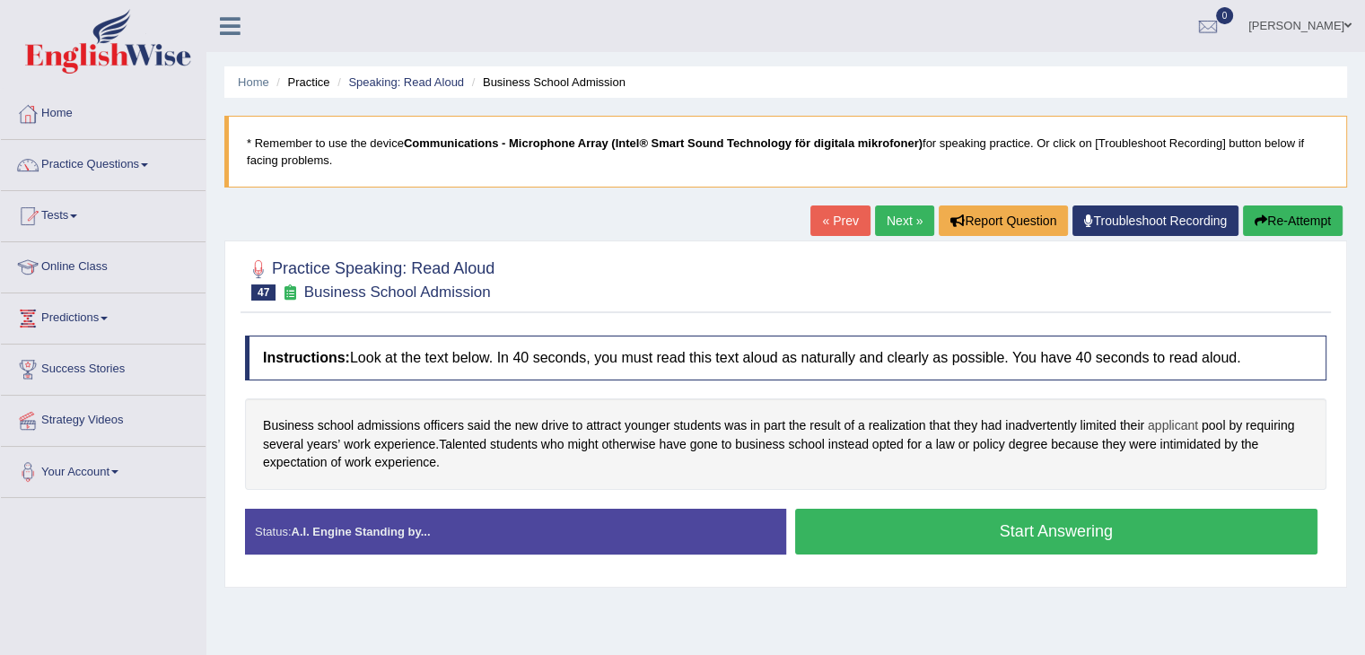
click at [1163, 429] on span "applicant" at bounding box center [1173, 425] width 50 height 19
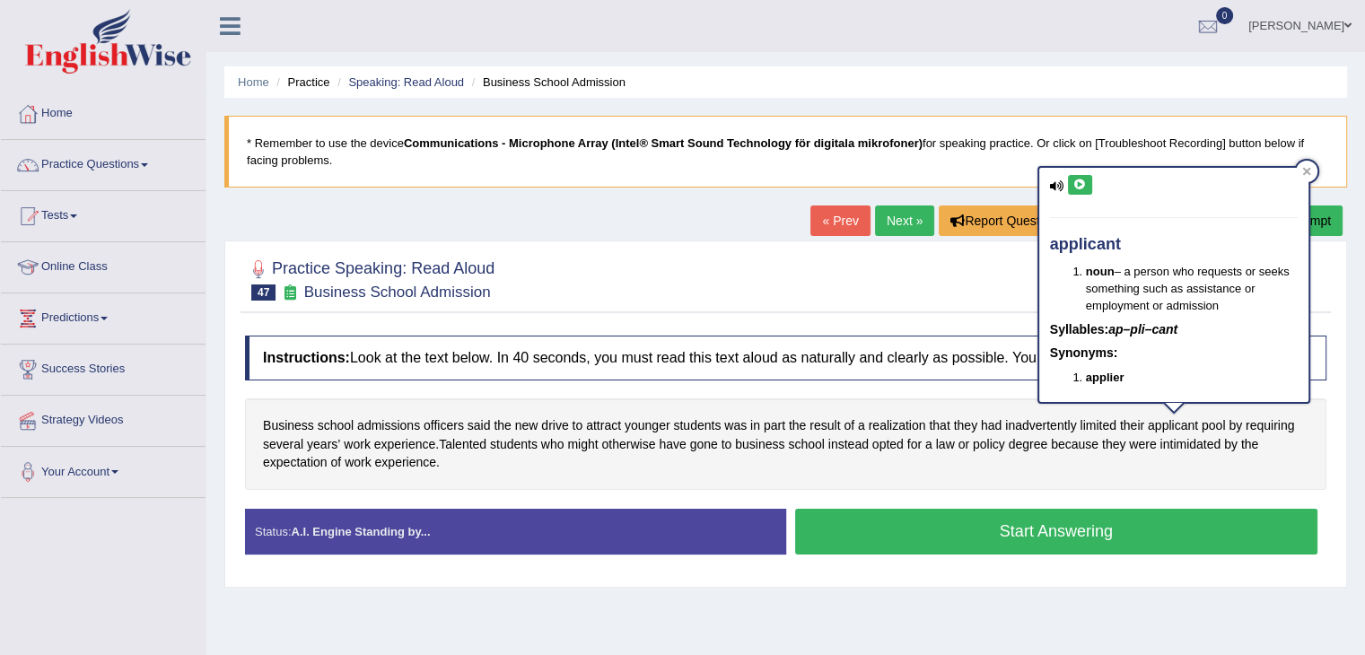
click at [1080, 180] on icon at bounding box center [1080, 185] width 13 height 11
click at [1307, 172] on icon at bounding box center [1306, 172] width 8 height 8
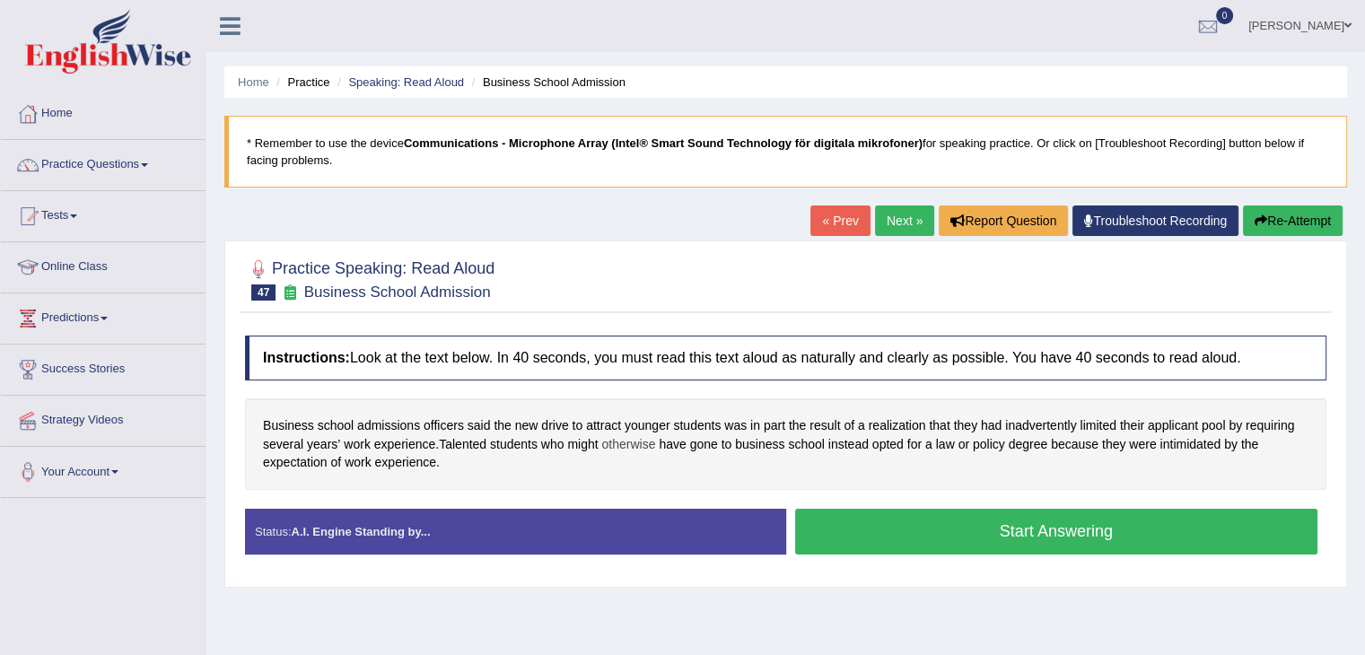
drag, startPoint x: 628, startPoint y: 461, endPoint x: 642, endPoint y: 443, distance: 23.2
click at [642, 443] on div "Business school admissions officers said the new drive to attract younger stude…" at bounding box center [786, 445] width 1082 height 92
click at [384, 416] on span "admissions" at bounding box center [388, 425] width 63 height 19
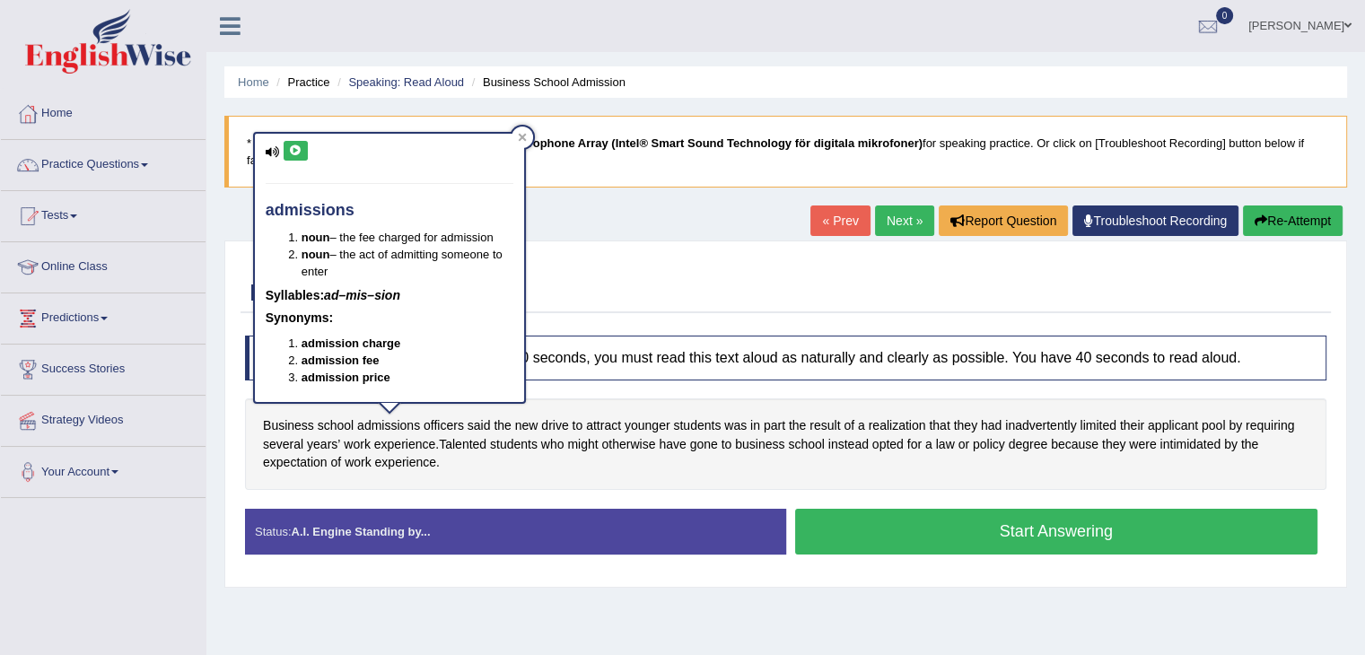
click at [291, 143] on button at bounding box center [296, 151] width 24 height 20
click at [596, 252] on div at bounding box center [786, 278] width 1082 height 55
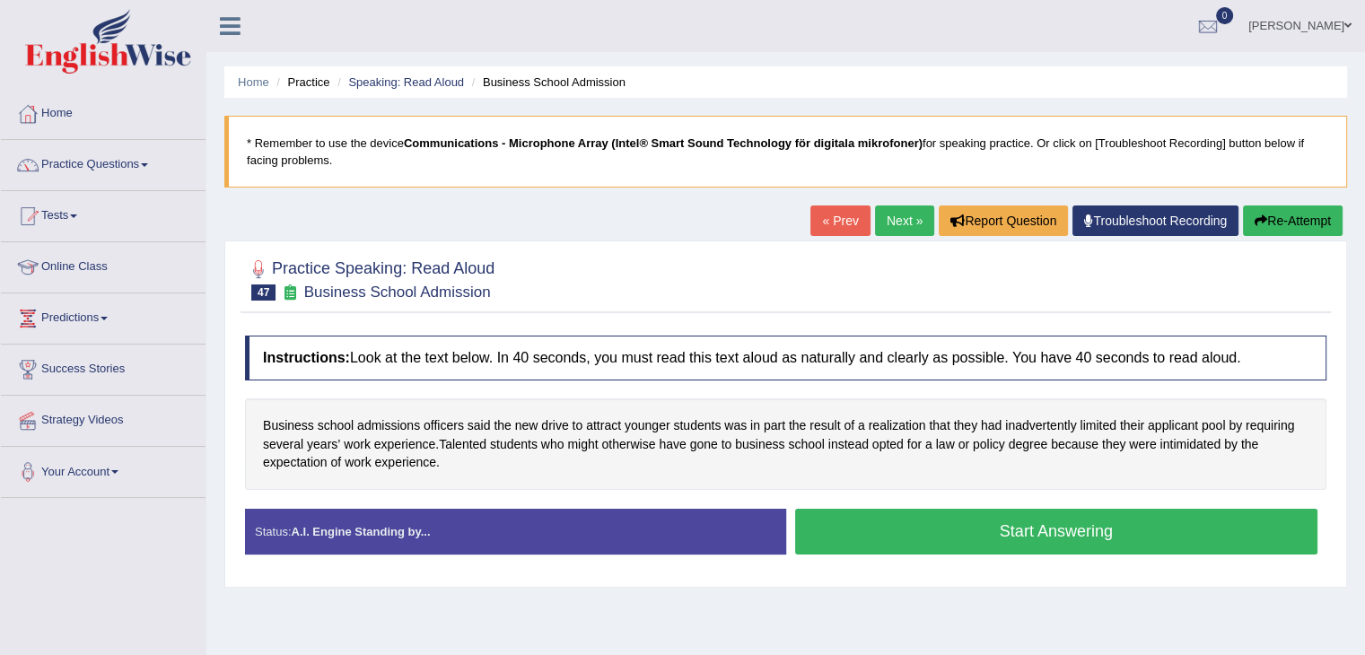
click at [890, 539] on button "Start Answering" at bounding box center [1056, 532] width 523 height 46
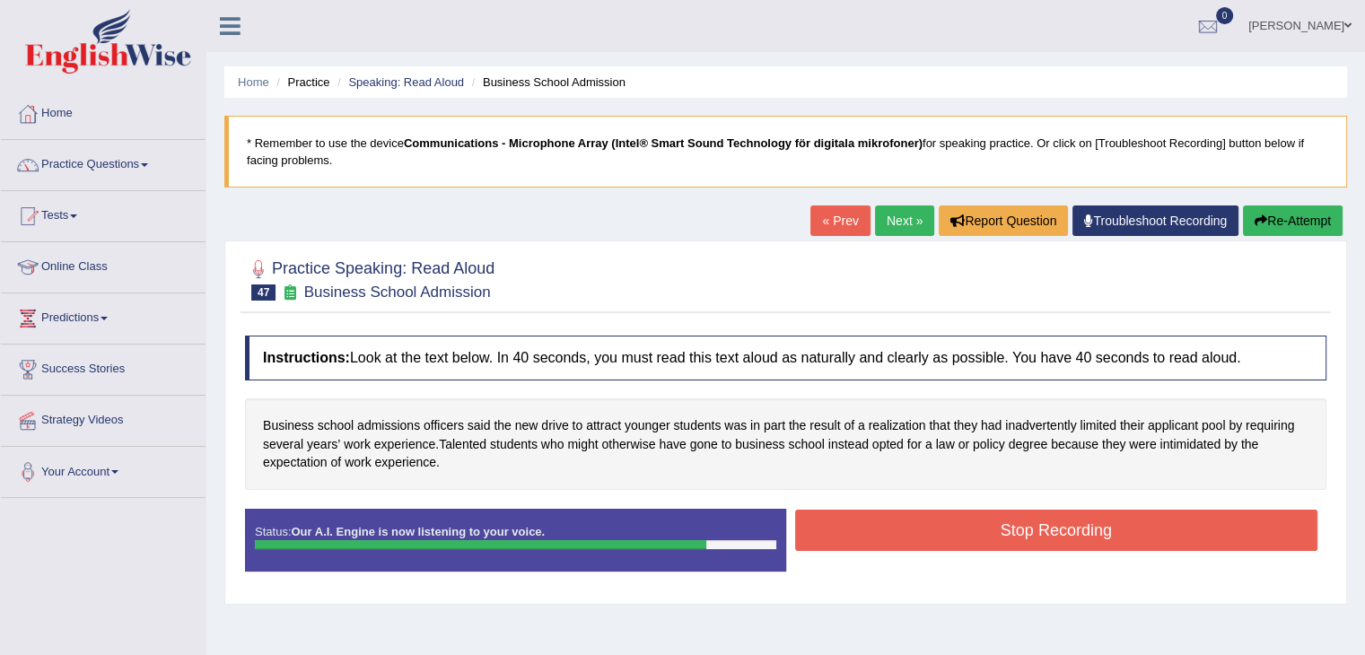
click at [922, 528] on button "Stop Recording" at bounding box center [1056, 530] width 523 height 41
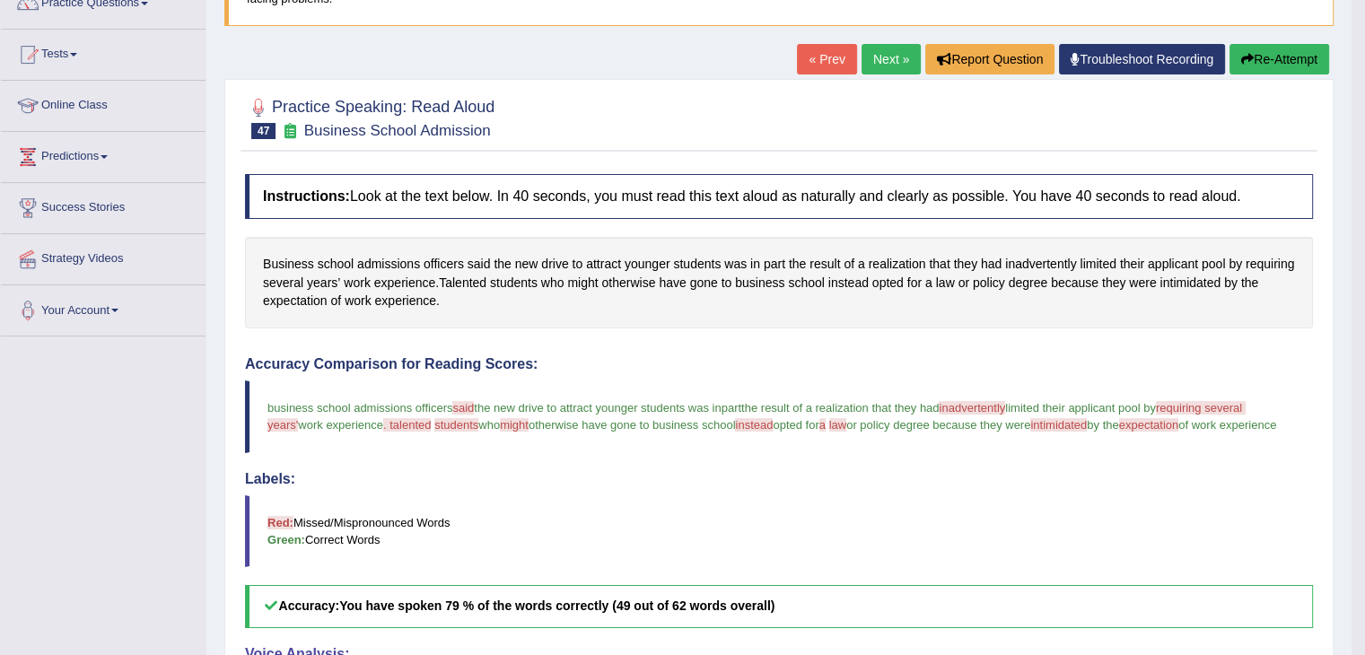
scroll to position [162, 0]
click at [1030, 256] on span "inadvertently" at bounding box center [1040, 264] width 71 height 19
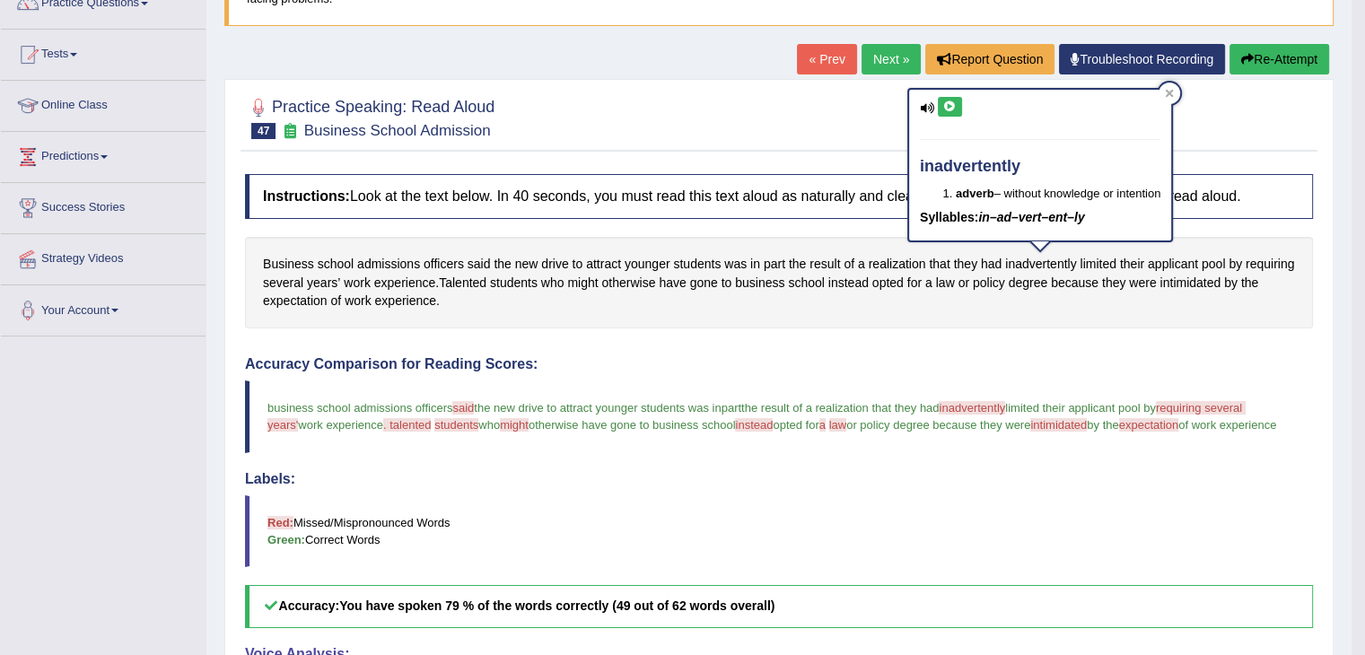
click at [951, 104] on icon at bounding box center [949, 106] width 13 height 11
click at [951, 110] on icon at bounding box center [949, 106] width 13 height 11
click at [1174, 95] on icon at bounding box center [1170, 93] width 8 height 8
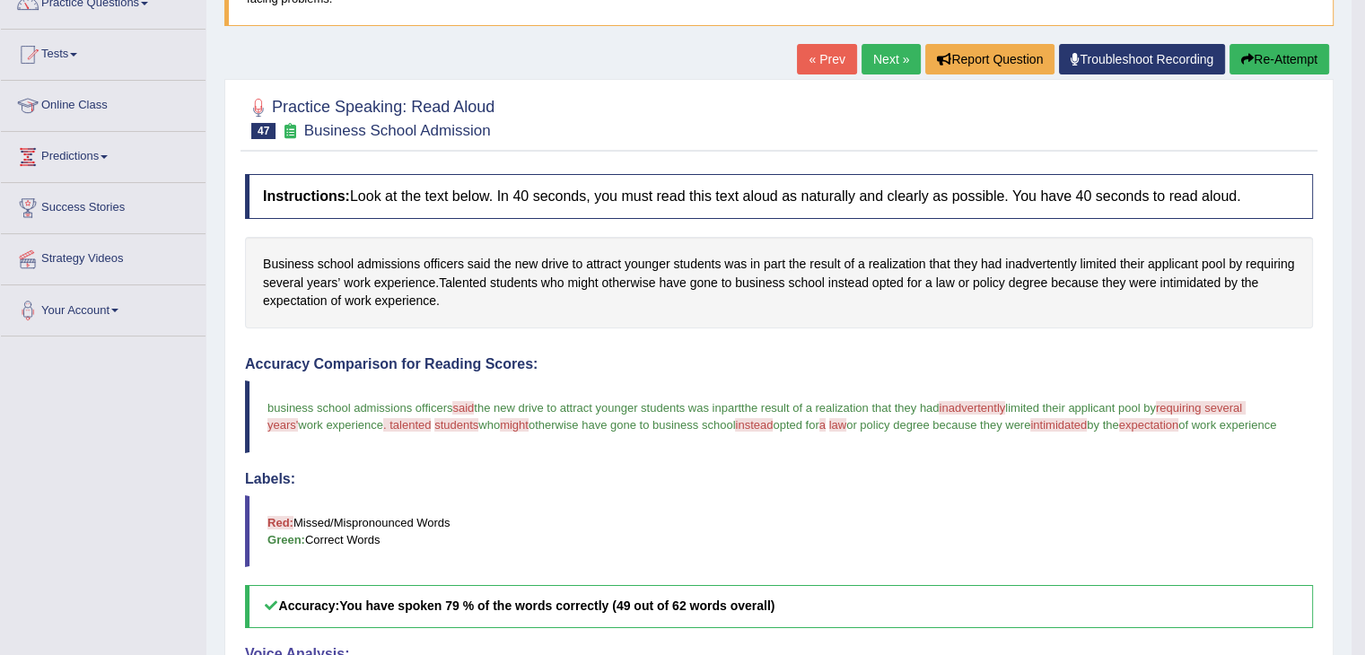
click at [1291, 51] on button "Re-Attempt" at bounding box center [1280, 59] width 100 height 31
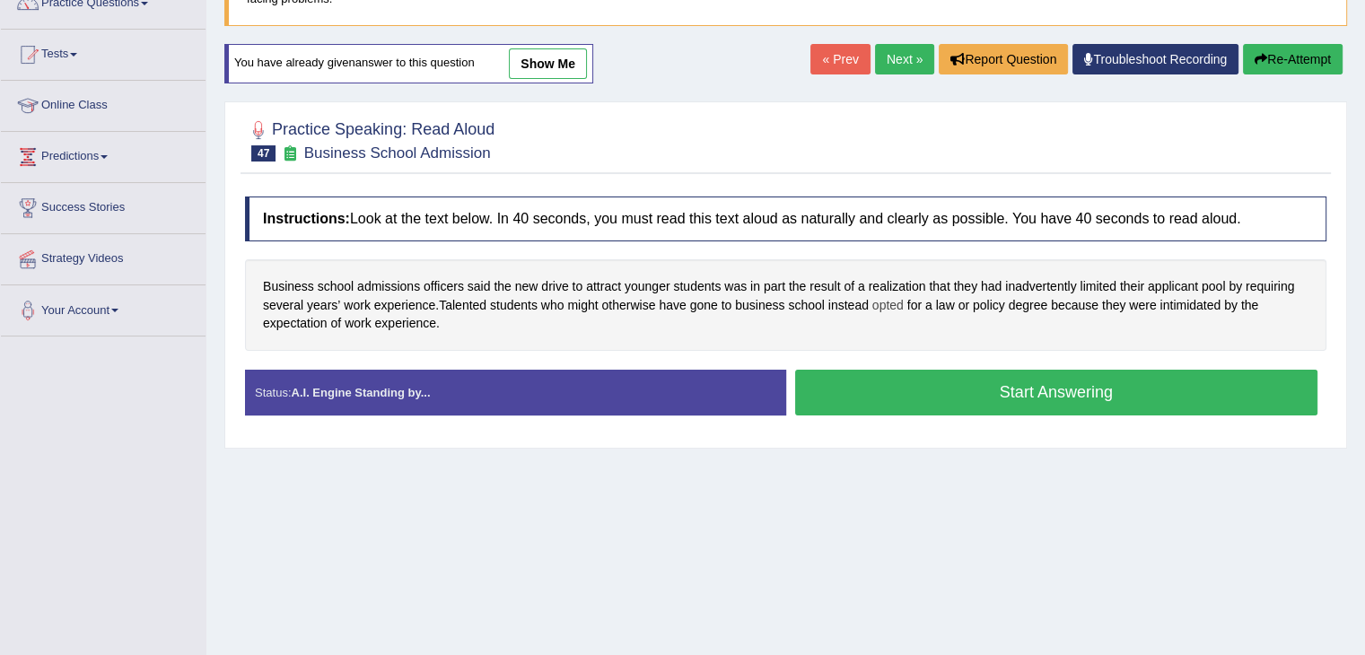
click at [894, 296] on span "opted" at bounding box center [887, 305] width 31 height 19
click at [924, 158] on div at bounding box center [925, 165] width 22 height 22
click at [896, 303] on span "opted" at bounding box center [887, 305] width 31 height 19
click at [895, 179] on icon at bounding box center [898, 178] width 13 height 11
click at [926, 162] on icon at bounding box center [925, 166] width 8 height 8
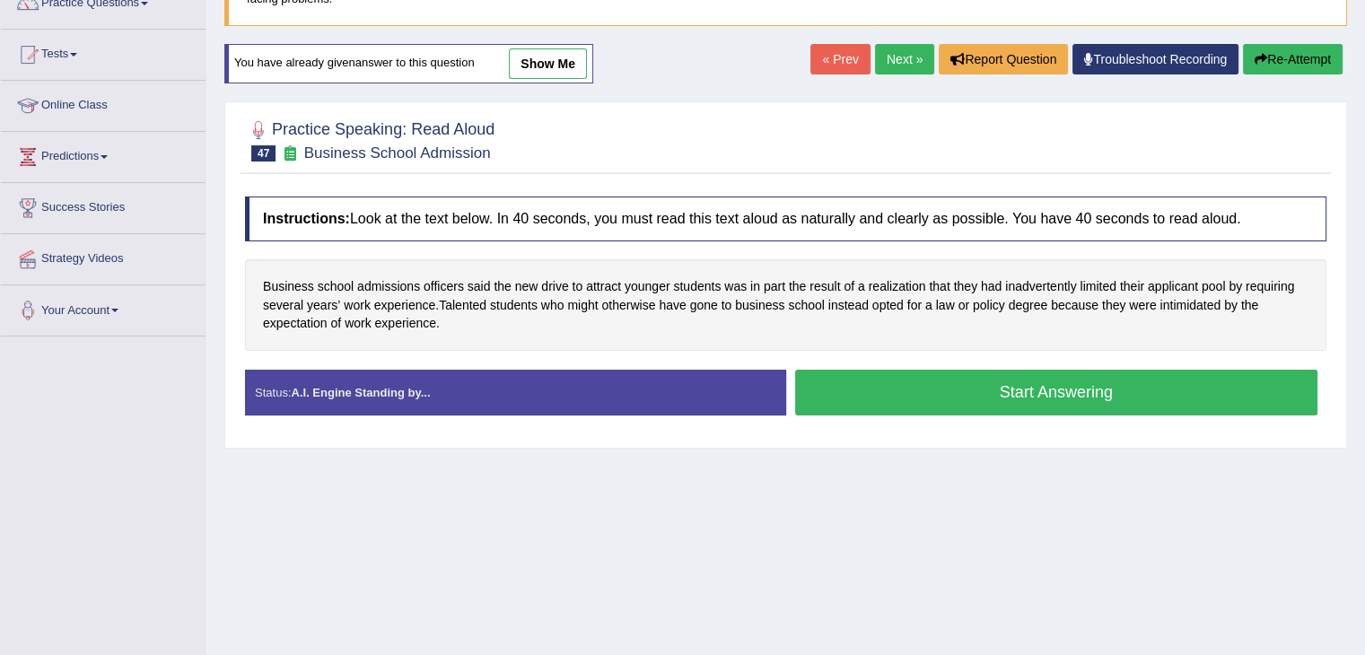
click at [932, 384] on button "Start Answering" at bounding box center [1056, 393] width 523 height 46
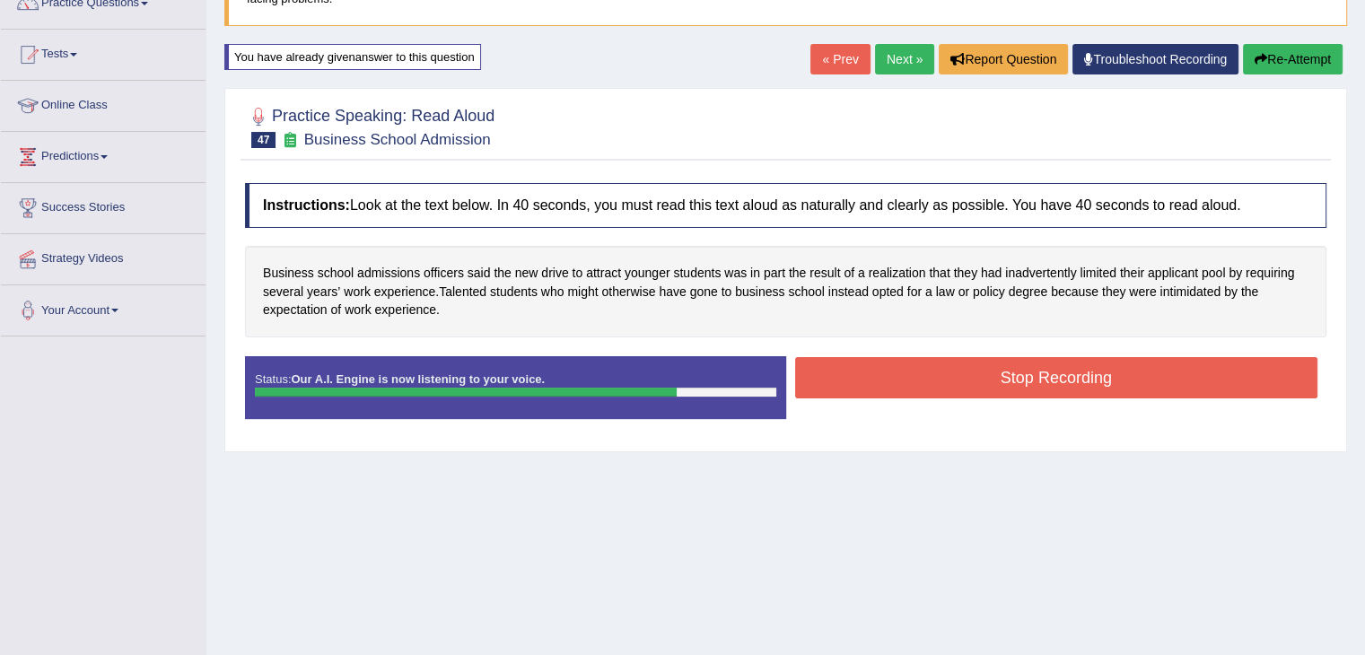
click at [932, 384] on button "Stop Recording" at bounding box center [1056, 377] width 523 height 41
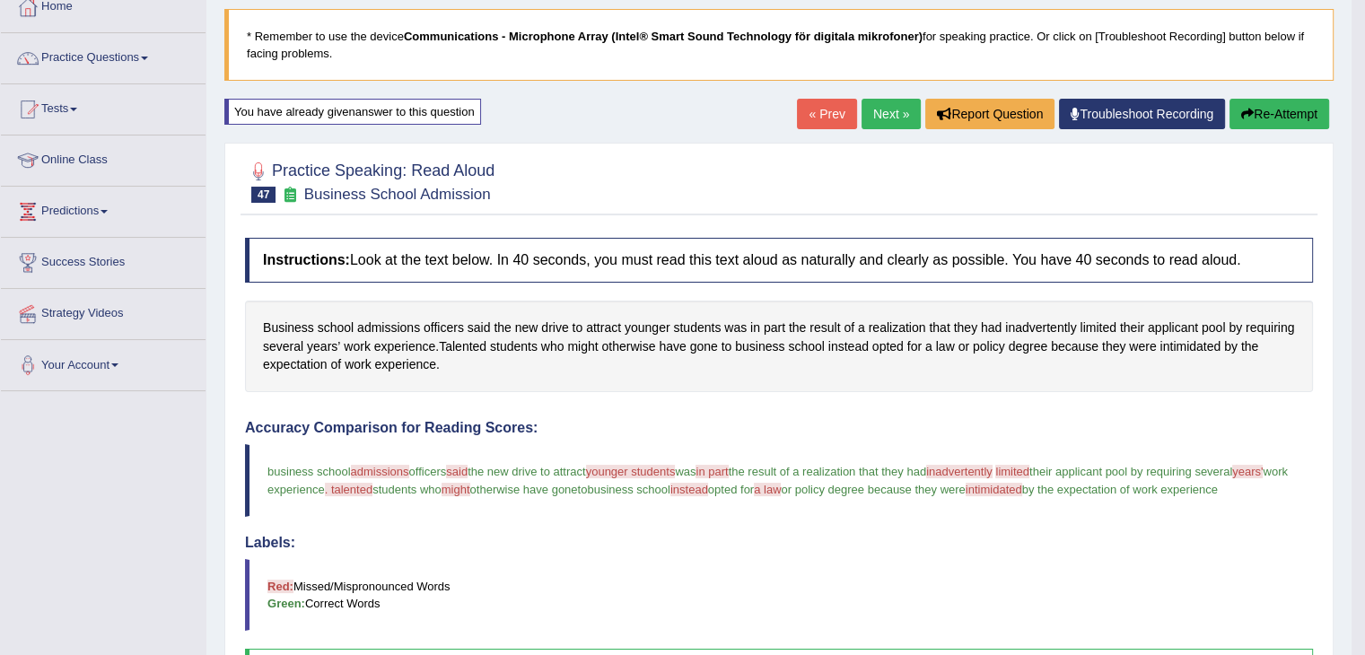
scroll to position [106, 0]
click at [1296, 107] on button "Re-Attempt" at bounding box center [1280, 115] width 100 height 31
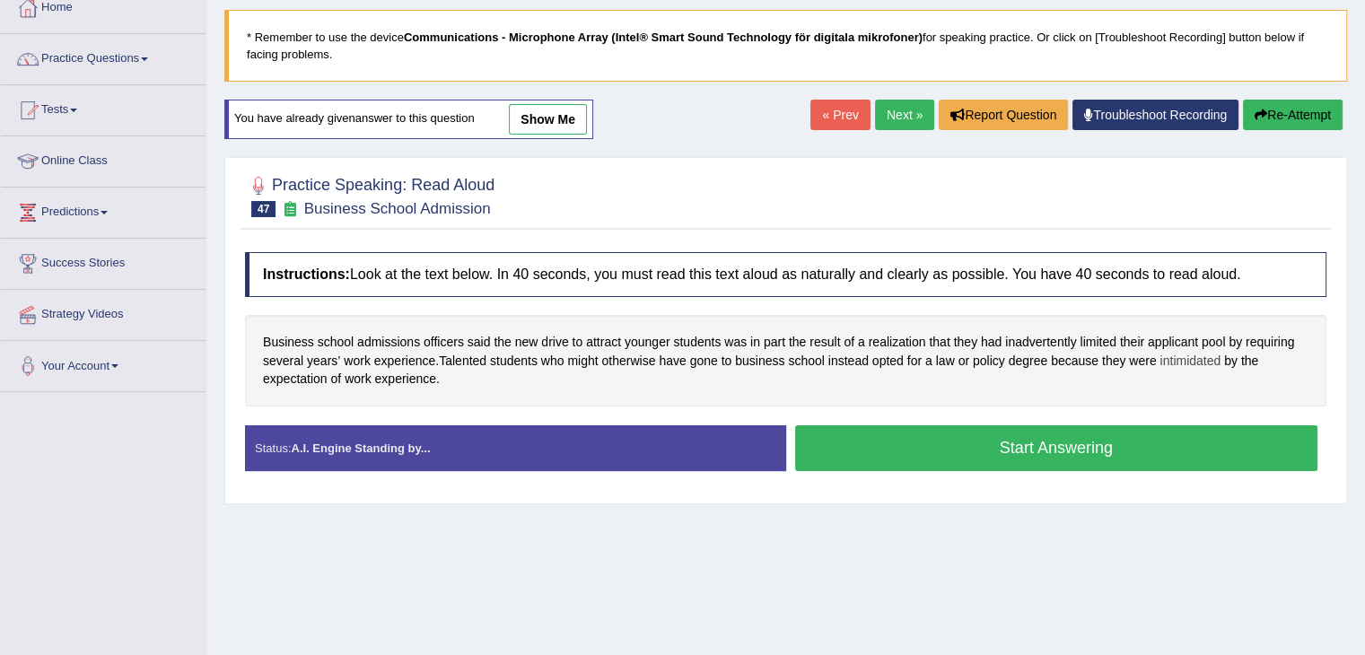
click at [1182, 360] on span "intimidated" at bounding box center [1190, 361] width 61 height 19
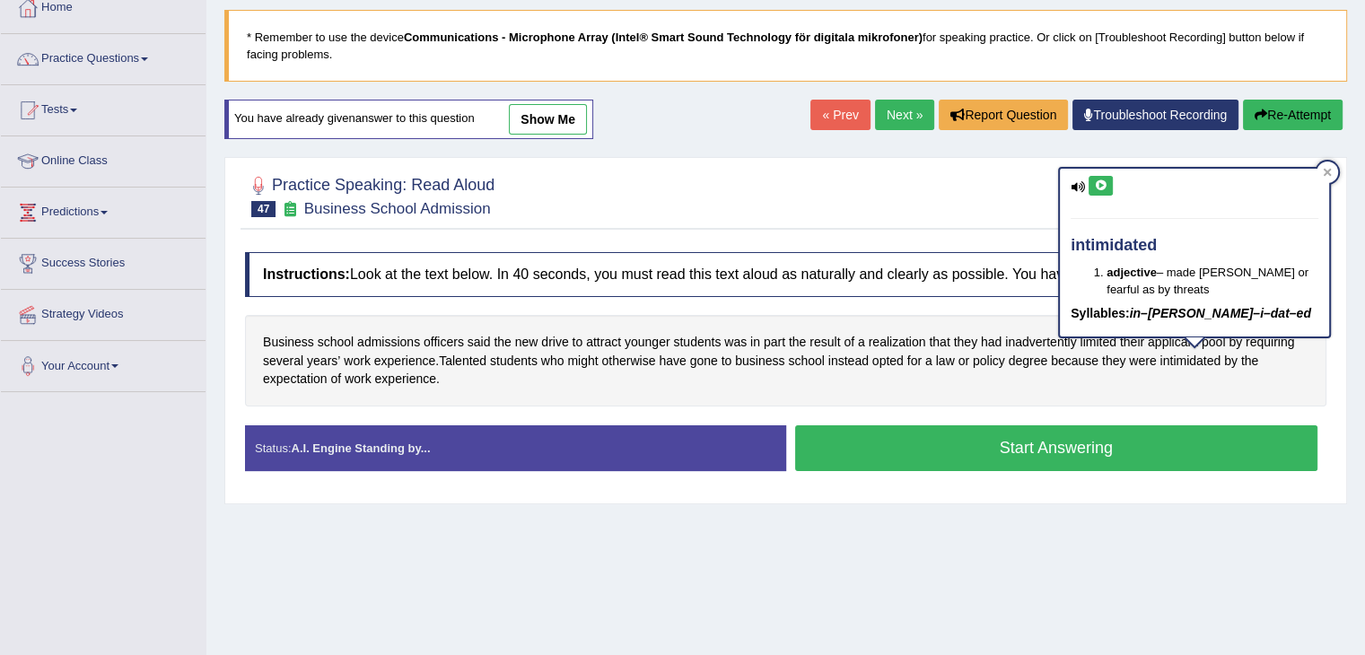
click at [1105, 183] on icon at bounding box center [1100, 185] width 13 height 11
click at [1330, 172] on icon at bounding box center [1327, 172] width 9 height 9
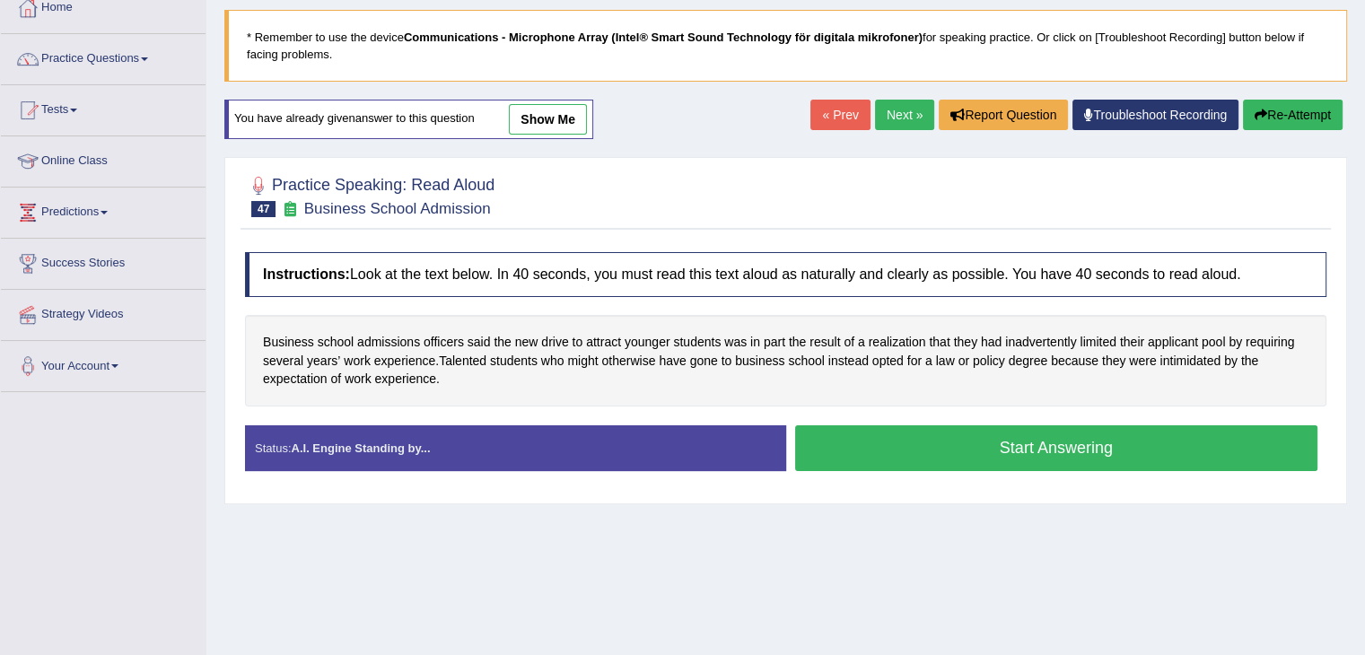
click at [960, 430] on button "Start Answering" at bounding box center [1056, 448] width 523 height 46
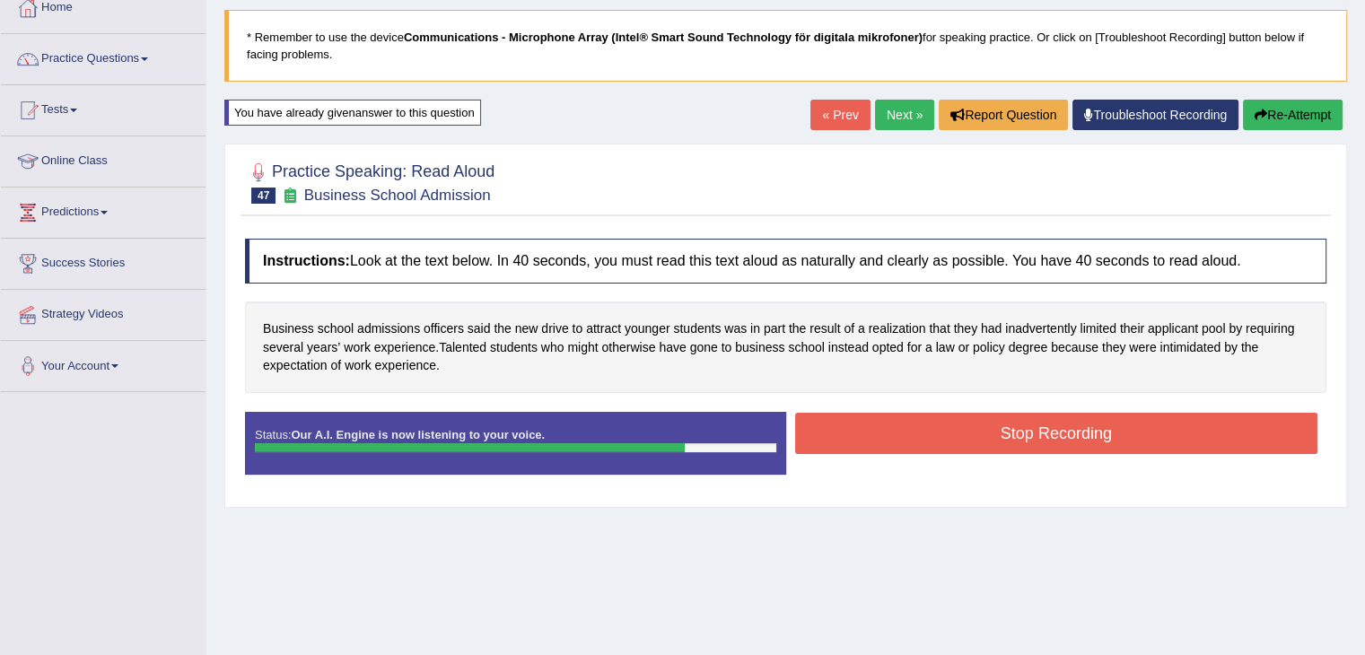
click at [960, 430] on button "Stop Recording" at bounding box center [1056, 433] width 523 height 41
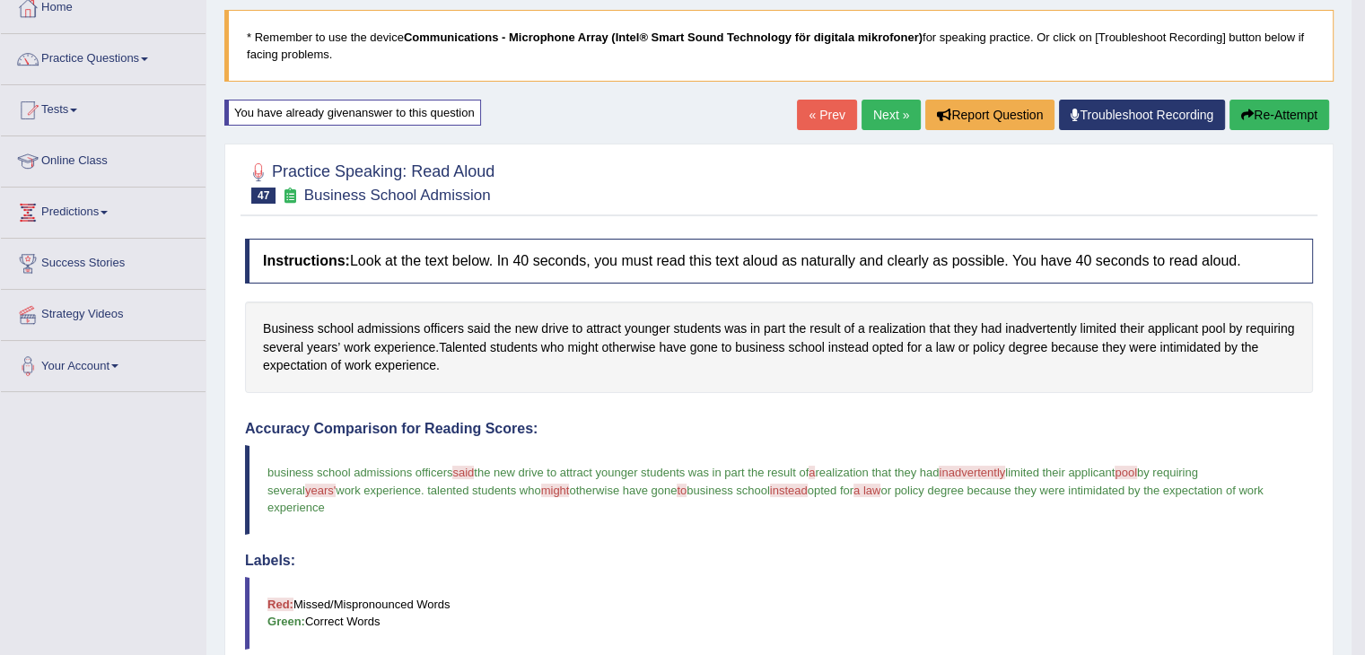
click at [1255, 104] on button "Re-Attempt" at bounding box center [1280, 115] width 100 height 31
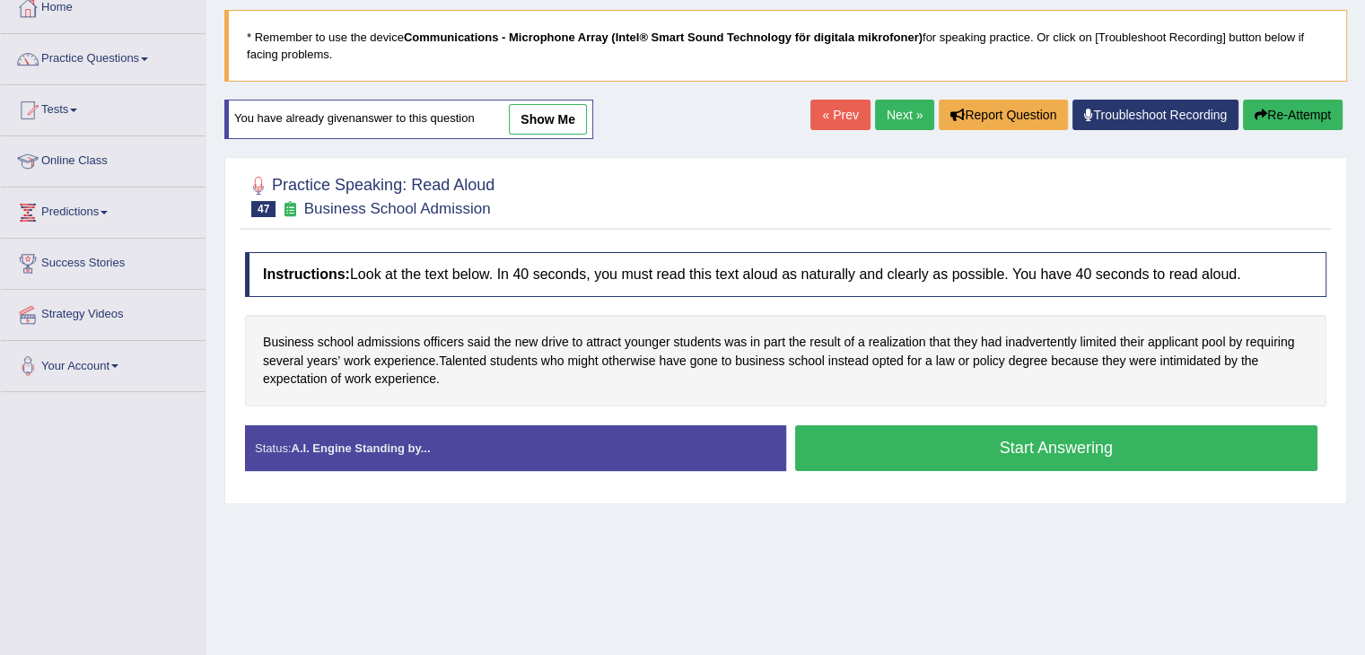
click at [940, 439] on button "Start Answering" at bounding box center [1056, 448] width 523 height 46
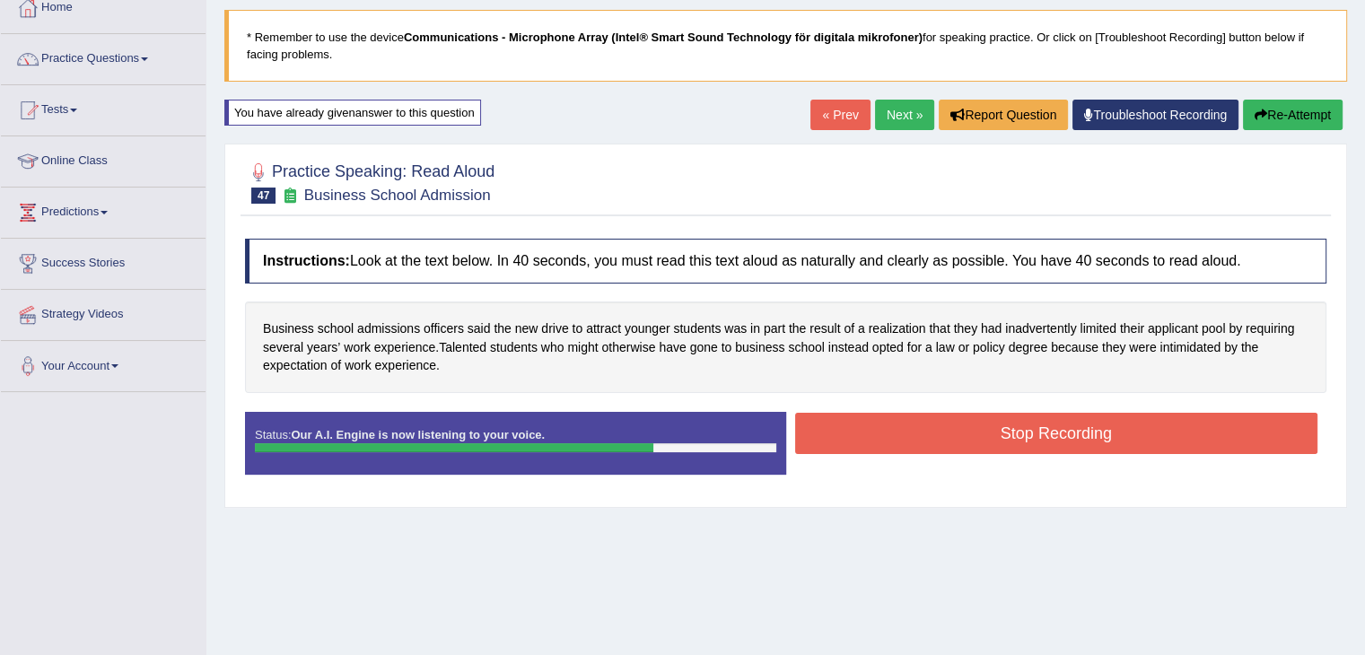
click at [940, 439] on button "Stop Recording" at bounding box center [1056, 433] width 523 height 41
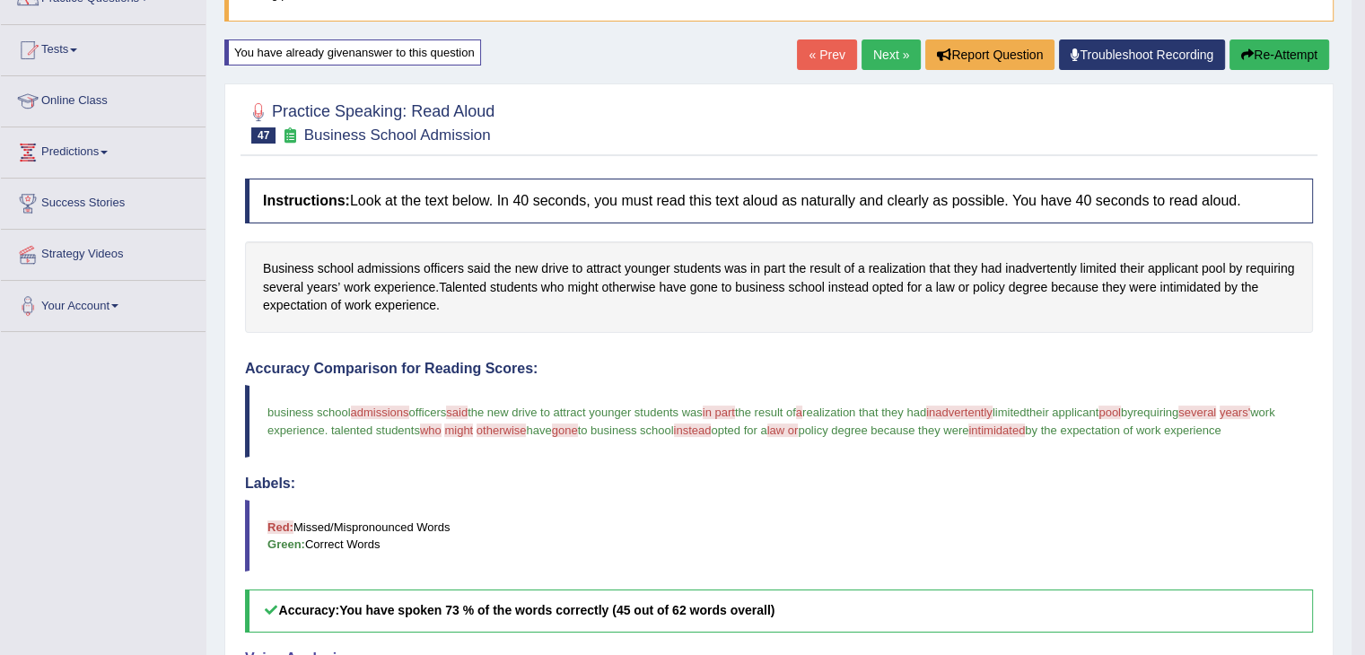
scroll to position [164, 0]
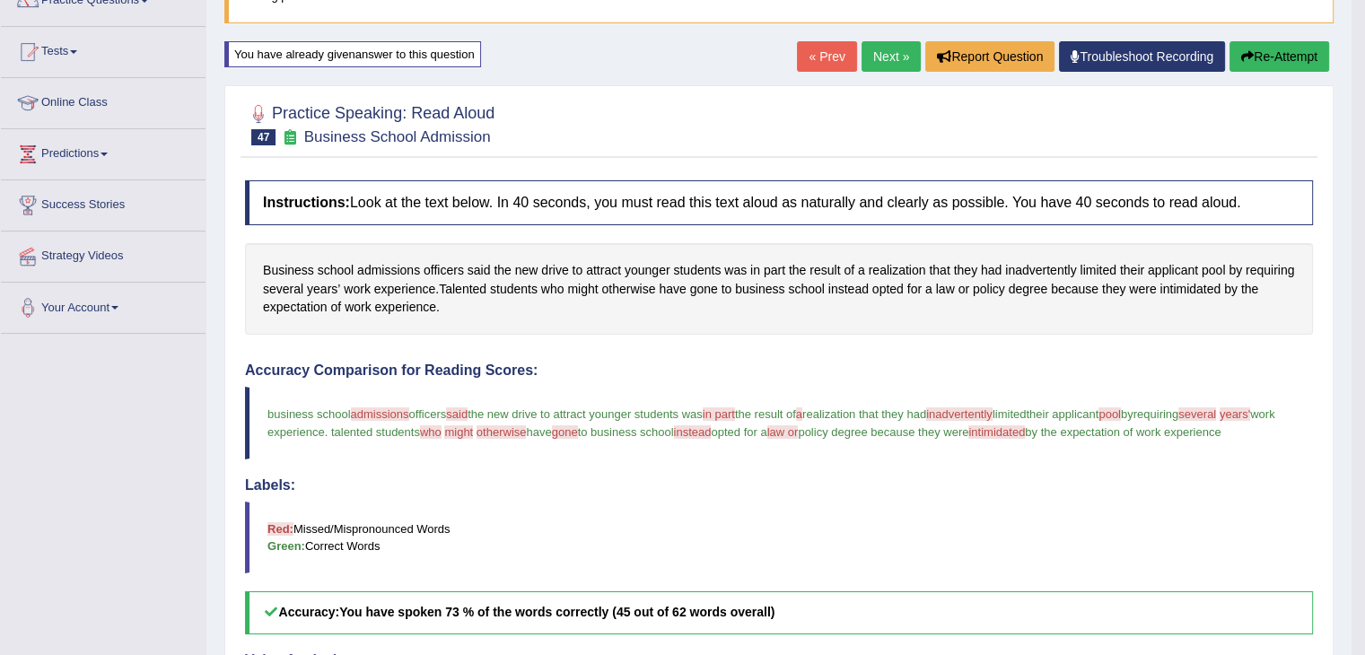
click at [1264, 54] on button "Re-Attempt" at bounding box center [1280, 56] width 100 height 31
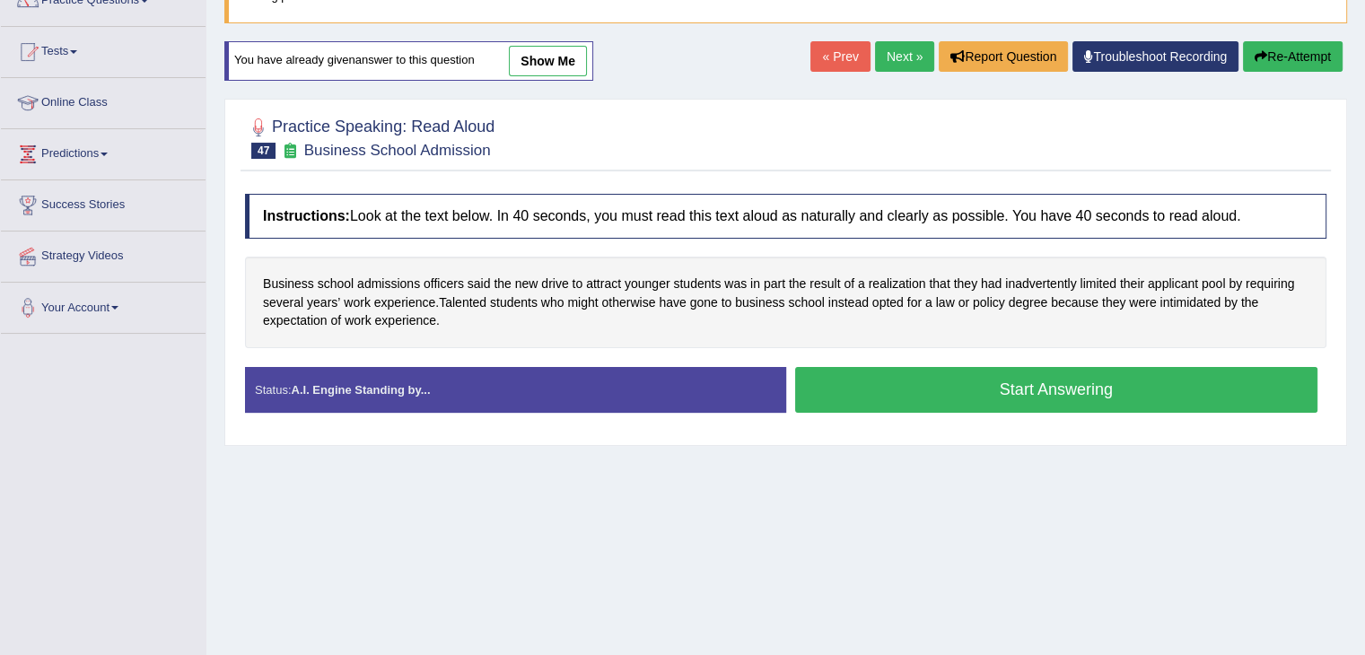
click at [919, 396] on button "Start Answering" at bounding box center [1056, 390] width 523 height 46
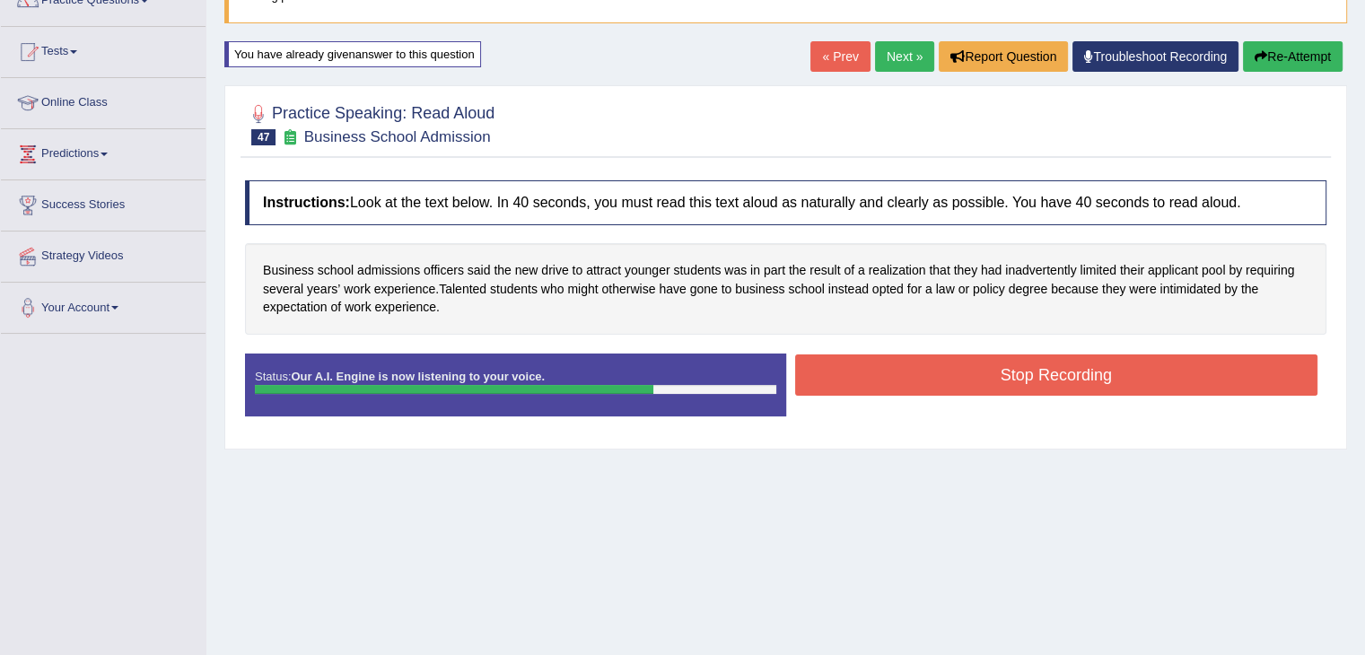
click at [984, 371] on button "Stop Recording" at bounding box center [1056, 375] width 523 height 41
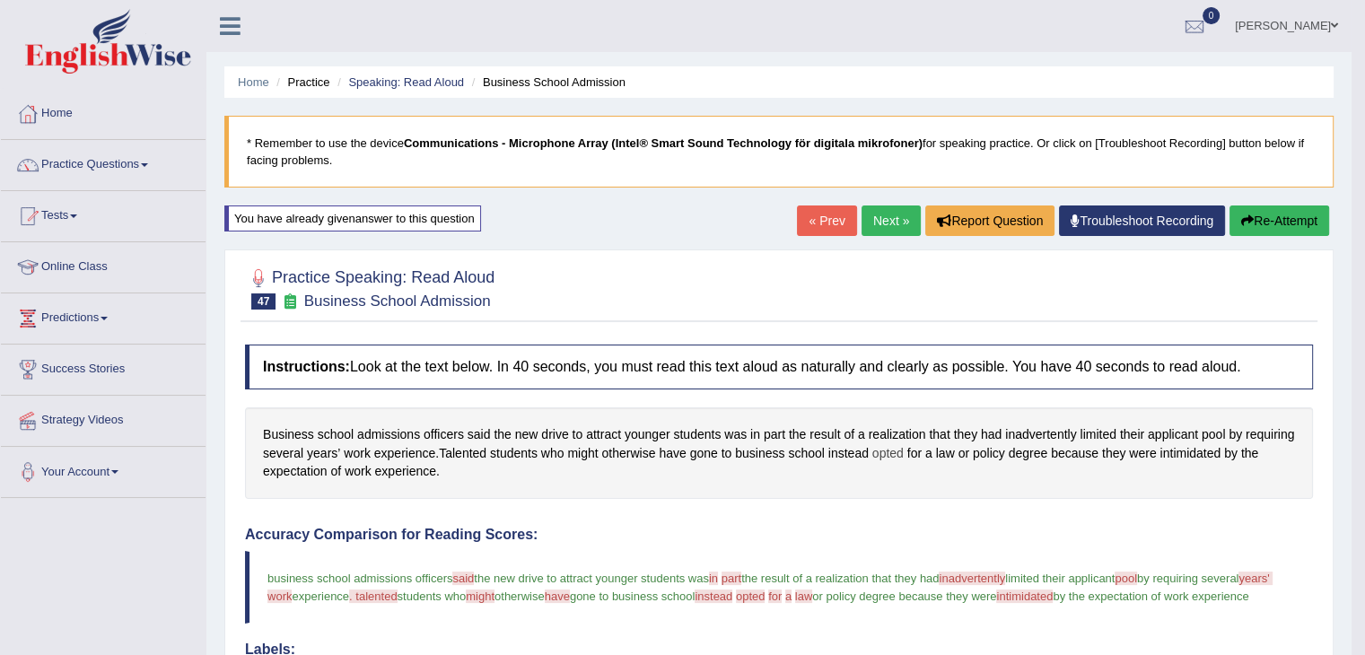
click at [890, 450] on span "opted" at bounding box center [887, 453] width 31 height 19
click at [893, 327] on icon at bounding box center [898, 327] width 13 height 11
click at [1294, 224] on button "Re-Attempt" at bounding box center [1280, 221] width 100 height 31
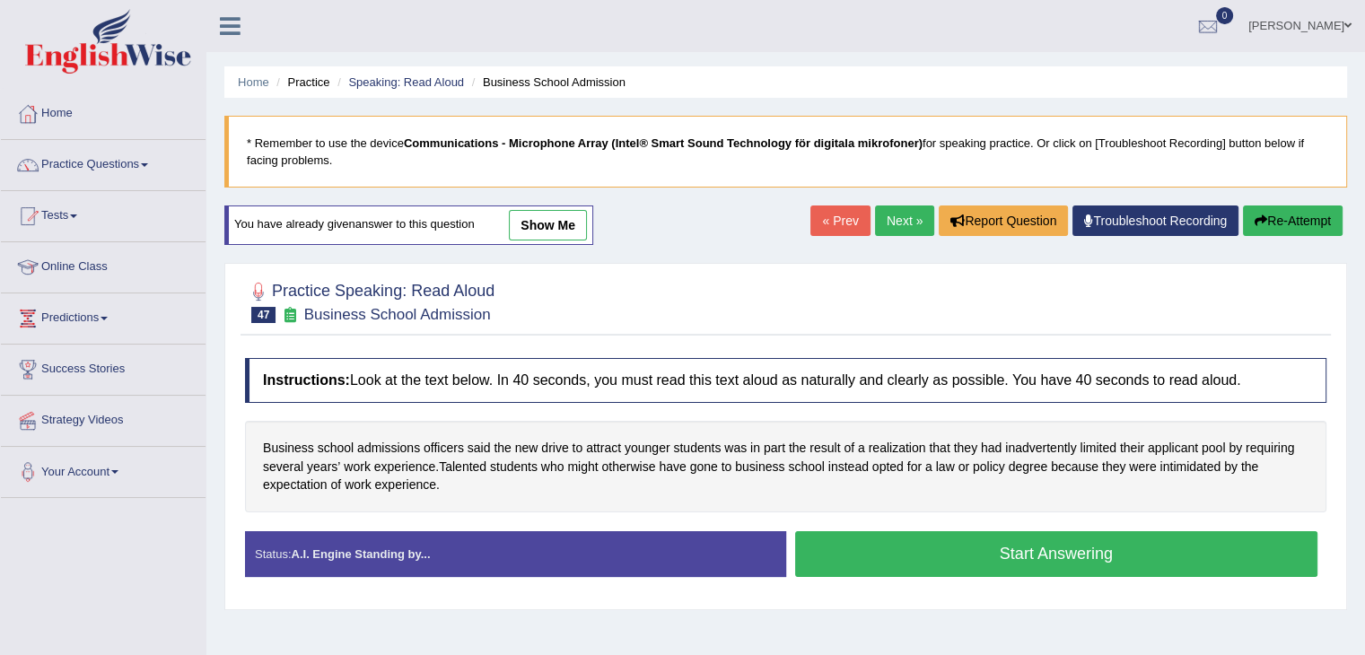
click at [964, 552] on button "Start Answering" at bounding box center [1056, 554] width 523 height 46
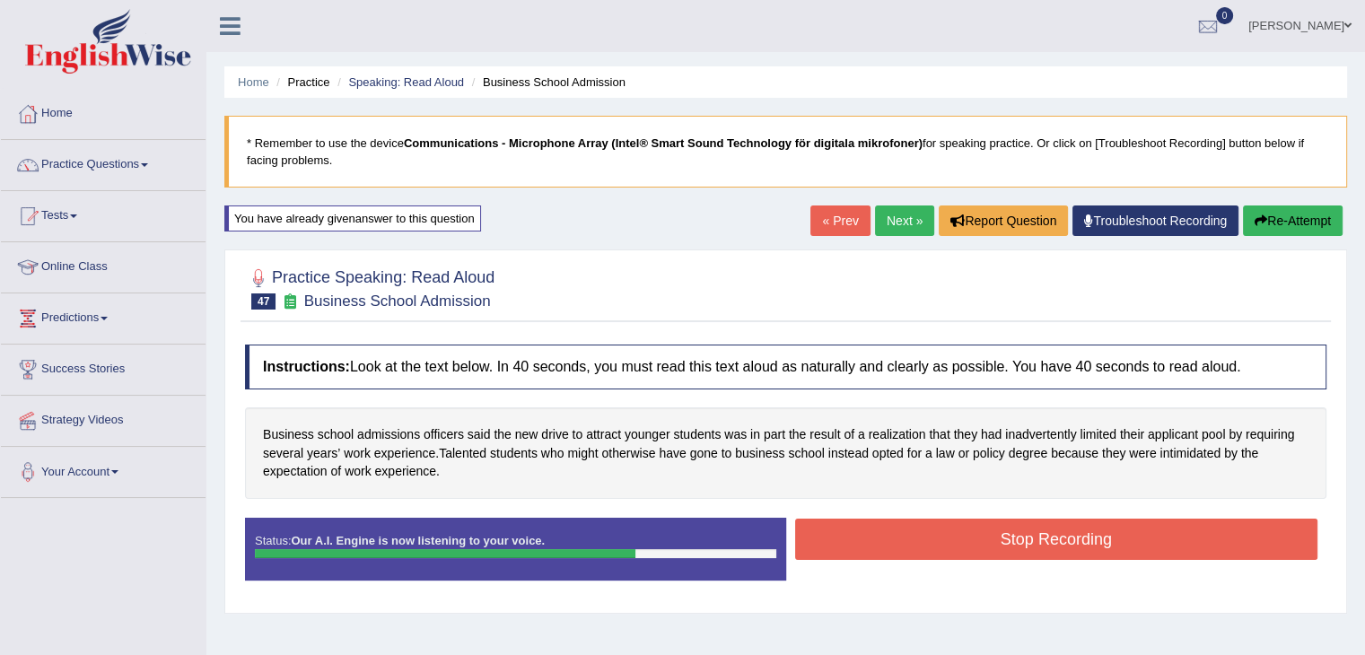
click at [923, 543] on button "Stop Recording" at bounding box center [1056, 539] width 523 height 41
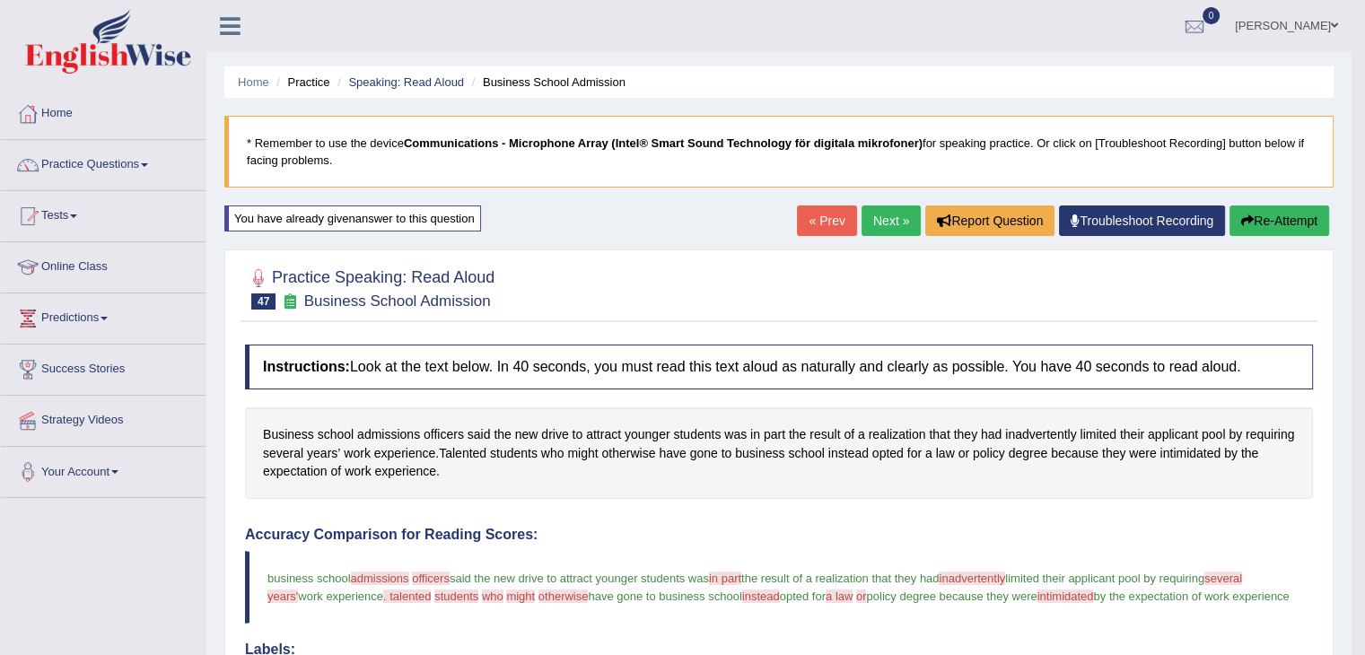
click at [1265, 221] on button "Re-Attempt" at bounding box center [1280, 221] width 100 height 31
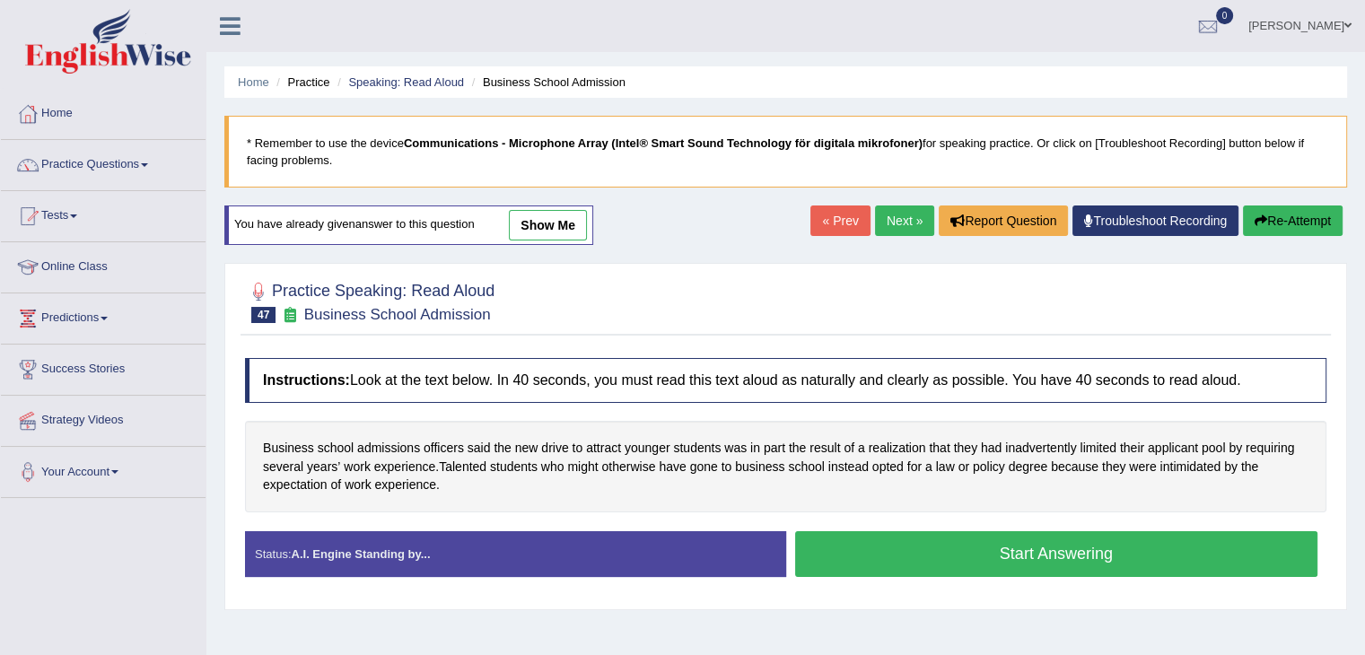
click at [1030, 539] on button "Start Answering" at bounding box center [1056, 554] width 523 height 46
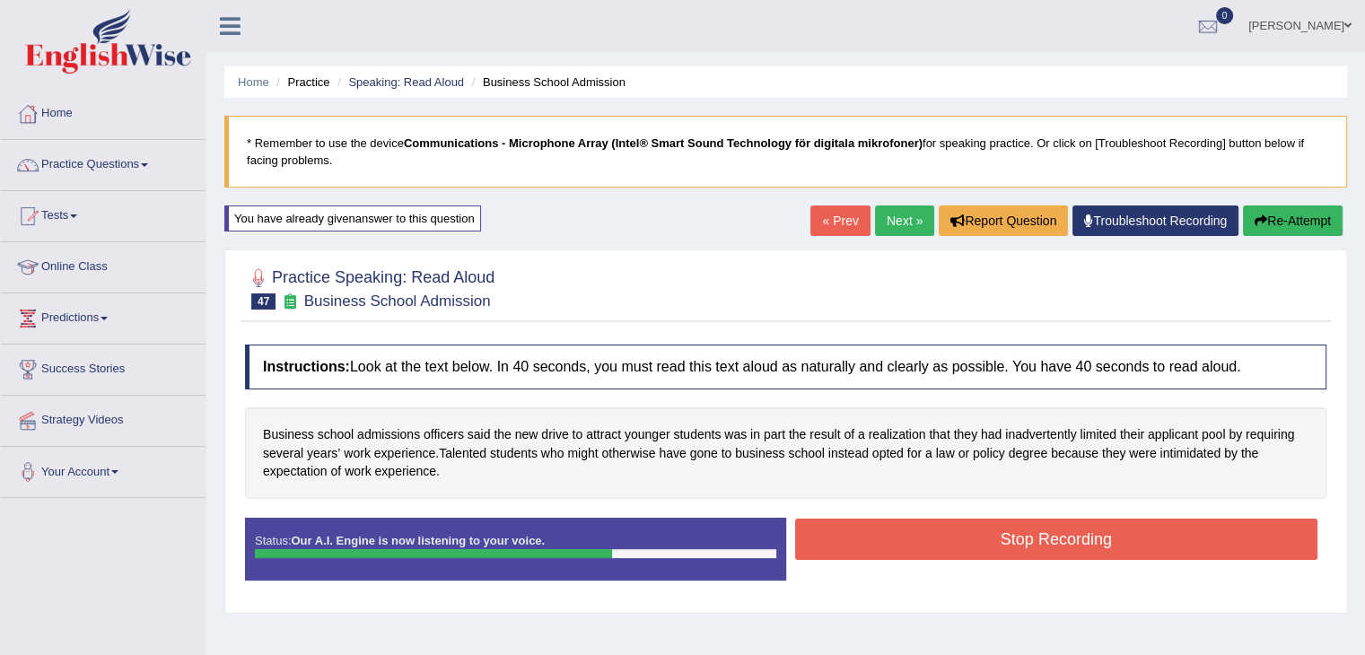
click at [1030, 539] on button "Stop Recording" at bounding box center [1056, 539] width 523 height 41
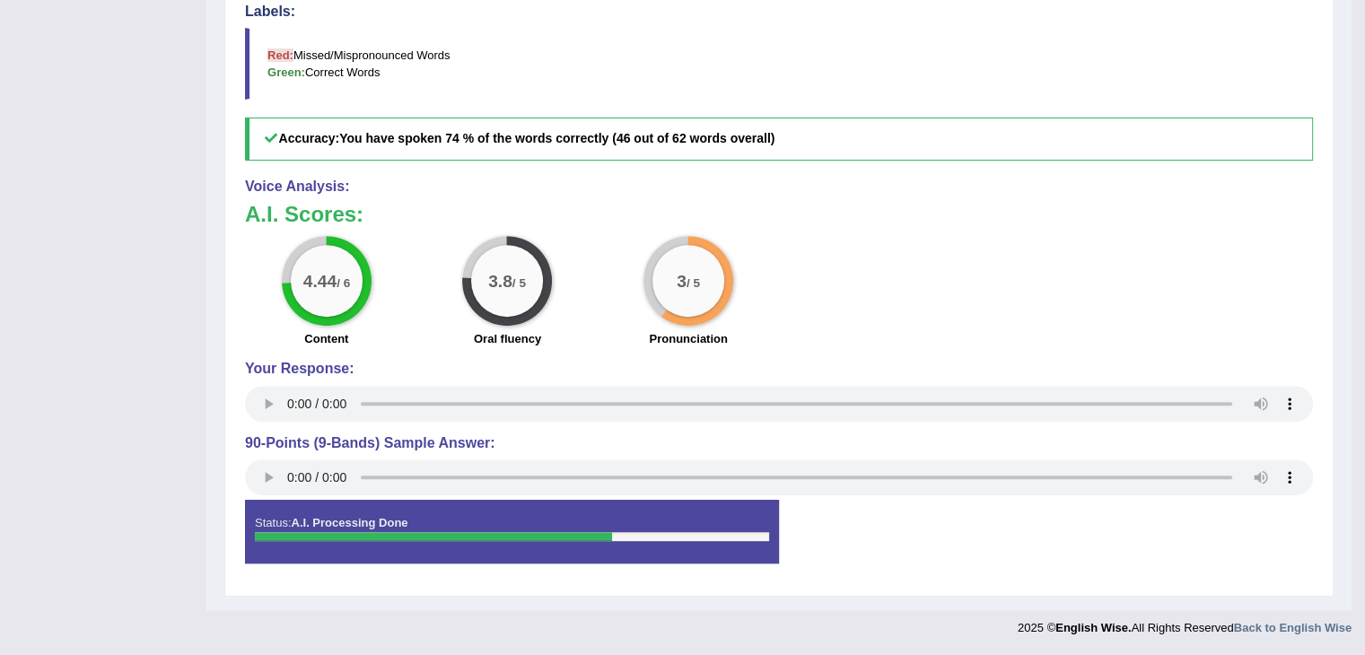
scroll to position [257, 0]
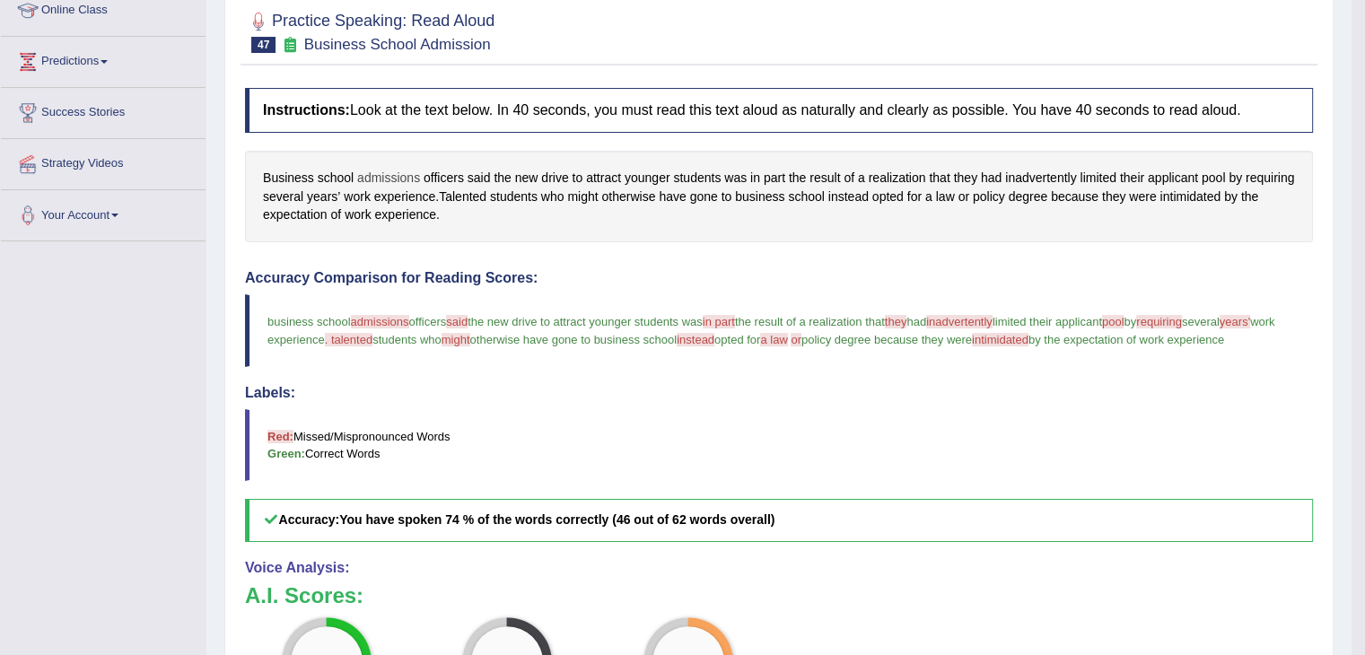
click at [384, 180] on span "admissions" at bounding box center [388, 178] width 63 height 19
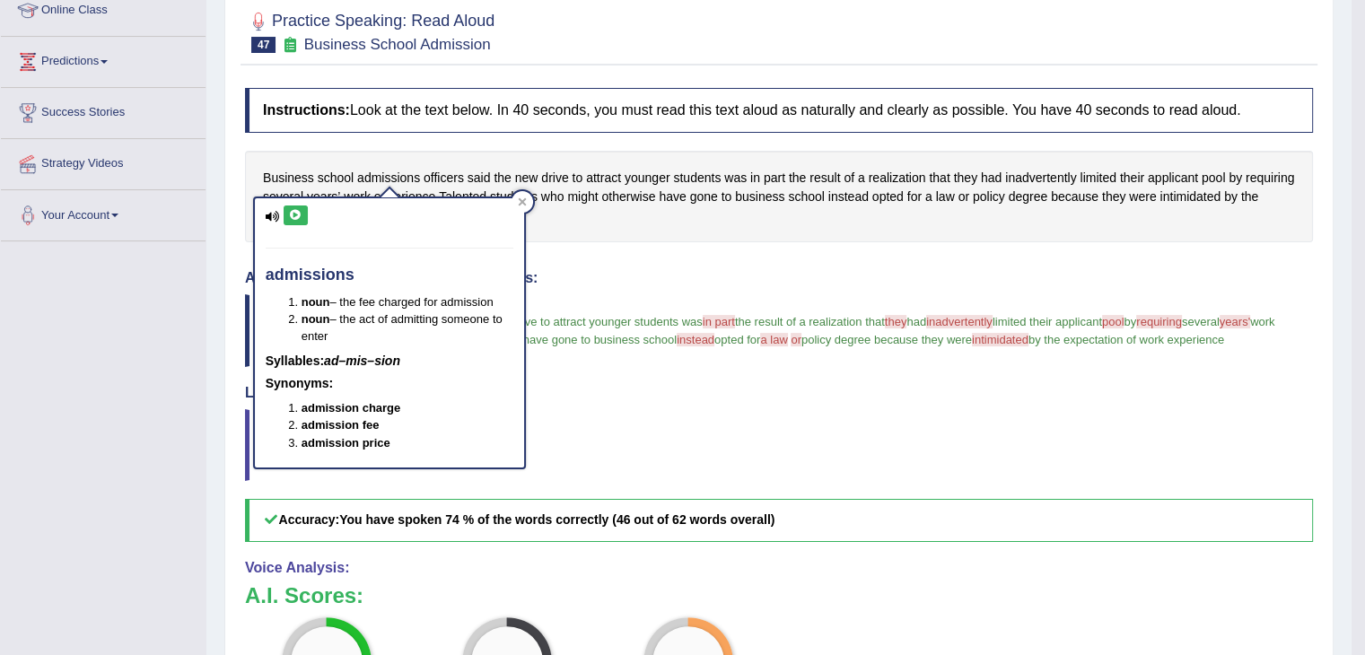
click at [291, 220] on button at bounding box center [296, 216] width 24 height 20
click at [526, 202] on div at bounding box center [523, 202] width 22 height 22
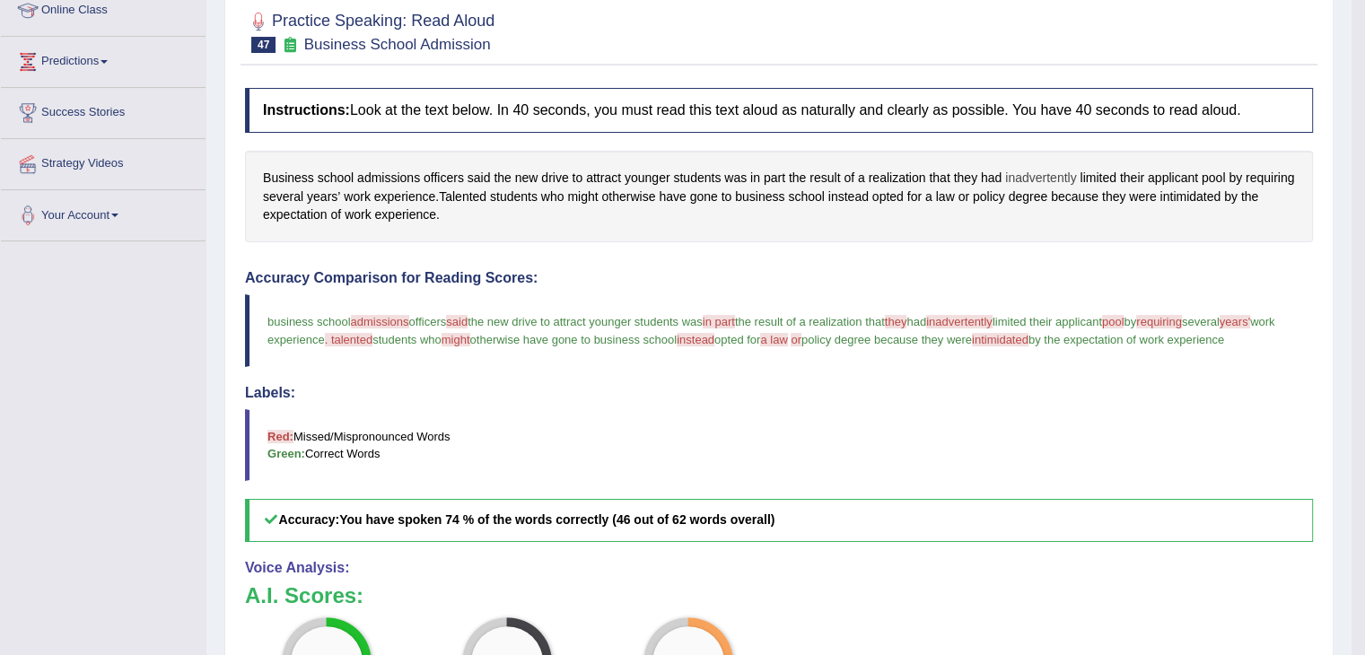
click at [1048, 173] on span "inadvertently" at bounding box center [1040, 178] width 71 height 19
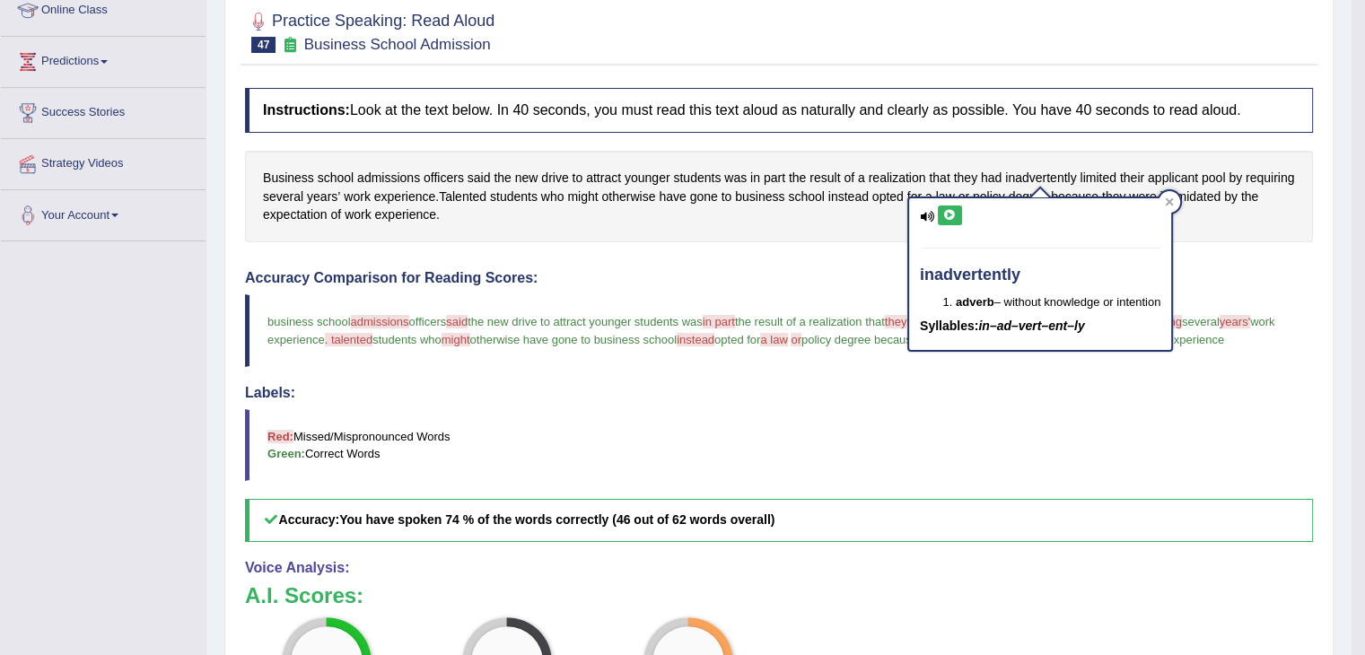
click at [949, 220] on button at bounding box center [950, 216] width 24 height 20
click at [1172, 200] on icon at bounding box center [1170, 202] width 8 height 8
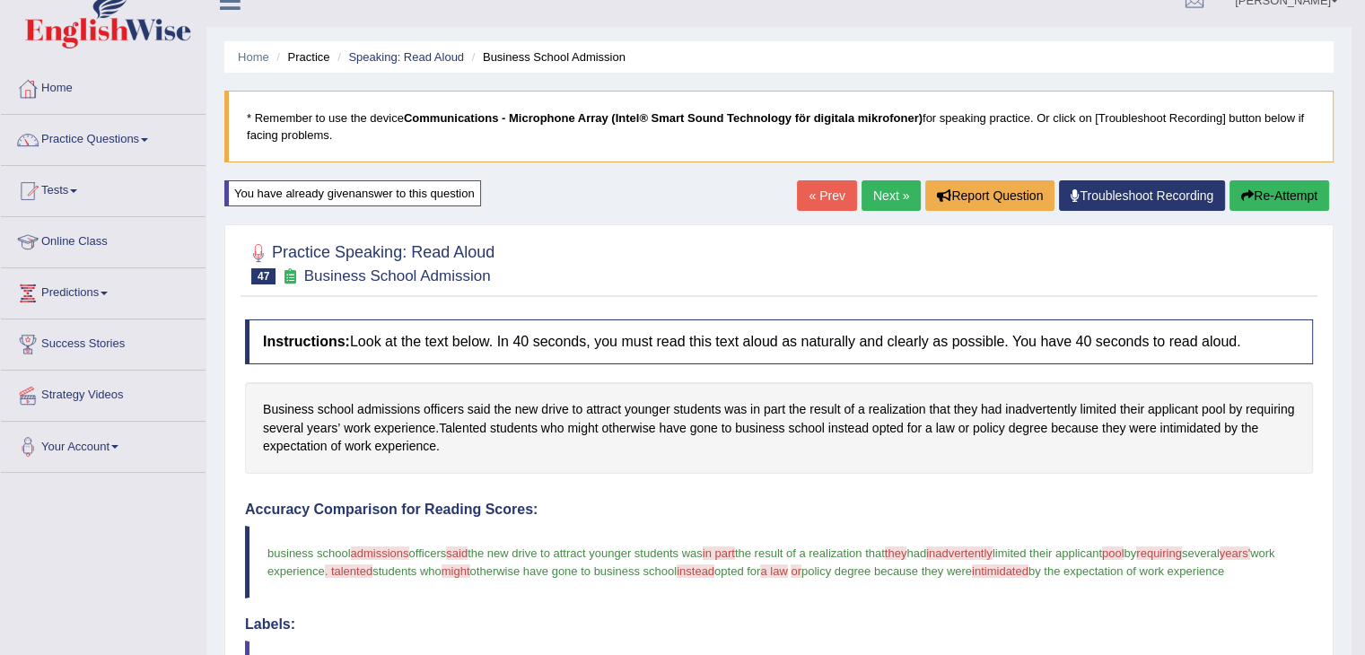
scroll to position [18, 0]
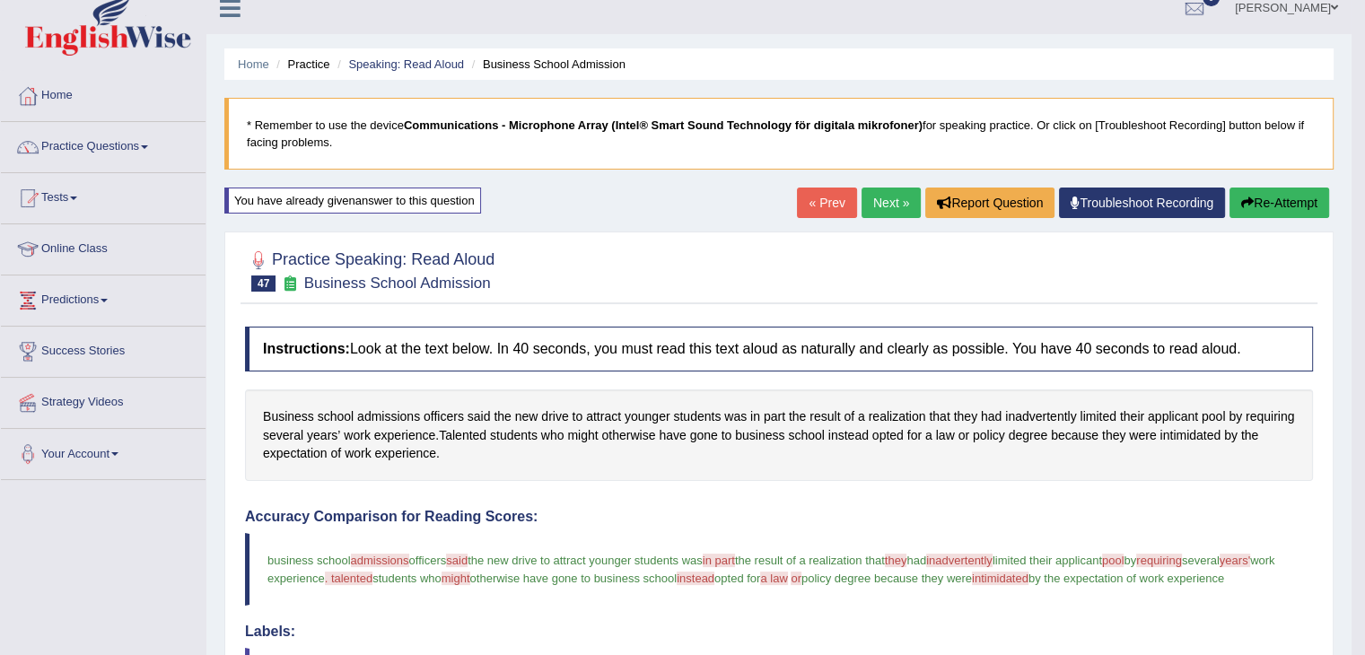
click at [1278, 205] on button "Re-Attempt" at bounding box center [1280, 203] width 100 height 31
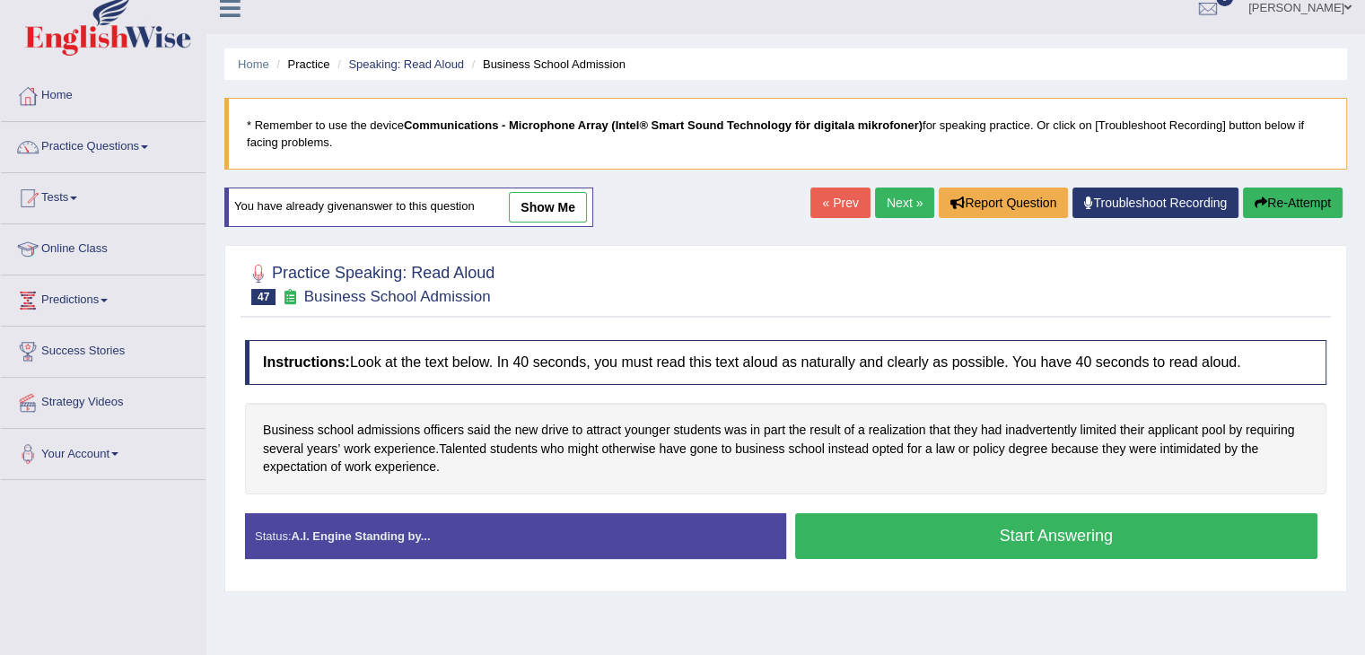
click at [983, 528] on button "Start Answering" at bounding box center [1056, 536] width 523 height 46
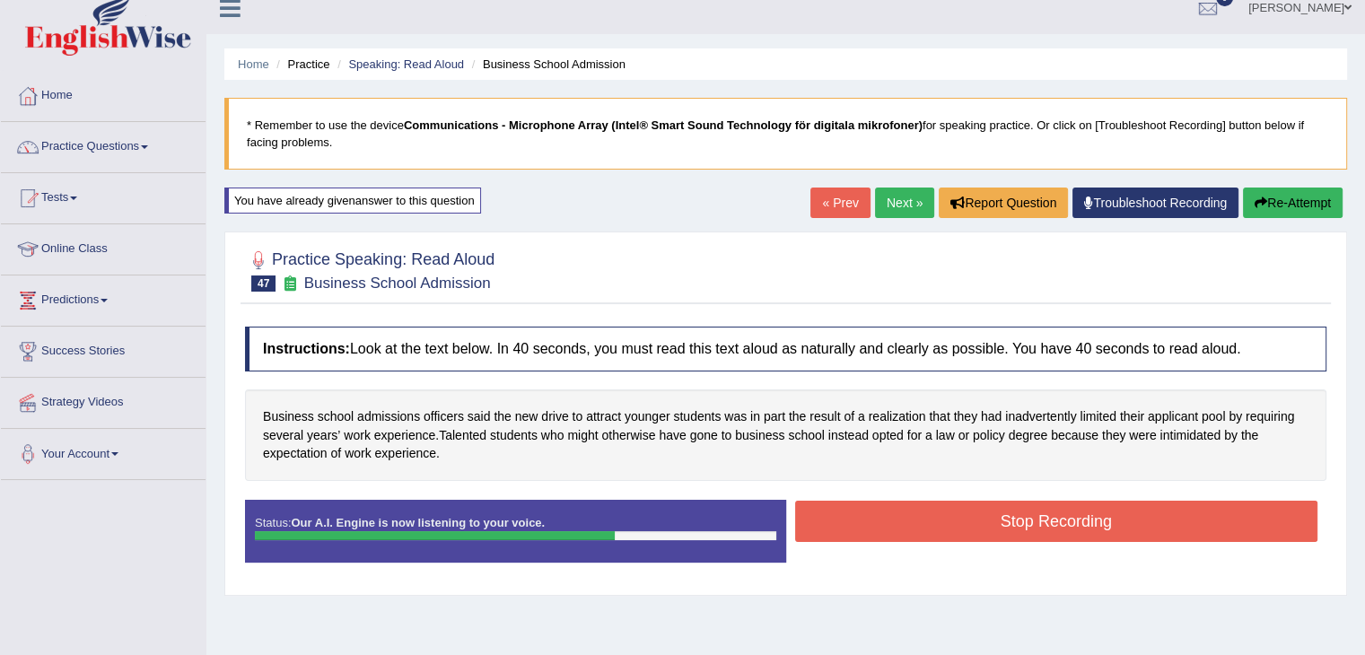
click at [983, 528] on button "Stop Recording" at bounding box center [1056, 521] width 523 height 41
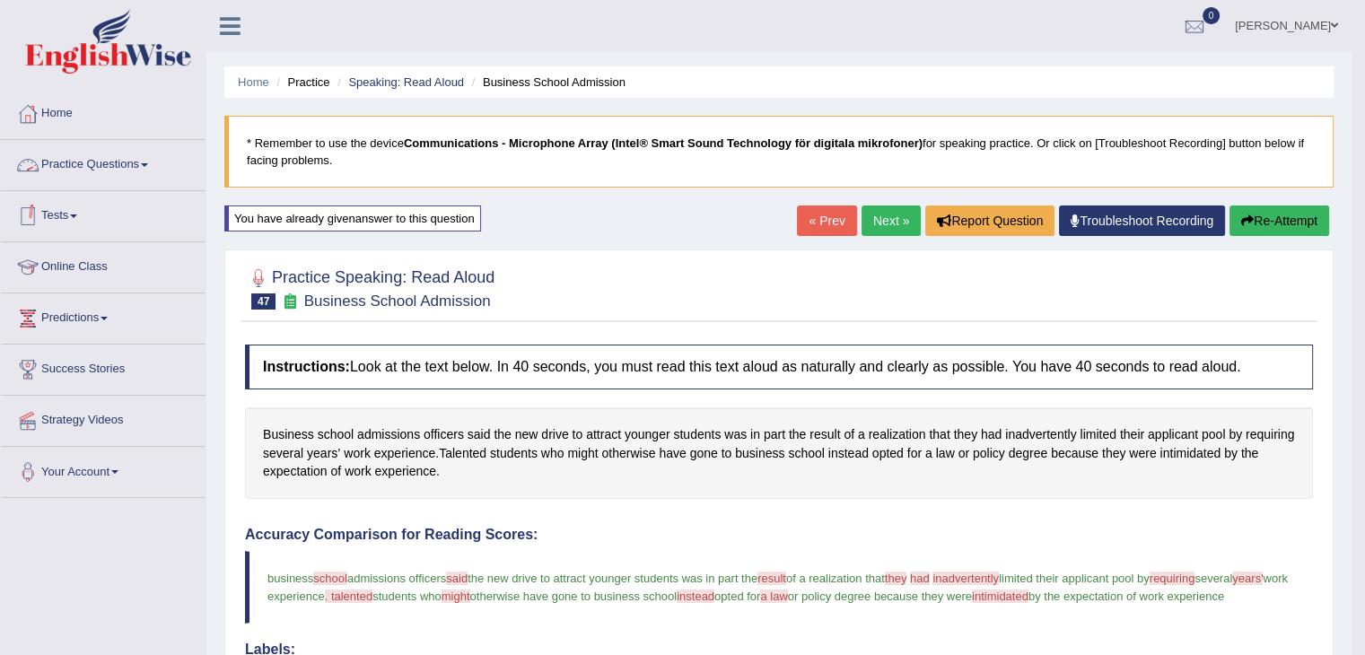
click at [95, 171] on link "Practice Questions" at bounding box center [103, 162] width 205 height 45
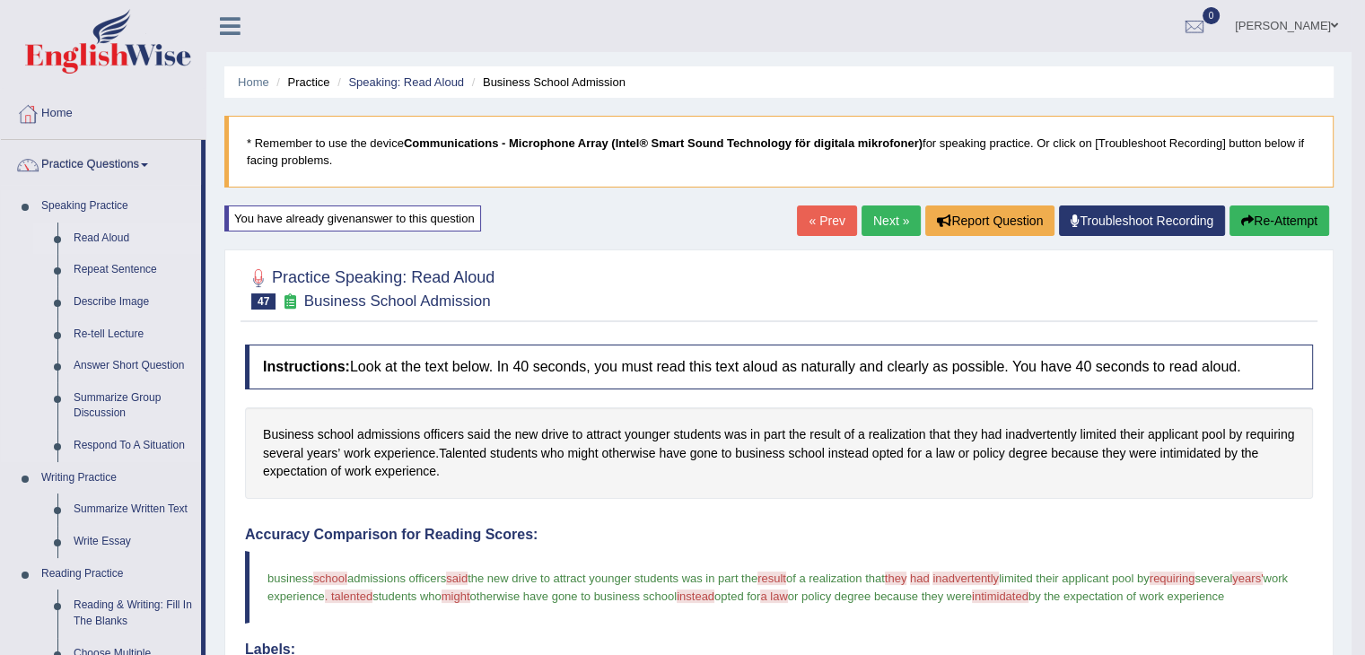
click at [120, 237] on link "Read Aloud" at bounding box center [134, 239] width 136 height 32
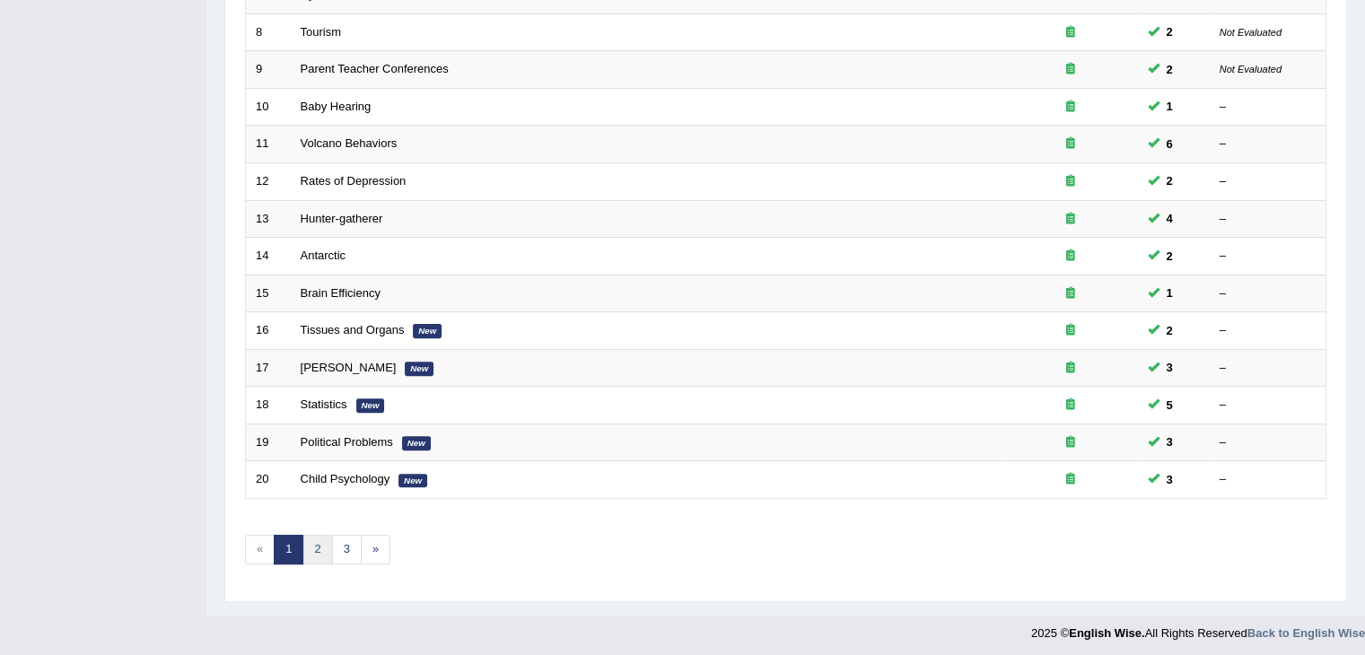
click at [311, 544] on link "2" at bounding box center [318, 550] width 30 height 30
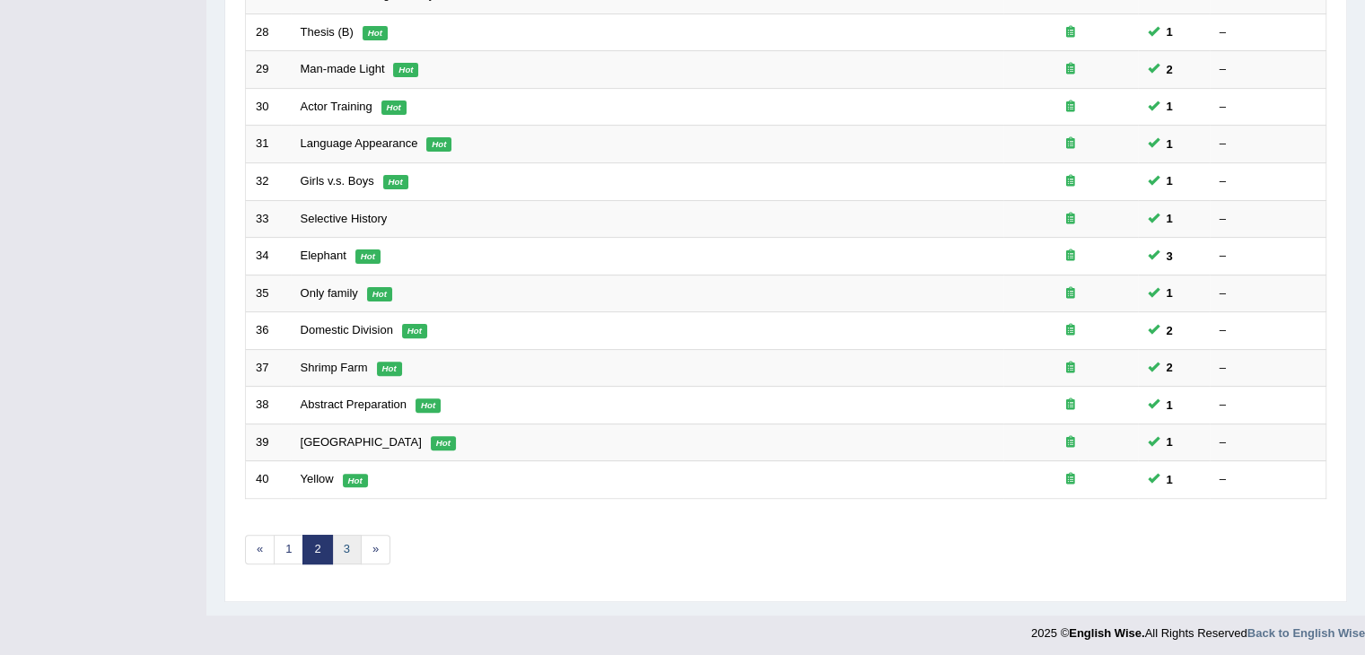
click at [343, 545] on link "3" at bounding box center [347, 550] width 30 height 30
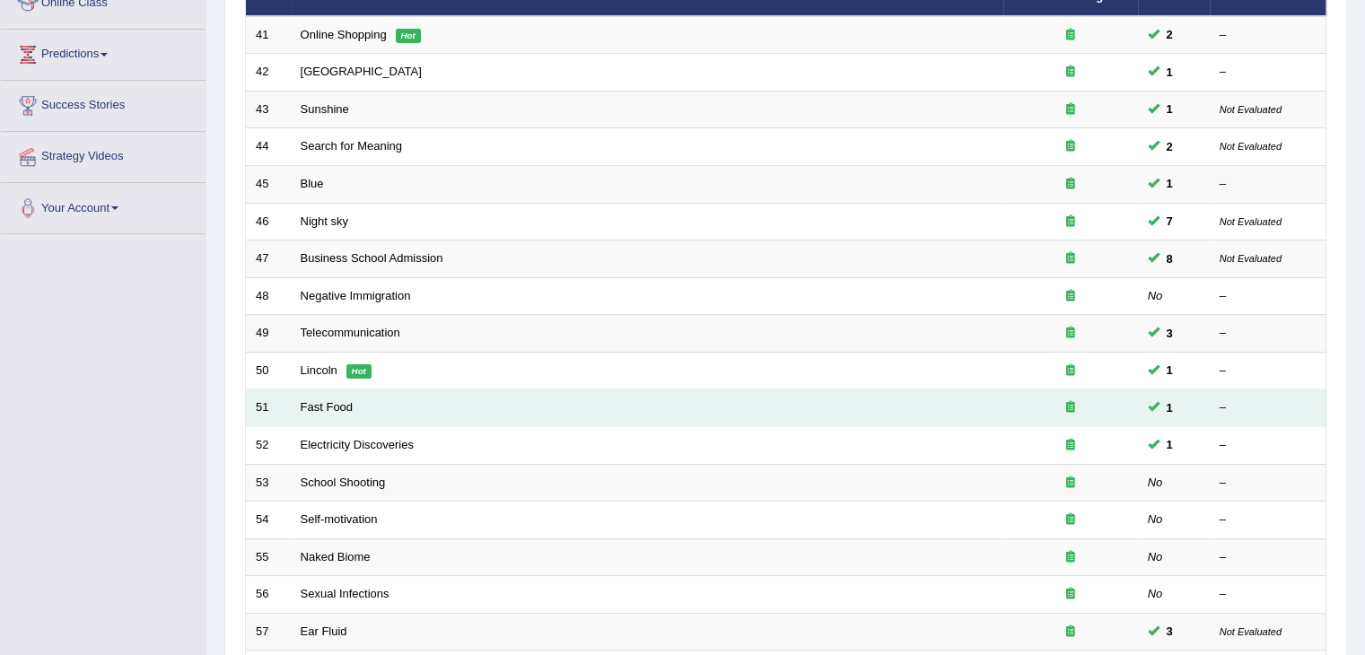
scroll to position [262, 0]
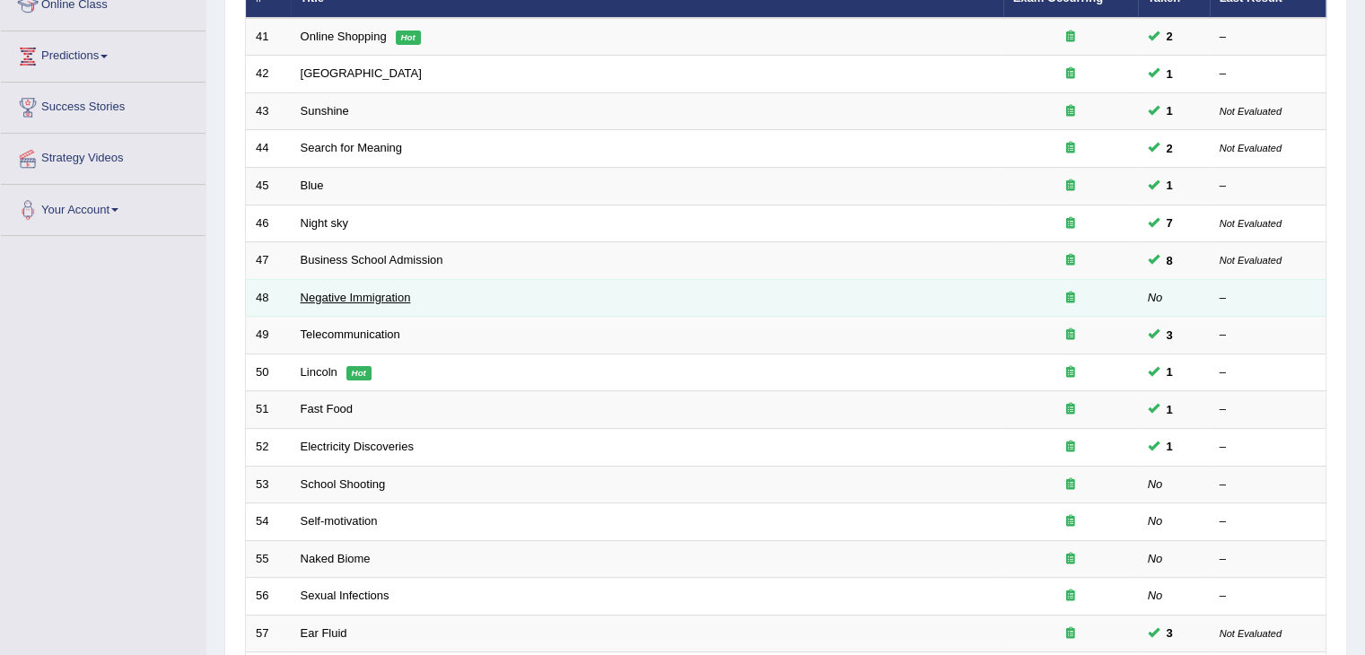
click at [330, 295] on link "Negative Immigration" at bounding box center [356, 297] width 110 height 13
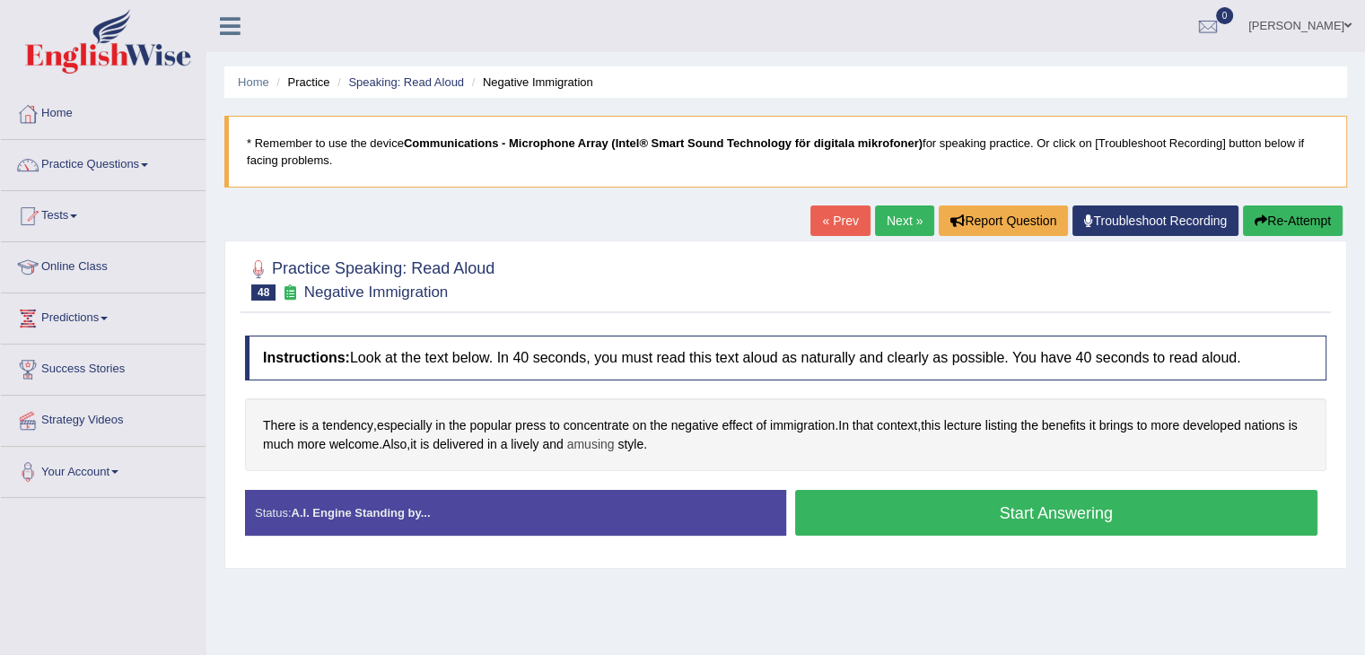
click at [600, 442] on span "amusing" at bounding box center [591, 444] width 48 height 19
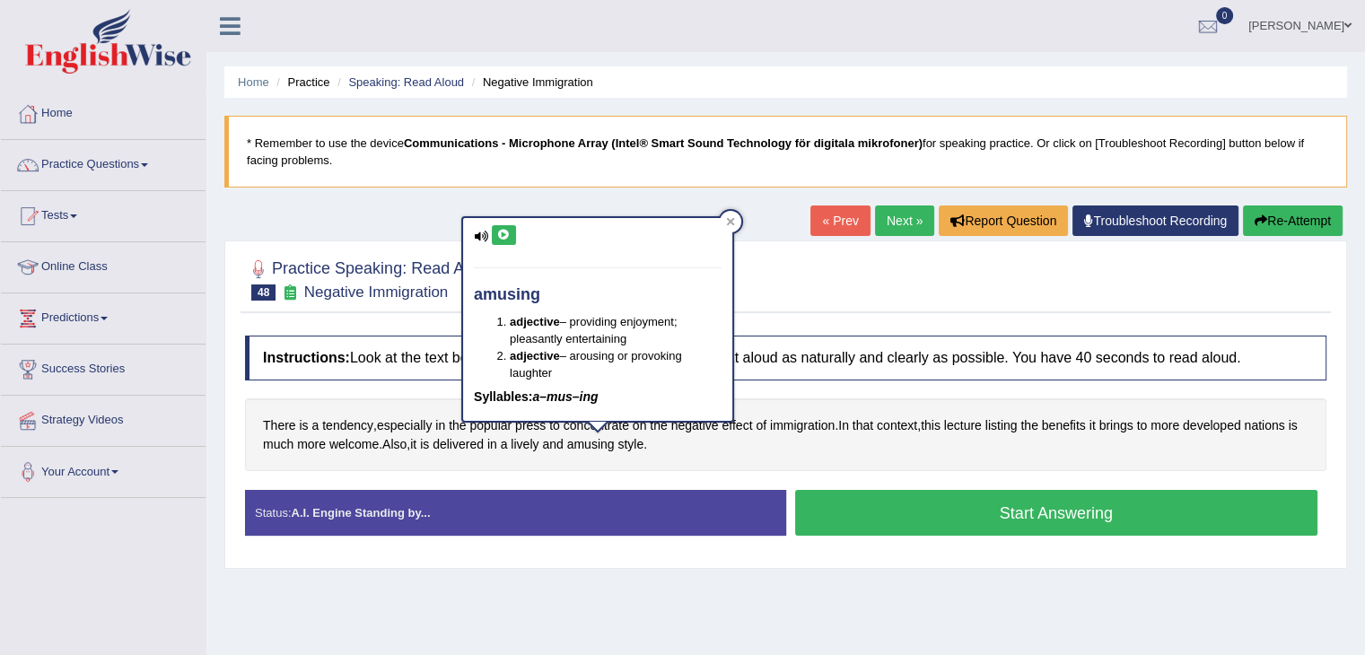
click at [503, 237] on icon at bounding box center [503, 235] width 13 height 11
click at [732, 218] on icon at bounding box center [731, 222] width 8 height 8
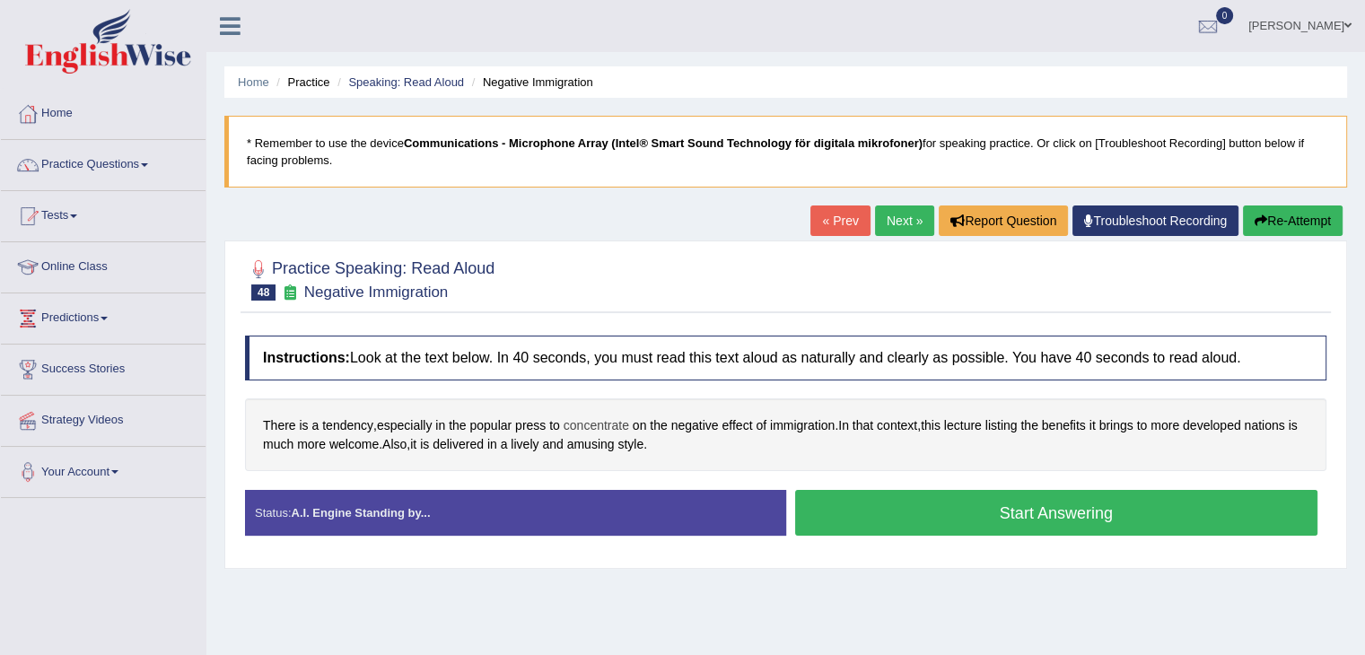
click at [599, 418] on span "concentrate" at bounding box center [597, 425] width 66 height 19
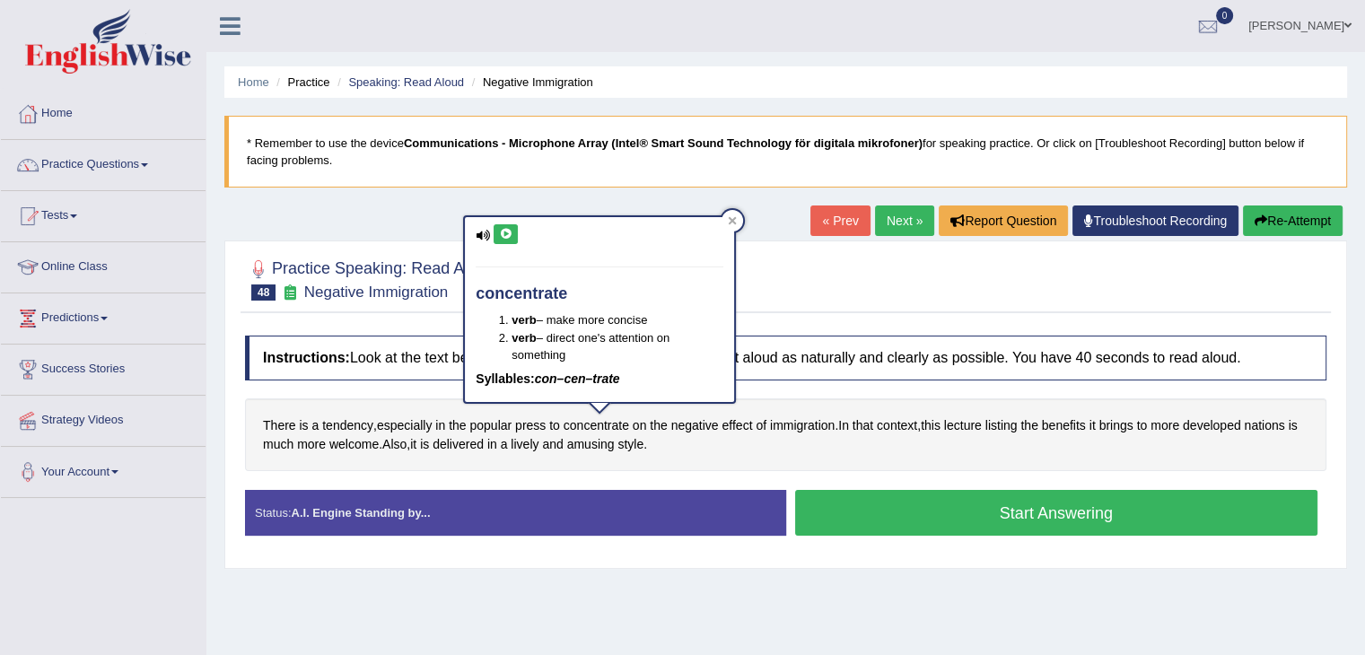
click at [499, 229] on icon at bounding box center [505, 234] width 13 height 11
click at [732, 220] on icon at bounding box center [733, 220] width 8 height 8
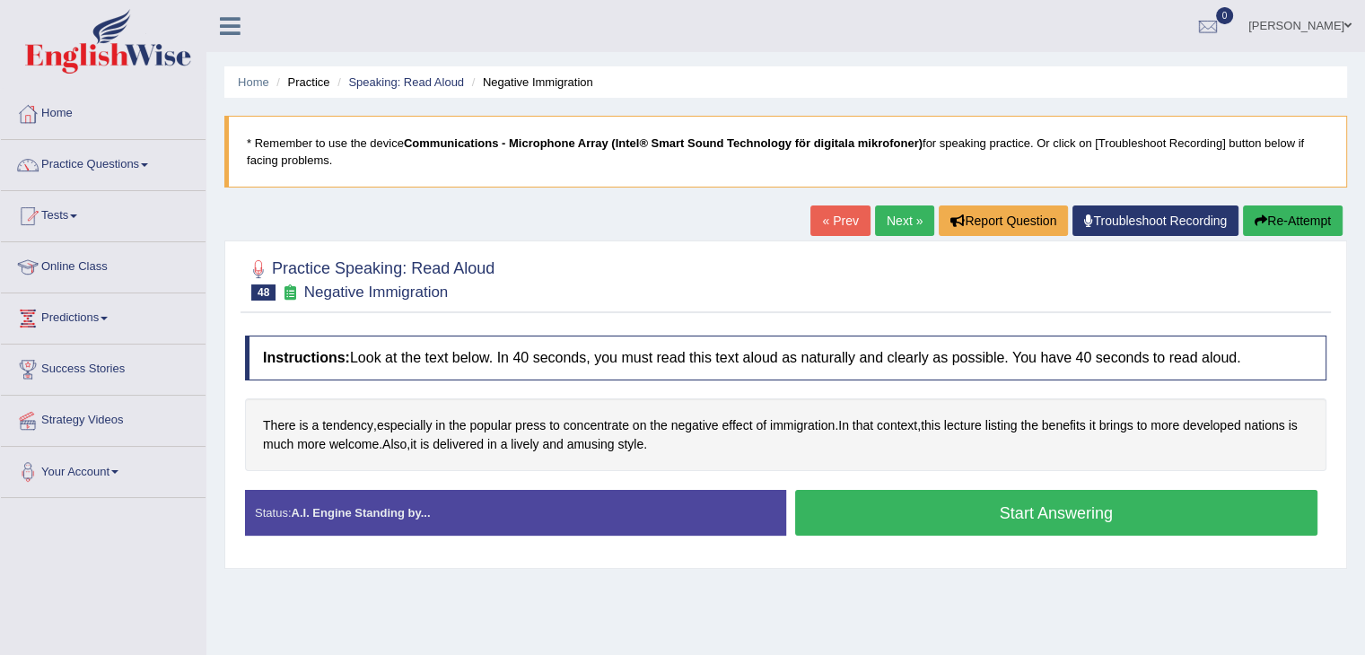
click at [916, 510] on button "Start Answering" at bounding box center [1056, 513] width 523 height 46
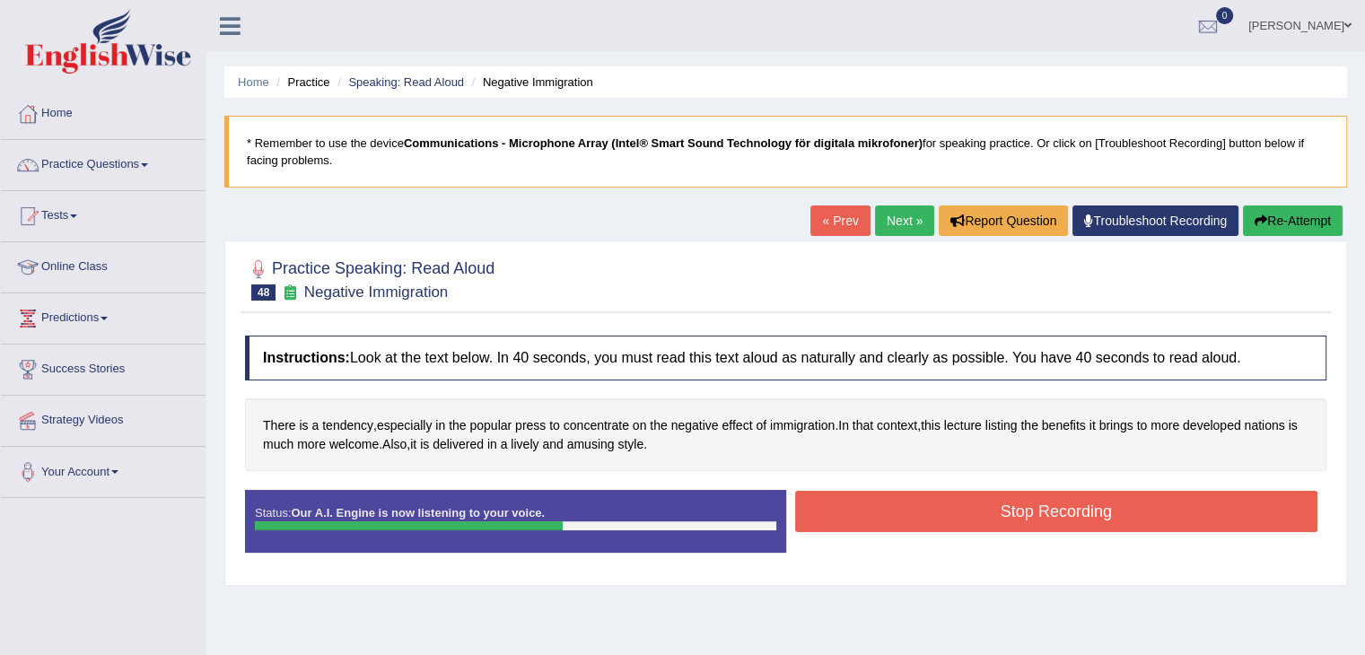
click at [916, 510] on button "Stop Recording" at bounding box center [1056, 511] width 523 height 41
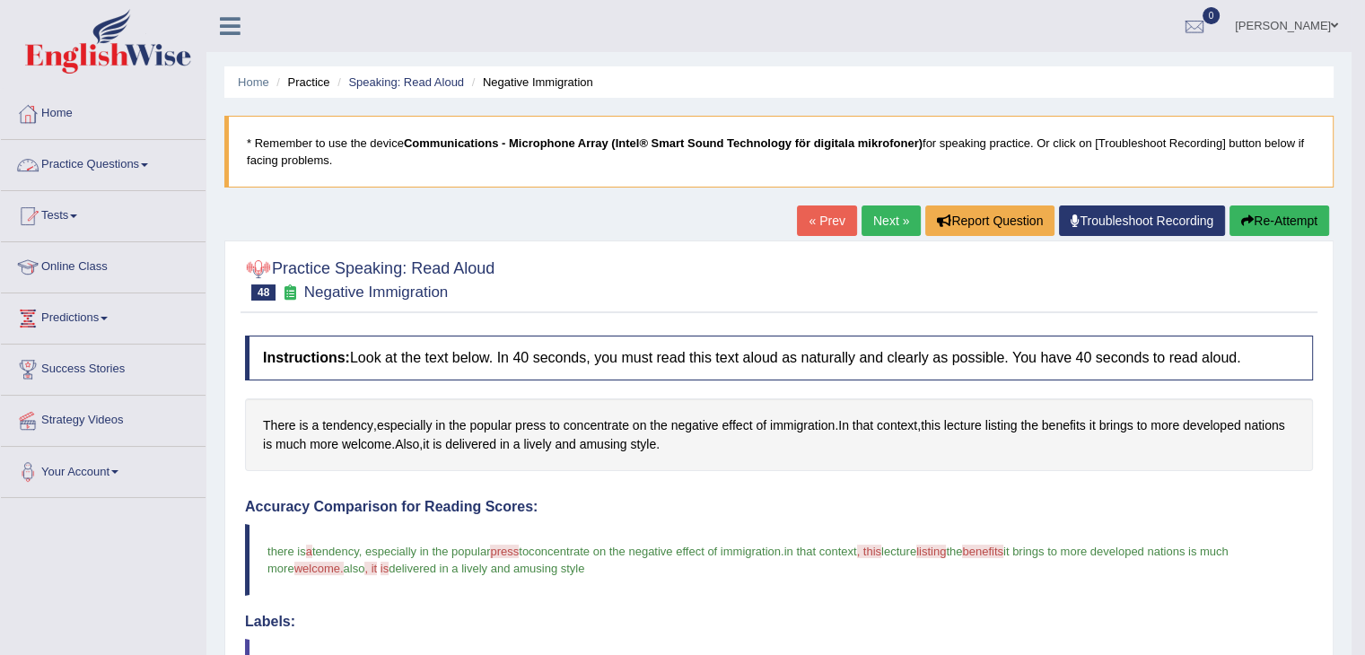
click at [97, 162] on link "Practice Questions" at bounding box center [103, 162] width 205 height 45
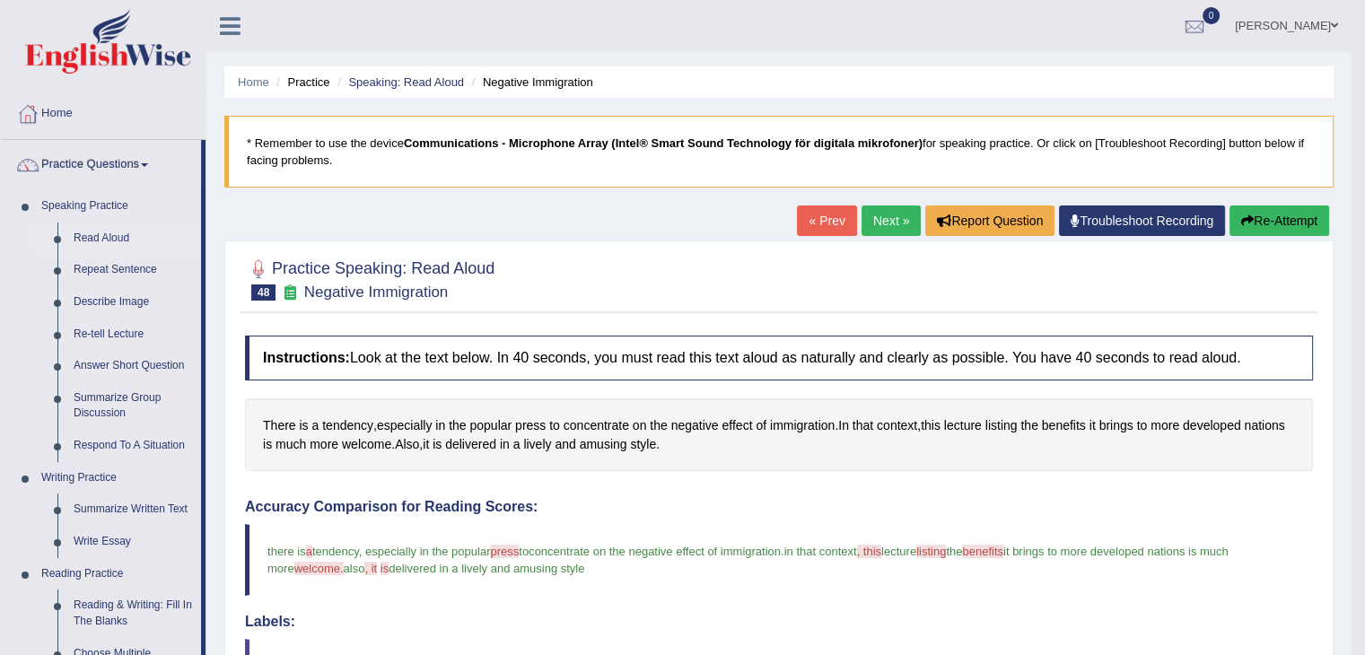
click at [107, 236] on link "Read Aloud" at bounding box center [134, 239] width 136 height 32
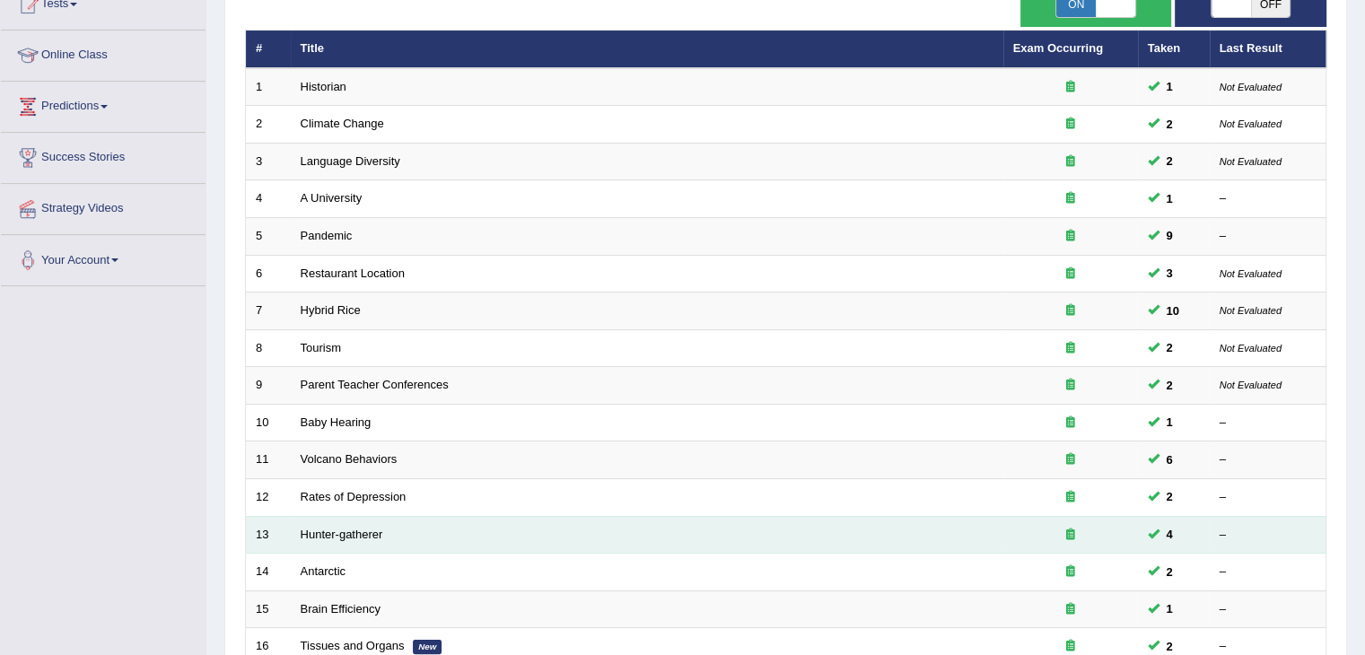
scroll to position [528, 0]
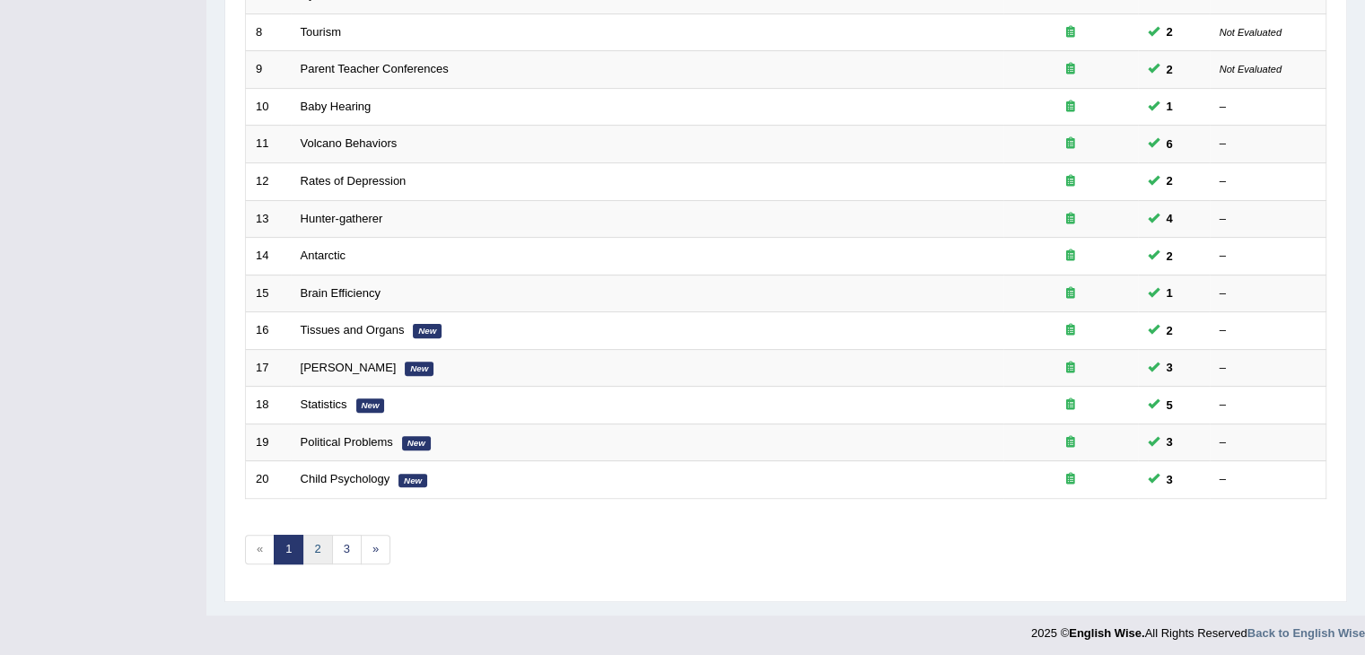
click at [319, 543] on link "2" at bounding box center [318, 550] width 30 height 30
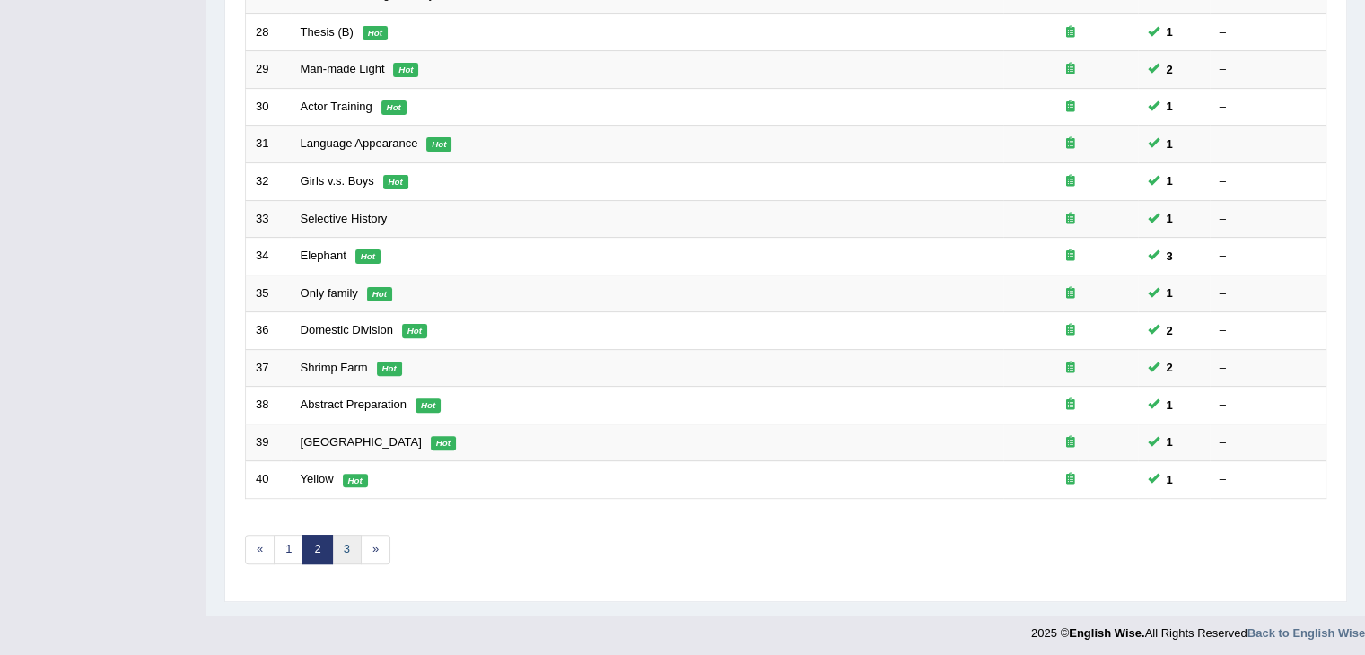
click at [344, 547] on link "3" at bounding box center [347, 550] width 30 height 30
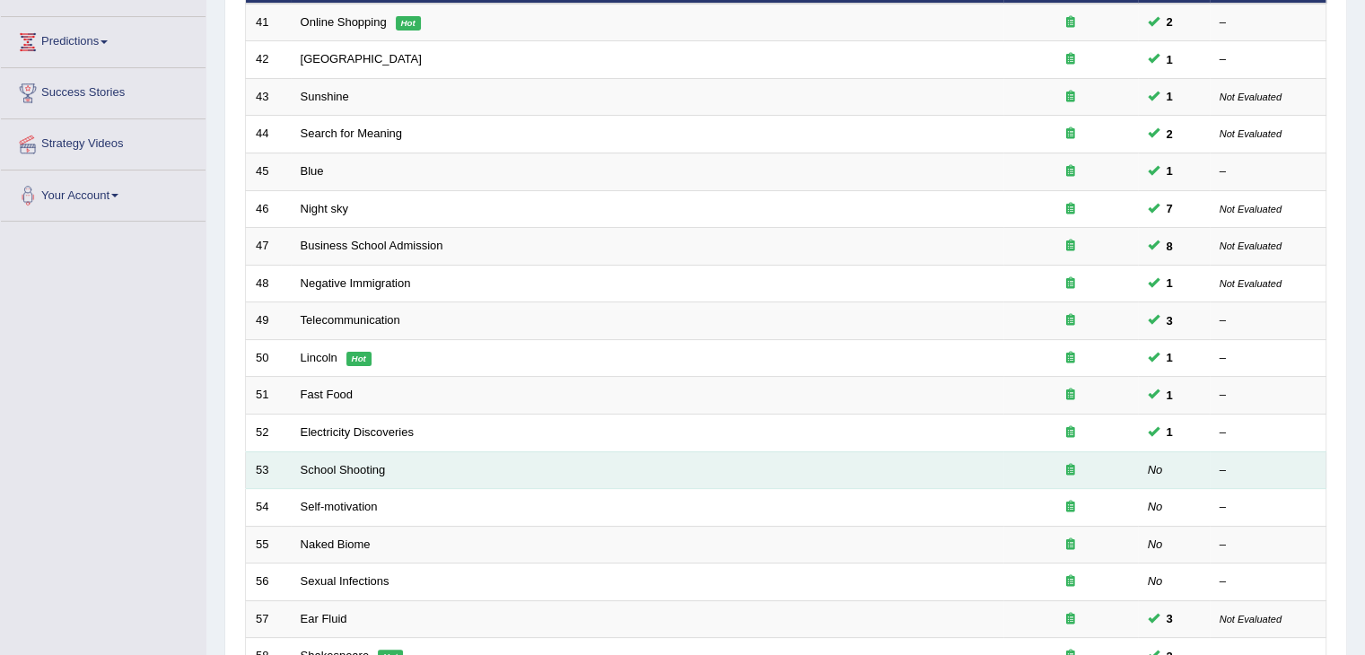
scroll to position [266, 0]
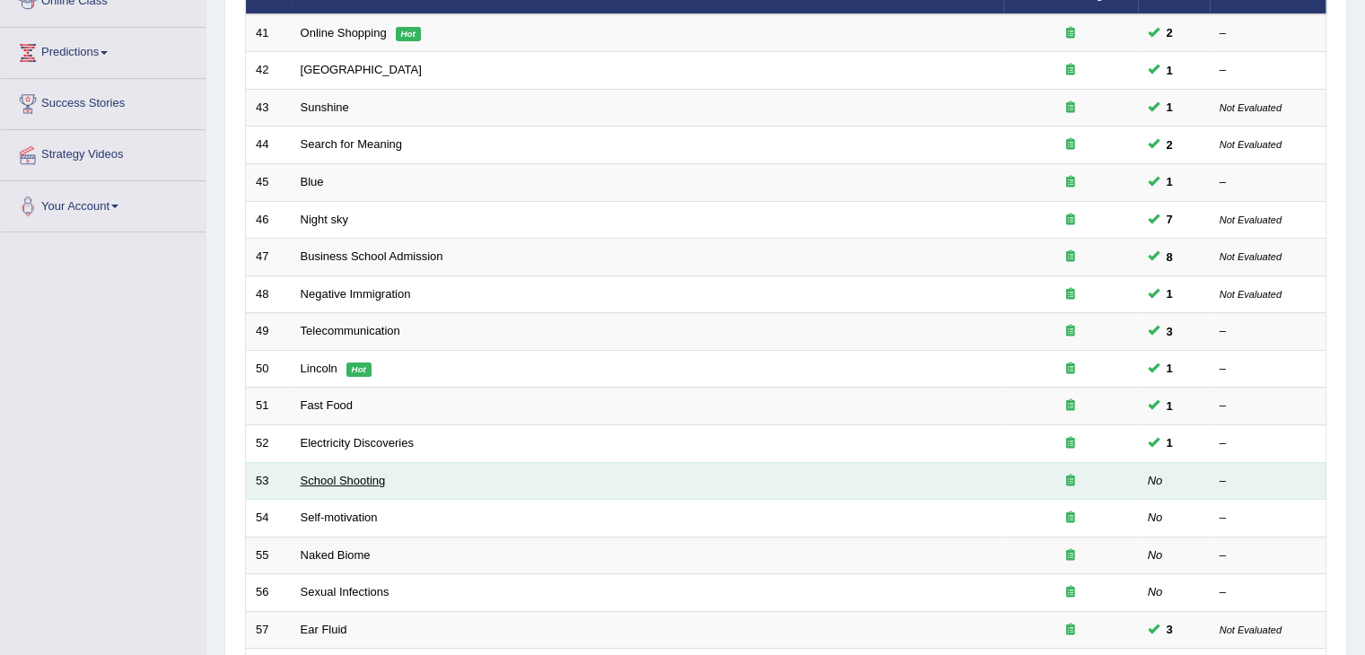
click at [343, 476] on link "School Shooting" at bounding box center [343, 480] width 85 height 13
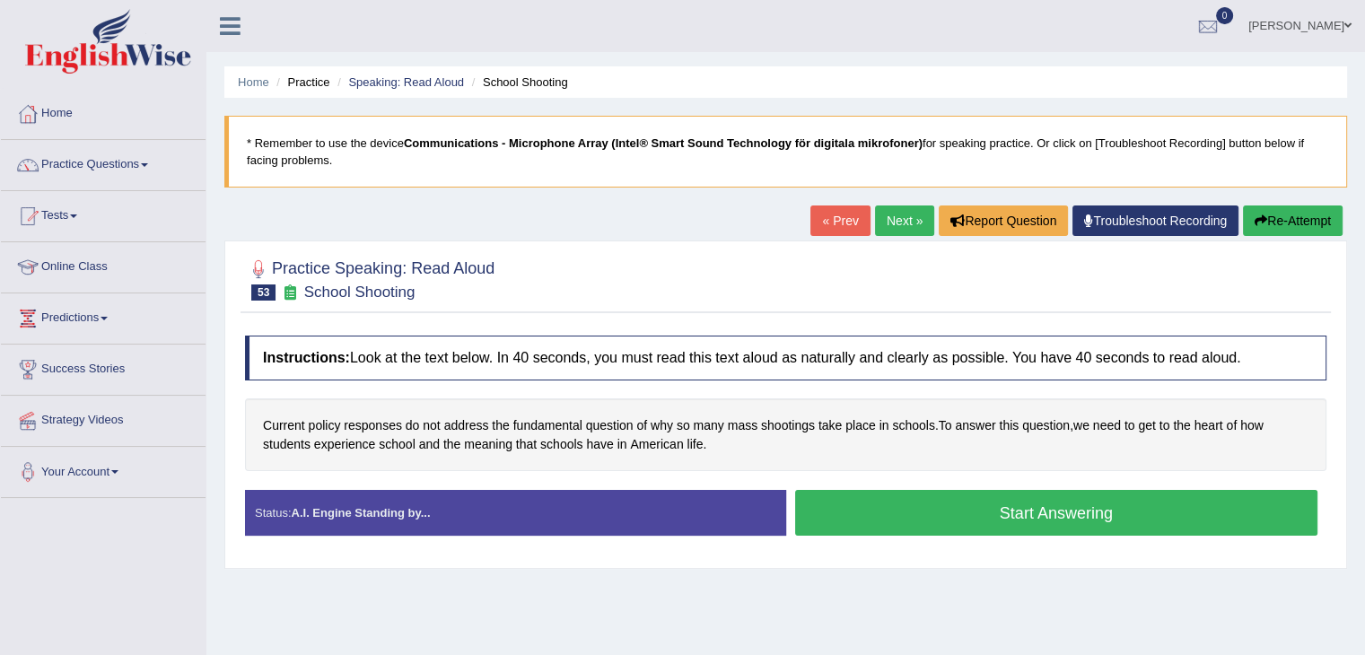
click at [908, 524] on button "Start Answering" at bounding box center [1056, 513] width 523 height 46
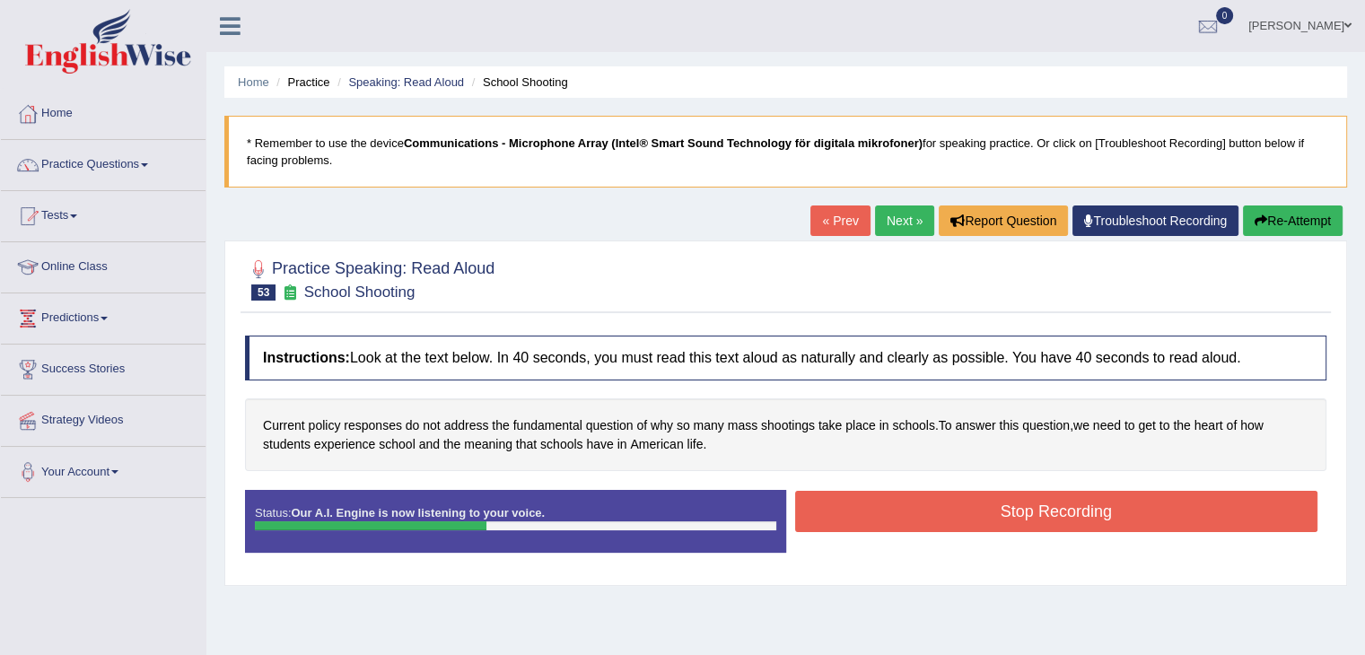
click at [900, 507] on button "Stop Recording" at bounding box center [1056, 511] width 523 height 41
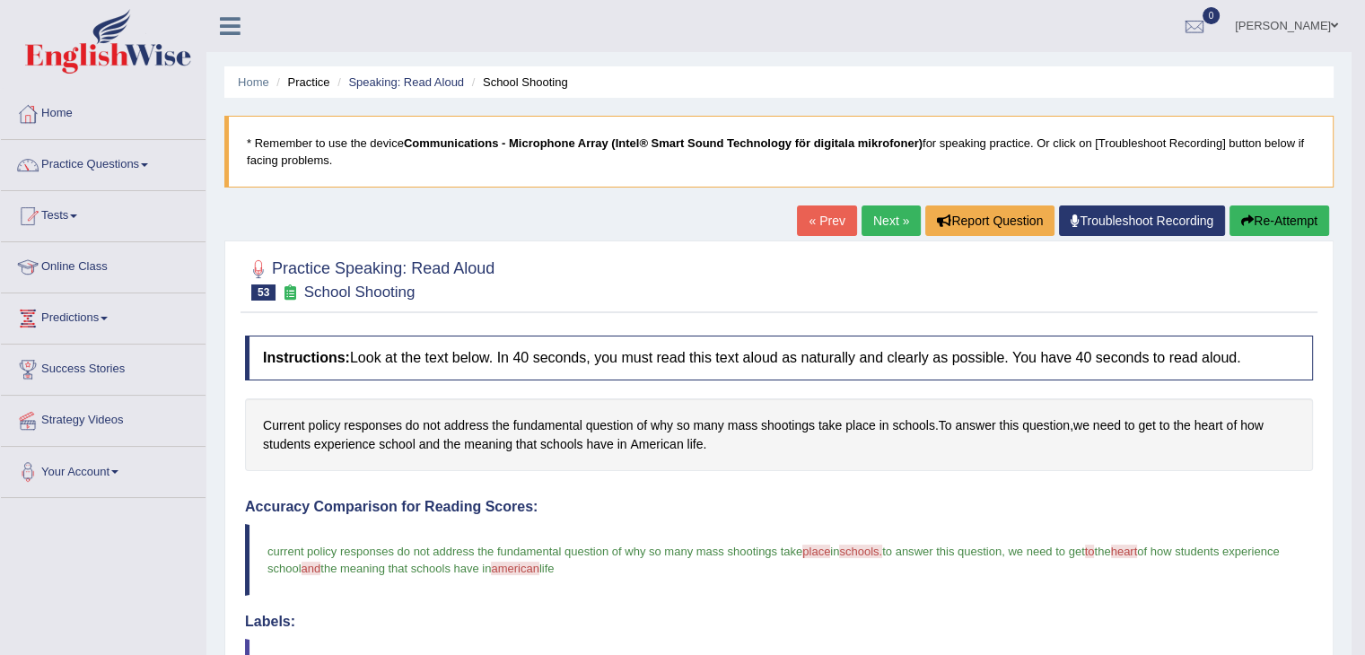
click at [104, 169] on link "Practice Questions" at bounding box center [103, 162] width 205 height 45
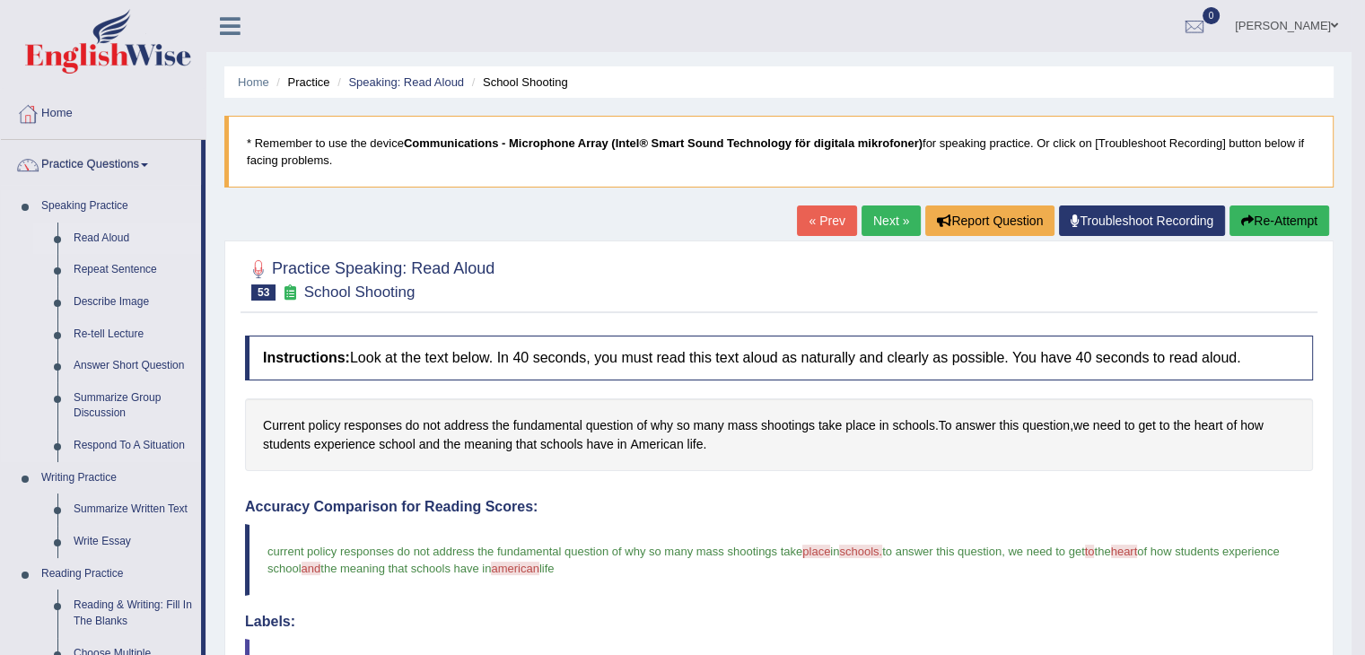
click at [122, 237] on link "Read Aloud" at bounding box center [134, 239] width 136 height 32
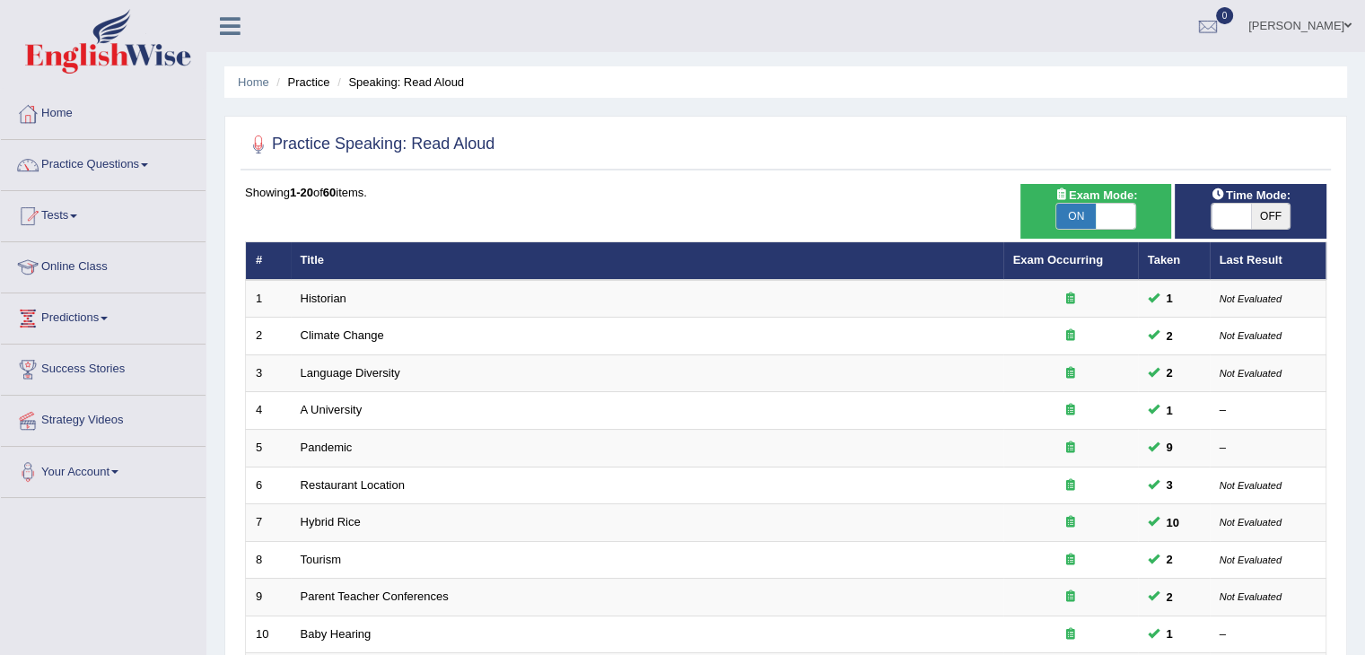
scroll to position [528, 0]
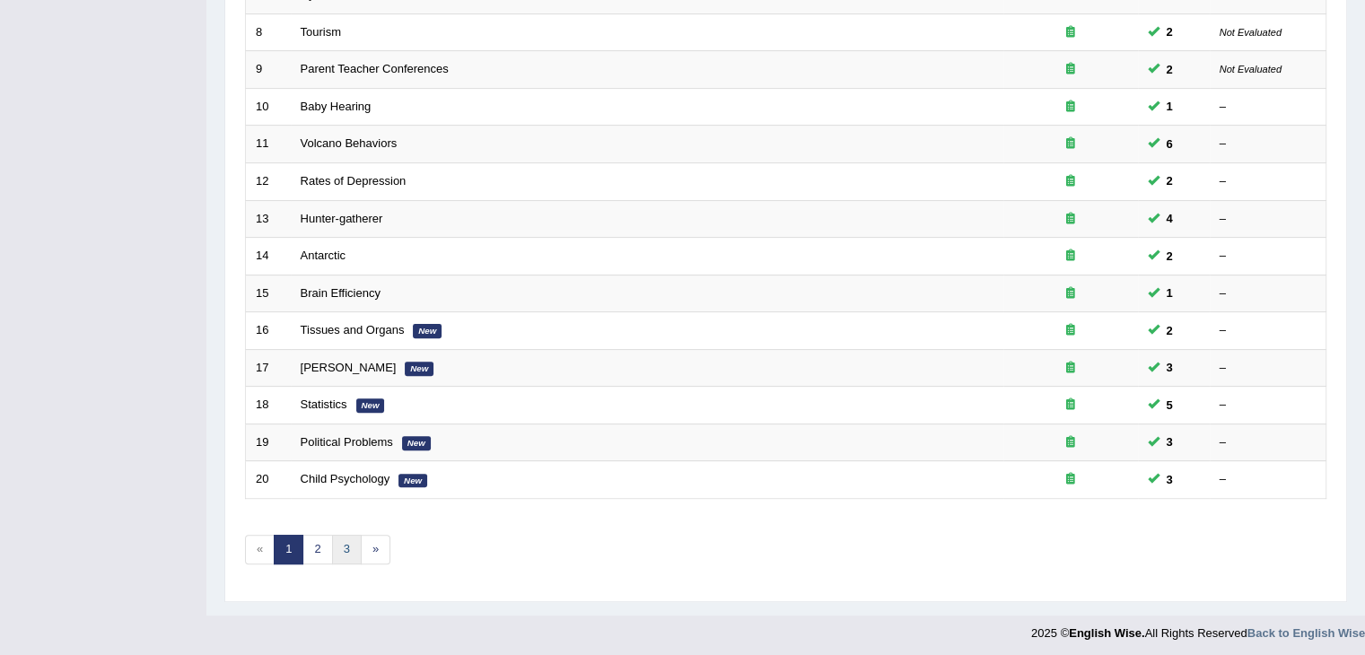
click at [342, 543] on link "3" at bounding box center [347, 550] width 30 height 30
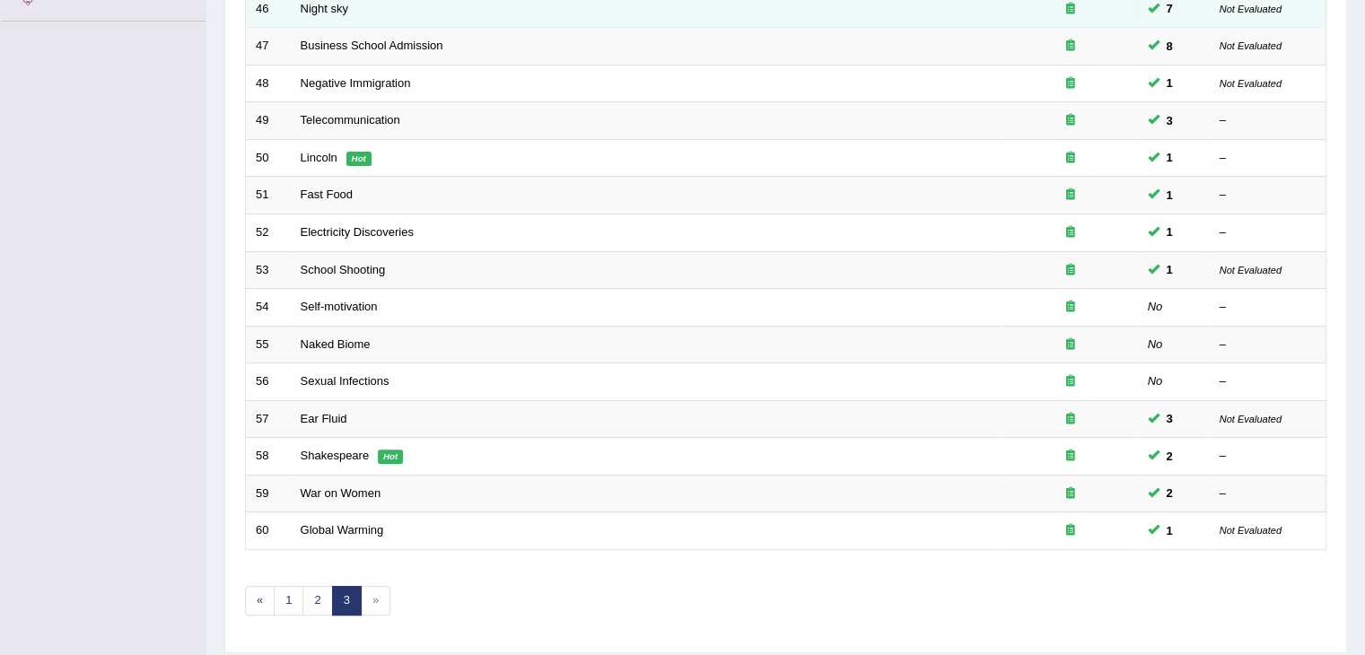
scroll to position [478, 0]
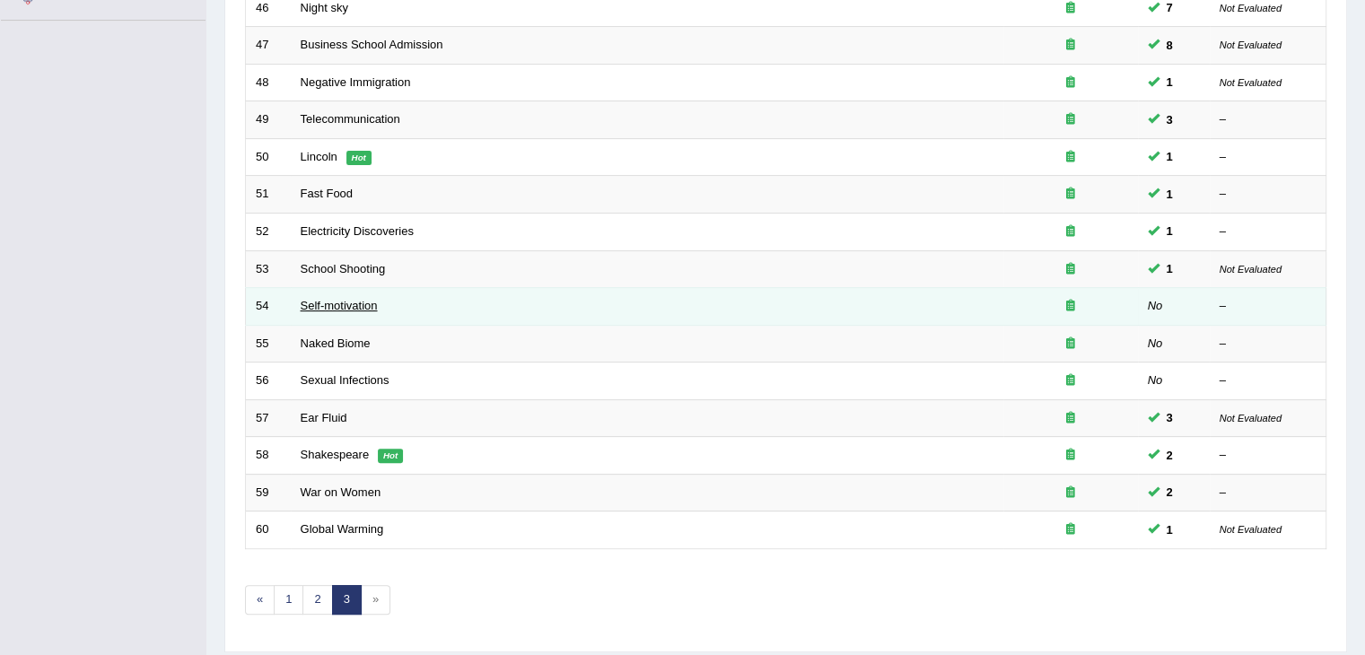
click at [328, 299] on link "Self-motivation" at bounding box center [339, 305] width 77 height 13
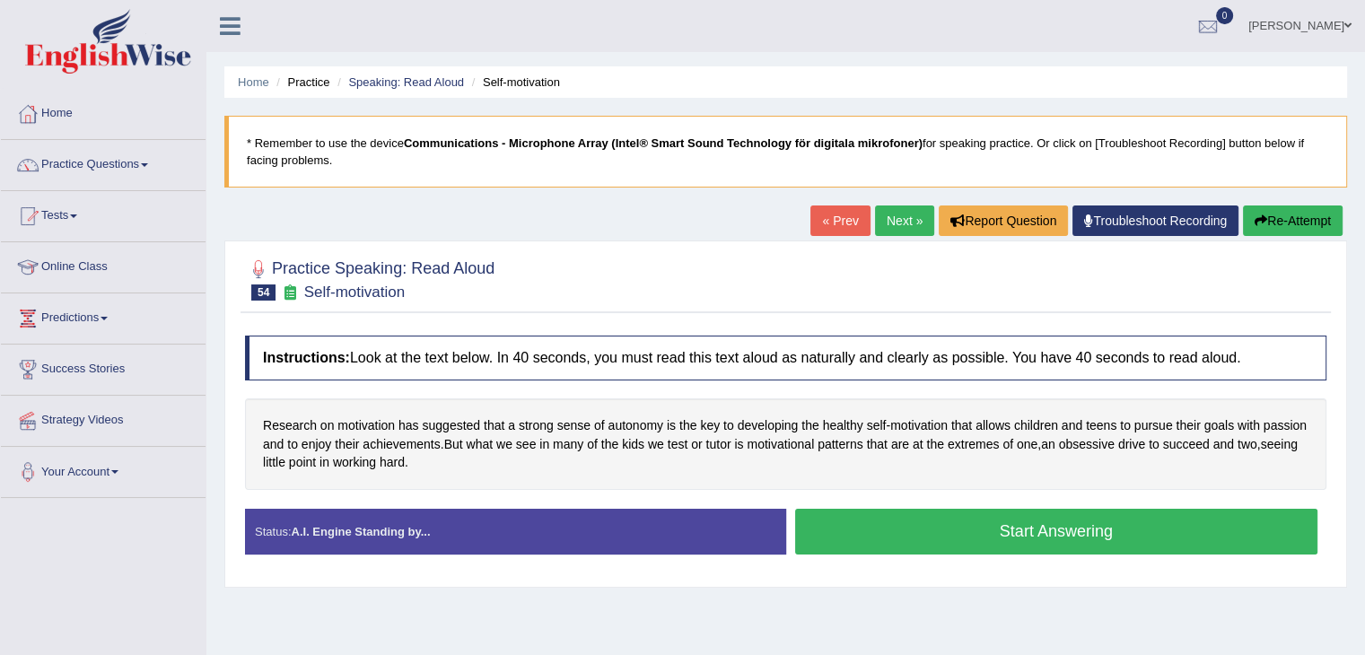
scroll to position [115, 0]
